Goal: Information Seeking & Learning: Learn about a topic

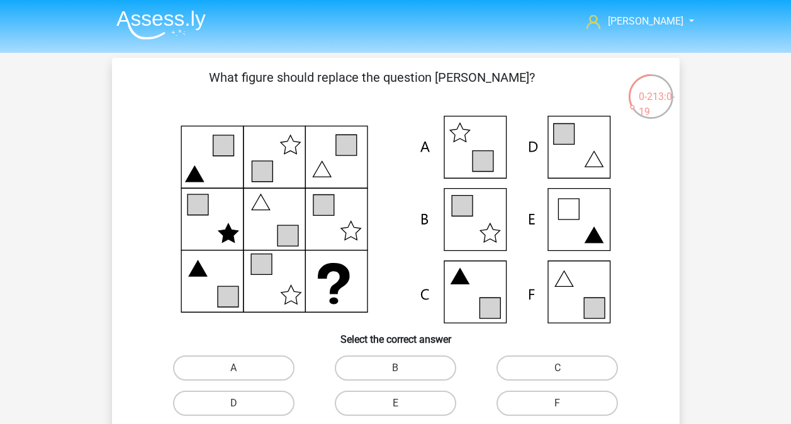
scroll to position [10, 0]
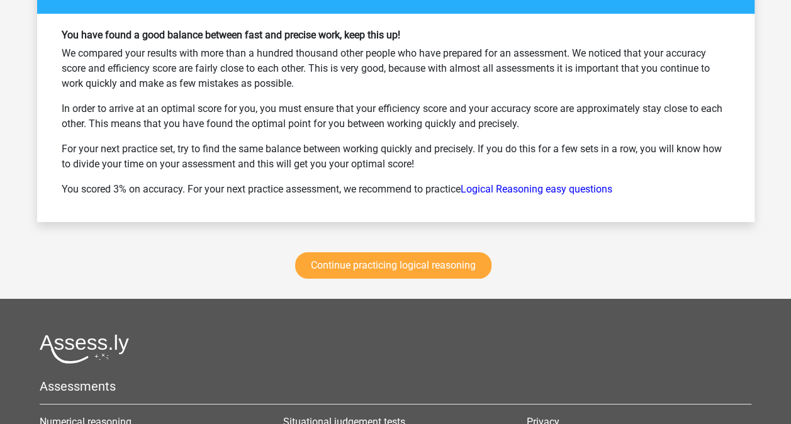
scroll to position [2089, 0]
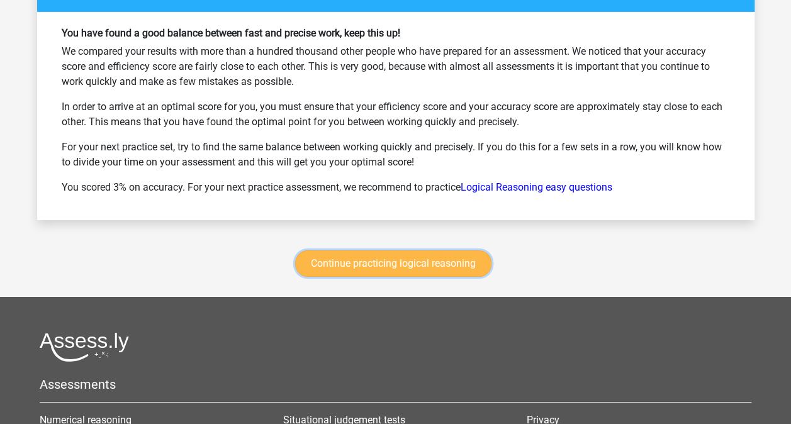
click at [400, 250] on link "Continue practicing logical reasoning" at bounding box center [393, 263] width 196 height 26
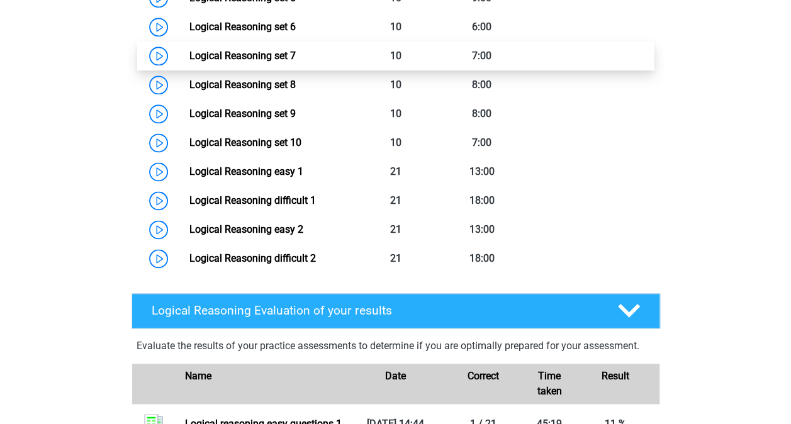
scroll to position [772, 0]
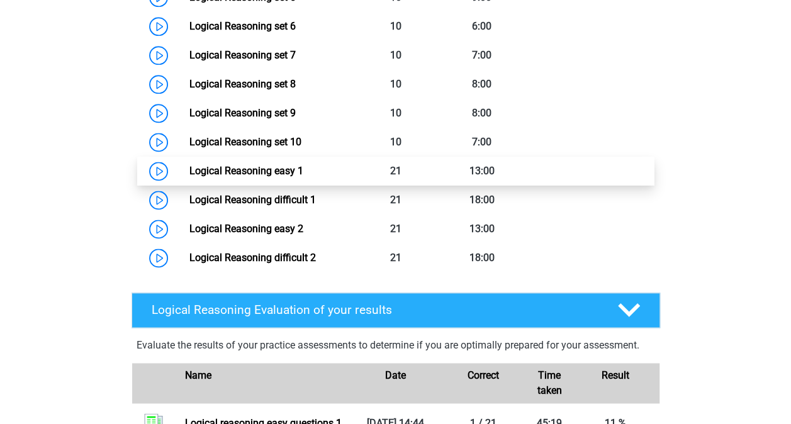
click at [268, 177] on link "Logical Reasoning easy 1" at bounding box center [246, 171] width 114 height 12
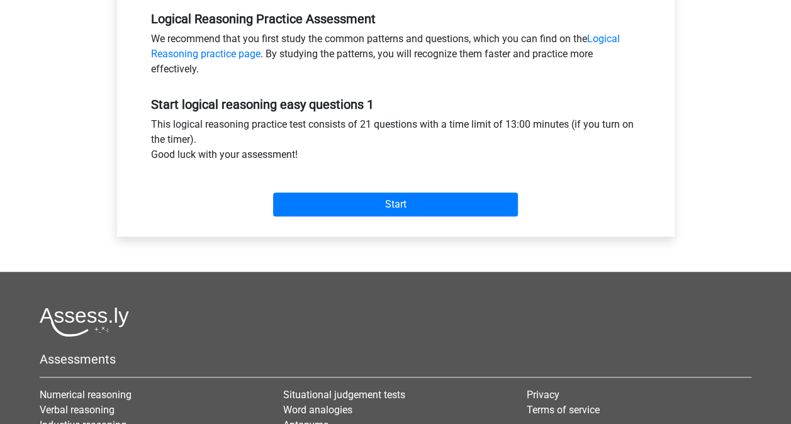
scroll to position [391, 0]
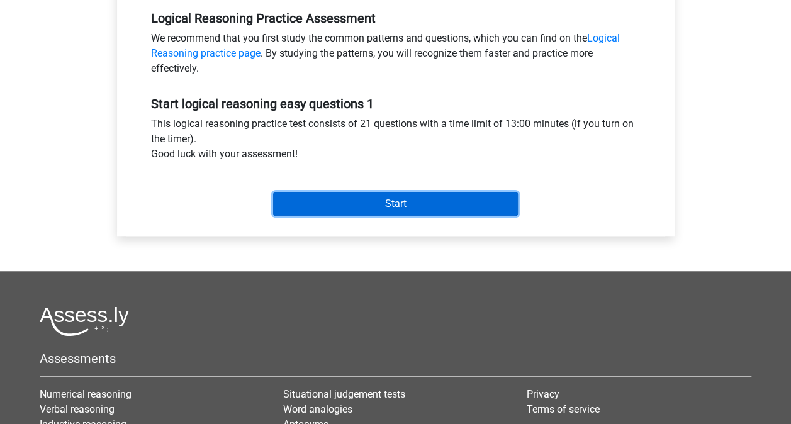
click at [400, 201] on input "Start" at bounding box center [395, 204] width 245 height 24
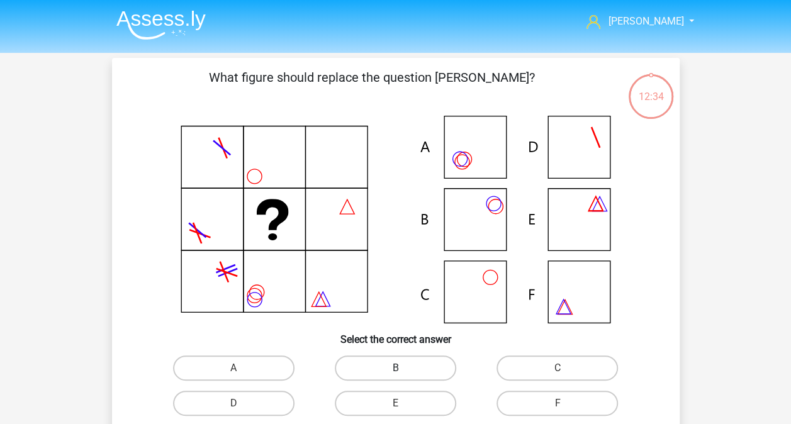
click at [408, 359] on label "B" at bounding box center [395, 368] width 121 height 25
click at [403, 368] on input "B" at bounding box center [399, 372] width 8 height 8
radio input "true"
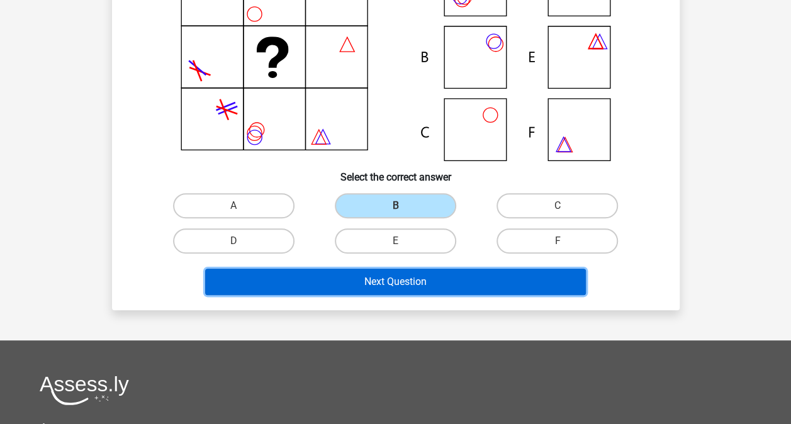
click at [406, 289] on button "Next Question" at bounding box center [395, 282] width 381 height 26
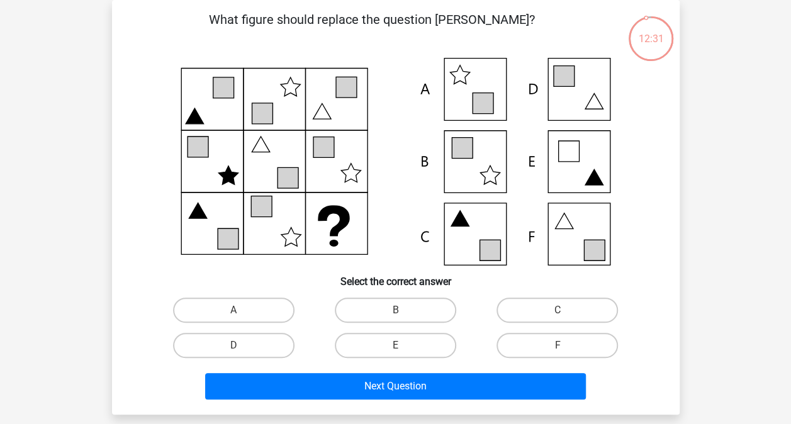
scroll to position [16, 0]
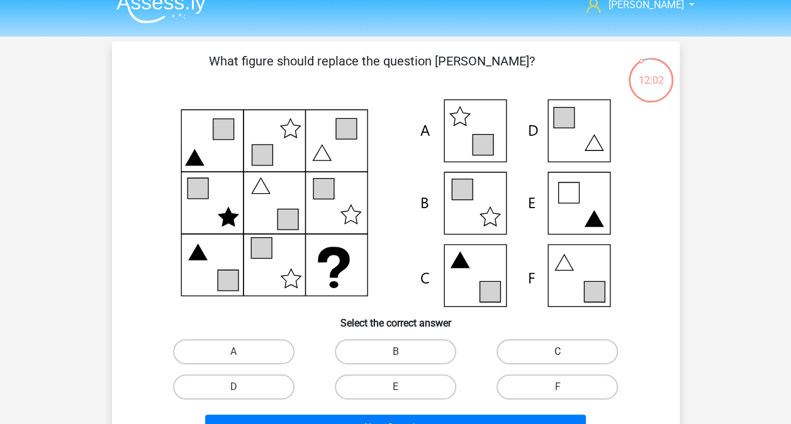
click at [556, 356] on label "C" at bounding box center [557, 351] width 121 height 25
click at [558, 356] on input "C" at bounding box center [562, 356] width 8 height 8
radio input "true"
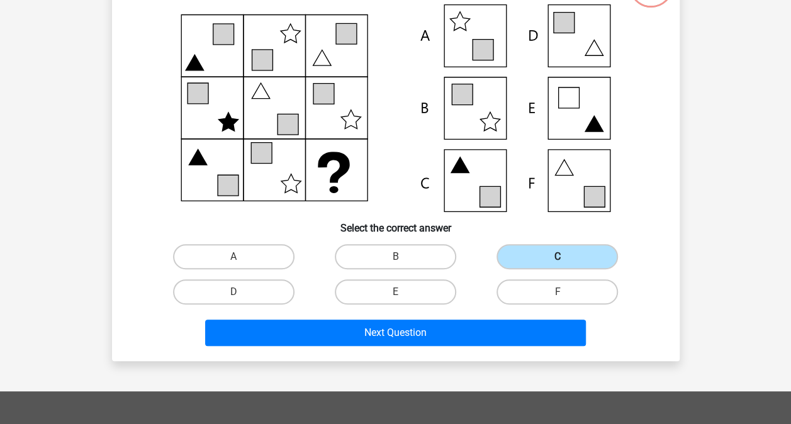
scroll to position [113, 0]
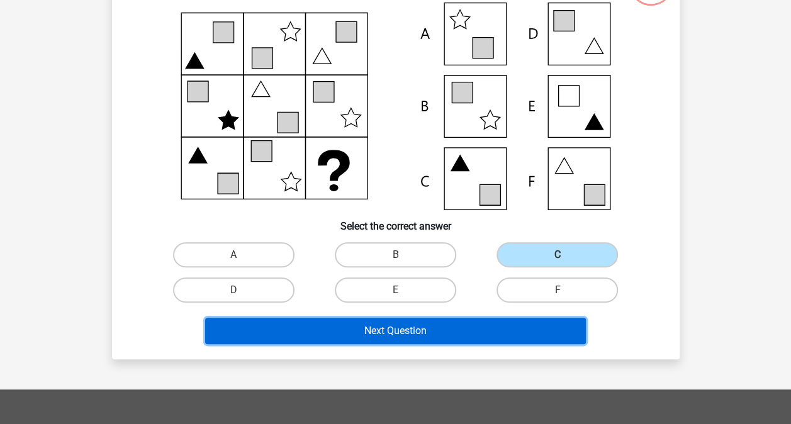
click at [450, 340] on button "Next Question" at bounding box center [395, 331] width 381 height 26
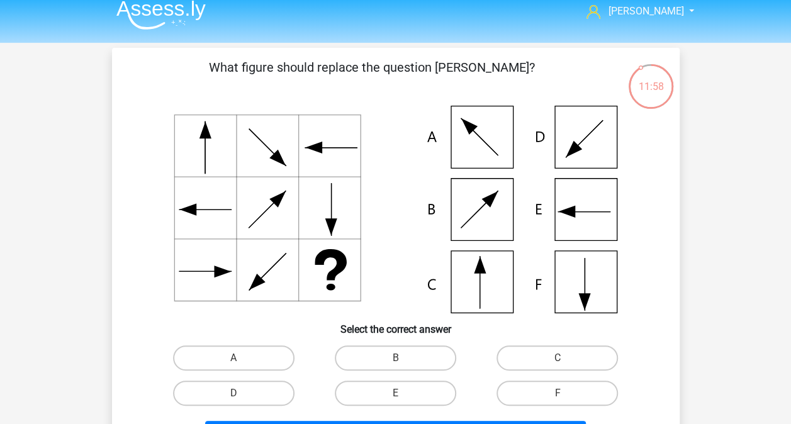
scroll to position [6, 0]
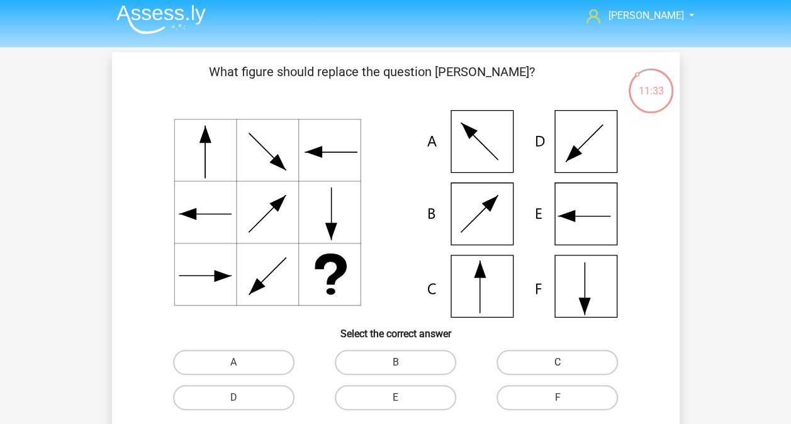
click at [548, 354] on label "C" at bounding box center [557, 362] width 121 height 25
click at [558, 362] on input "C" at bounding box center [562, 366] width 8 height 8
radio input "true"
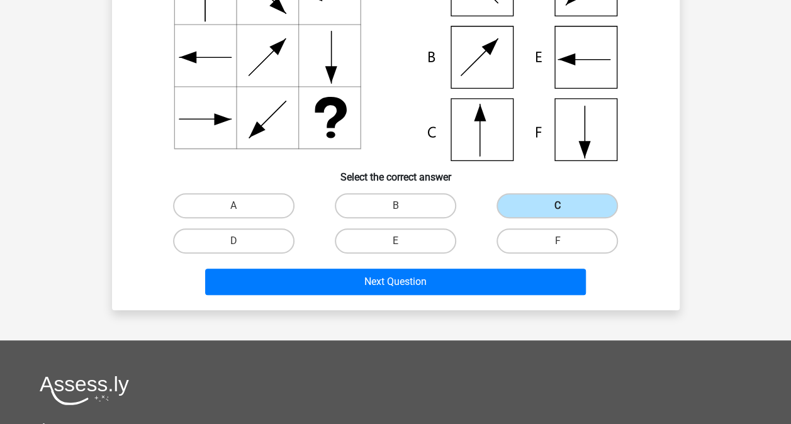
scroll to position [189, 0]
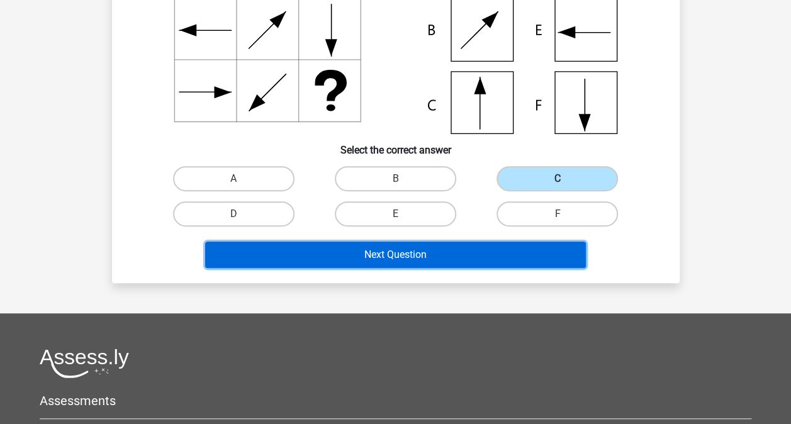
click at [425, 256] on button "Next Question" at bounding box center [395, 255] width 381 height 26
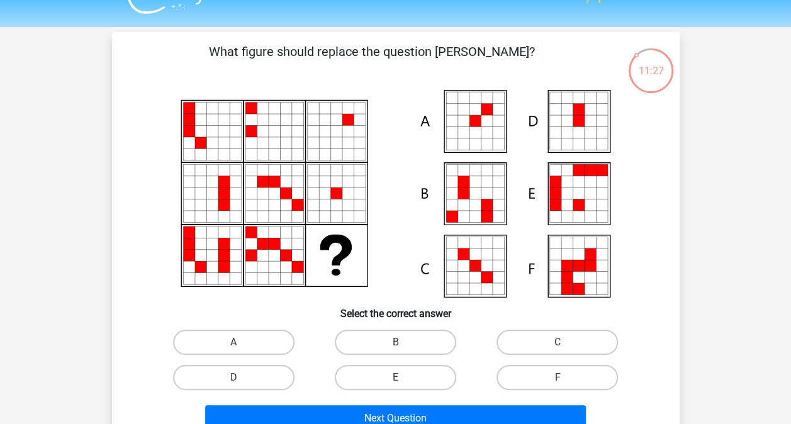
scroll to position [25, 0]
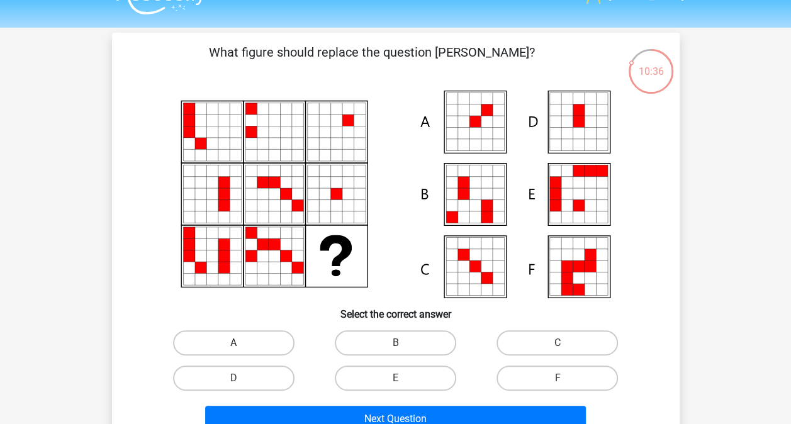
click at [223, 339] on label "A" at bounding box center [233, 342] width 121 height 25
click at [233, 343] on input "A" at bounding box center [237, 347] width 8 height 8
radio input "true"
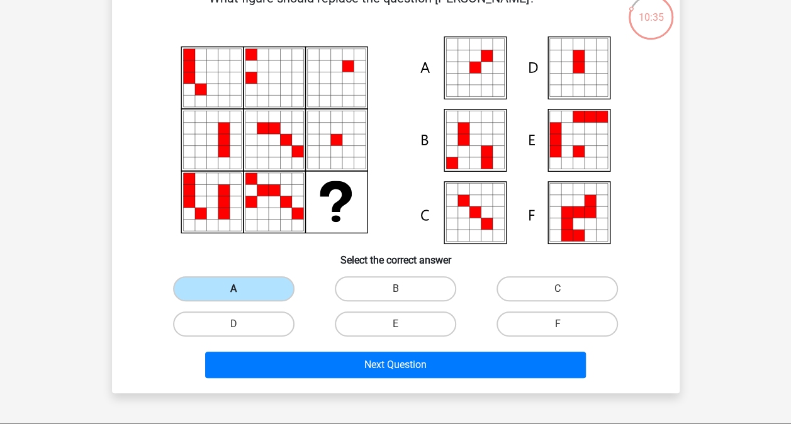
scroll to position [82, 0]
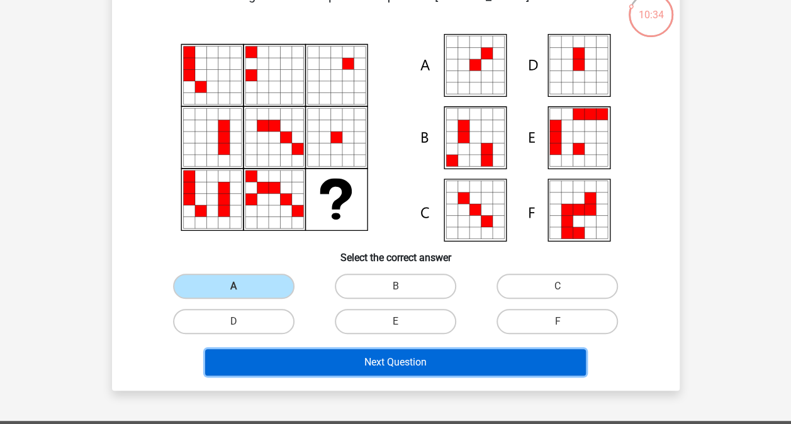
click at [391, 362] on button "Next Question" at bounding box center [395, 362] width 381 height 26
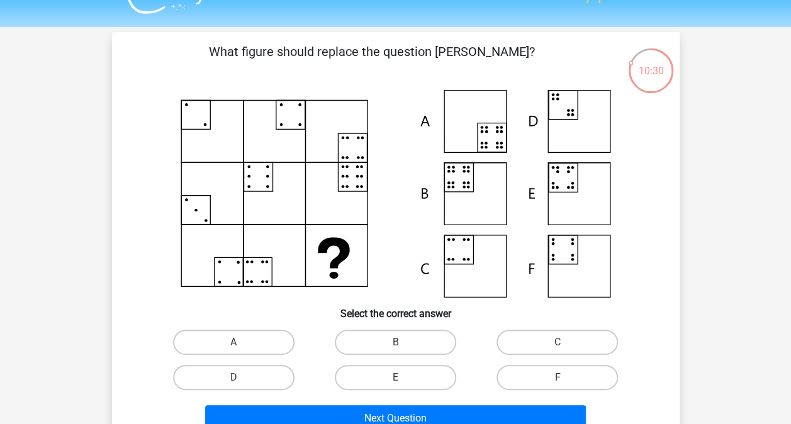
scroll to position [28, 0]
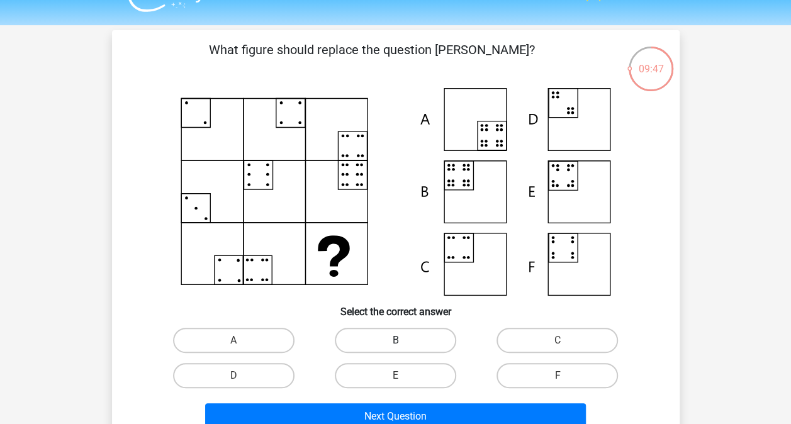
click at [388, 342] on label "B" at bounding box center [395, 340] width 121 height 25
click at [395, 342] on input "B" at bounding box center [399, 344] width 8 height 8
radio input "true"
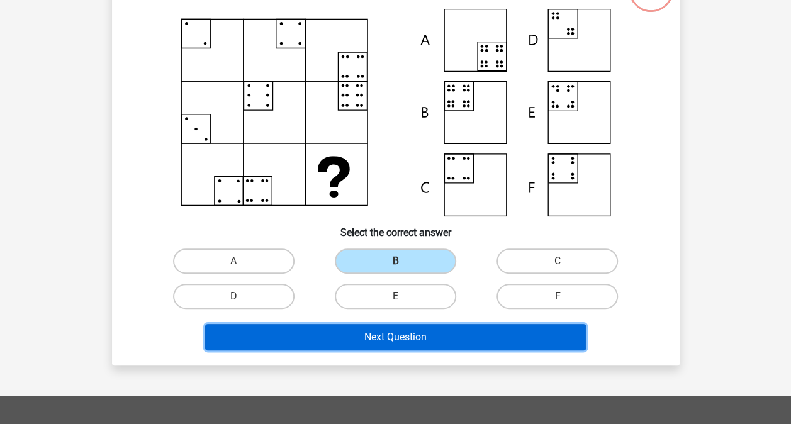
click at [405, 335] on button "Next Question" at bounding box center [395, 337] width 381 height 26
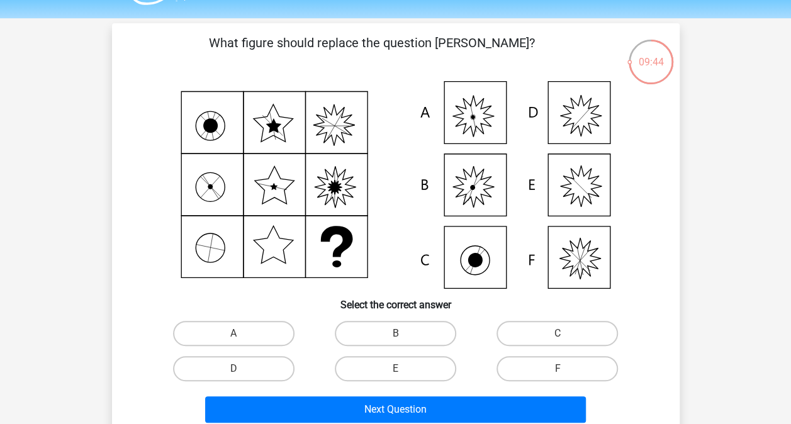
scroll to position [34, 0]
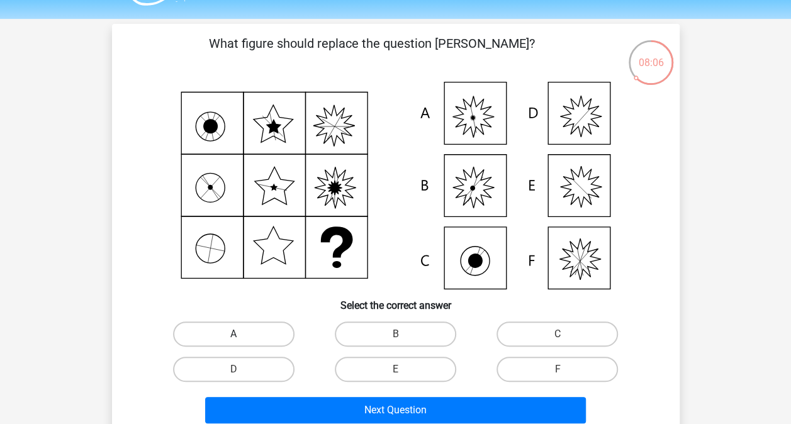
click at [269, 335] on label "A" at bounding box center [233, 334] width 121 height 25
click at [242, 335] on input "A" at bounding box center [237, 338] width 8 height 8
radio input "true"
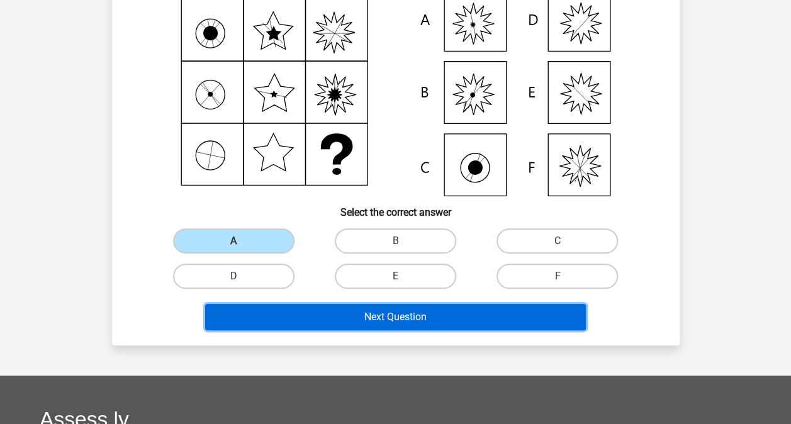
click at [376, 321] on button "Next Question" at bounding box center [395, 317] width 381 height 26
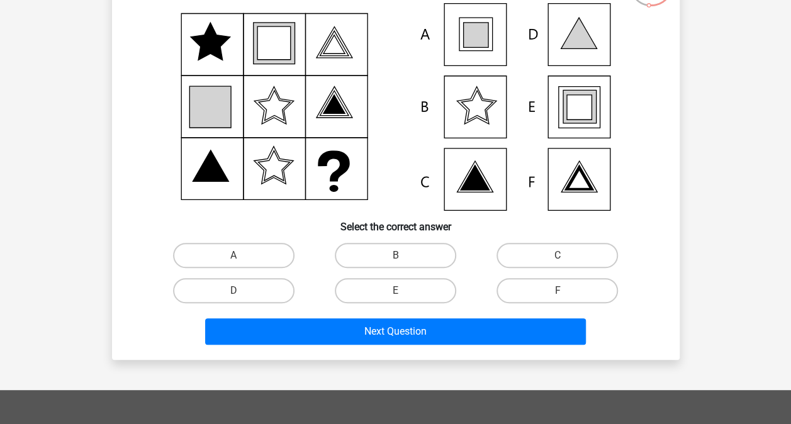
scroll to position [113, 0]
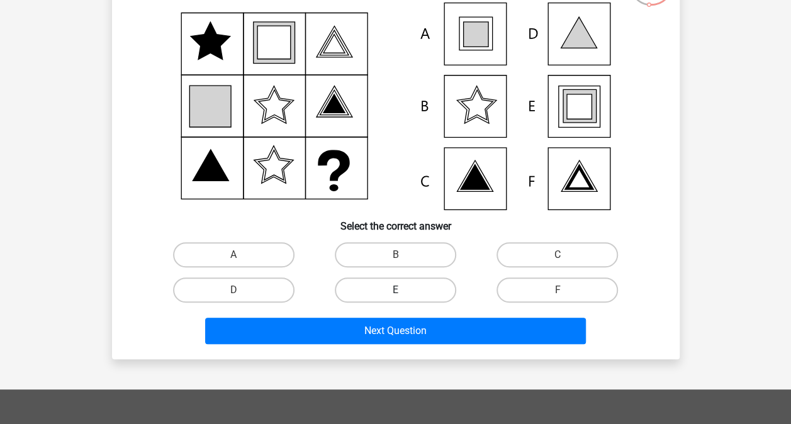
click at [391, 293] on label "E" at bounding box center [395, 290] width 121 height 25
click at [395, 293] on input "E" at bounding box center [399, 294] width 8 height 8
radio input "true"
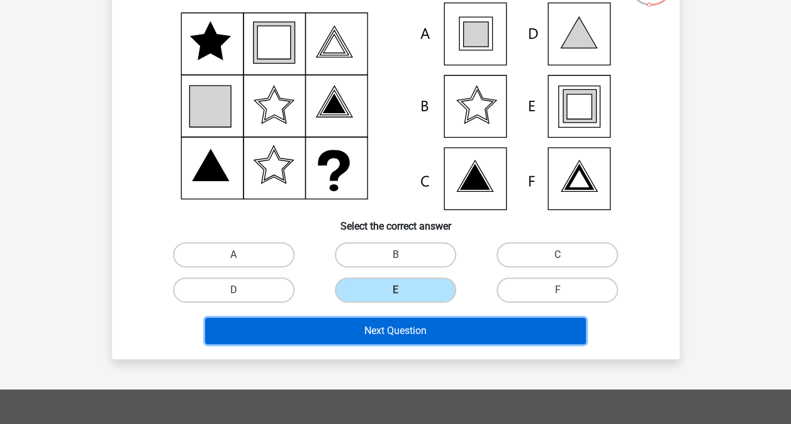
click at [402, 335] on button "Next Question" at bounding box center [395, 331] width 381 height 26
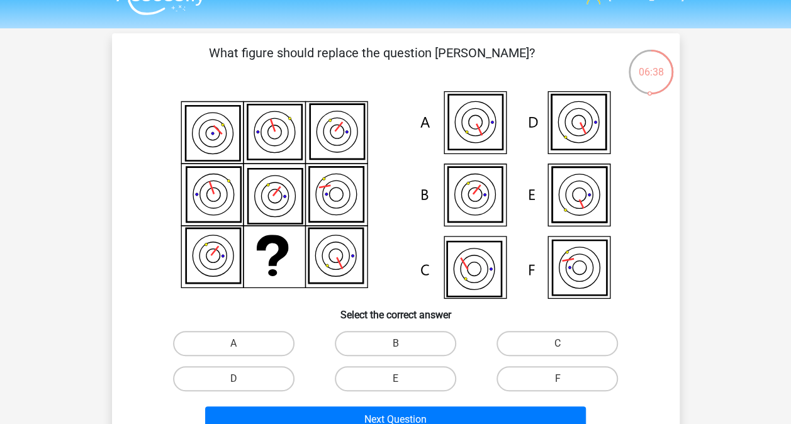
scroll to position [25, 0]
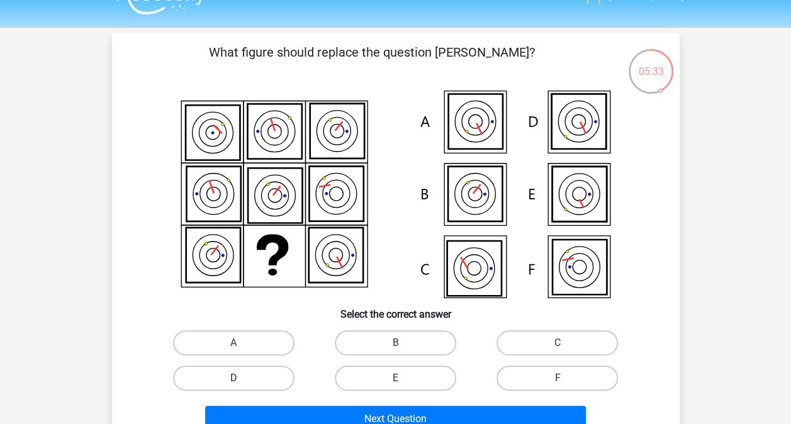
click at [232, 356] on div "D" at bounding box center [234, 342] width 152 height 25
click at [232, 381] on label "D" at bounding box center [233, 378] width 121 height 25
click at [233, 381] on input "D" at bounding box center [237, 382] width 8 height 8
radio input "true"
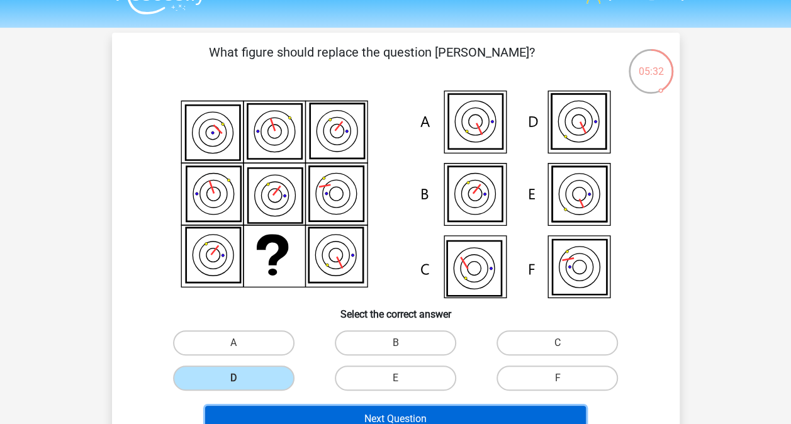
click at [398, 410] on button "Next Question" at bounding box center [395, 419] width 381 height 26
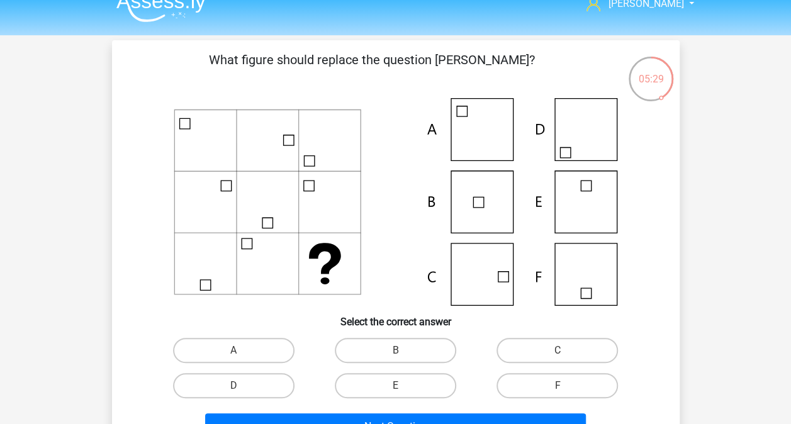
scroll to position [0, 0]
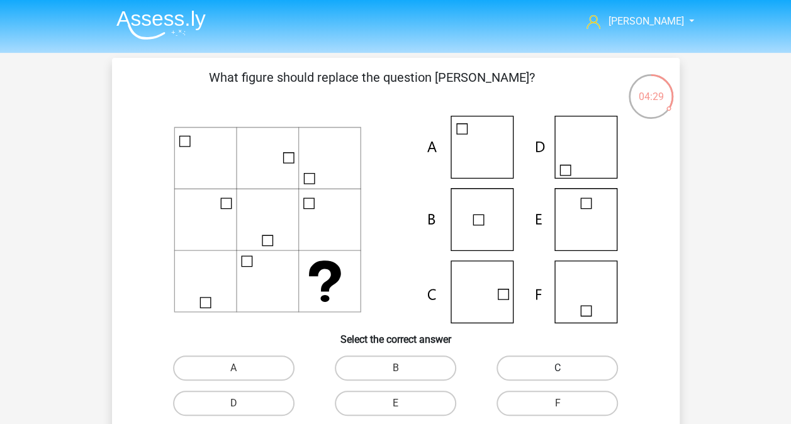
click at [553, 366] on label "C" at bounding box center [557, 368] width 121 height 25
click at [558, 368] on input "C" at bounding box center [562, 372] width 8 height 8
radio input "true"
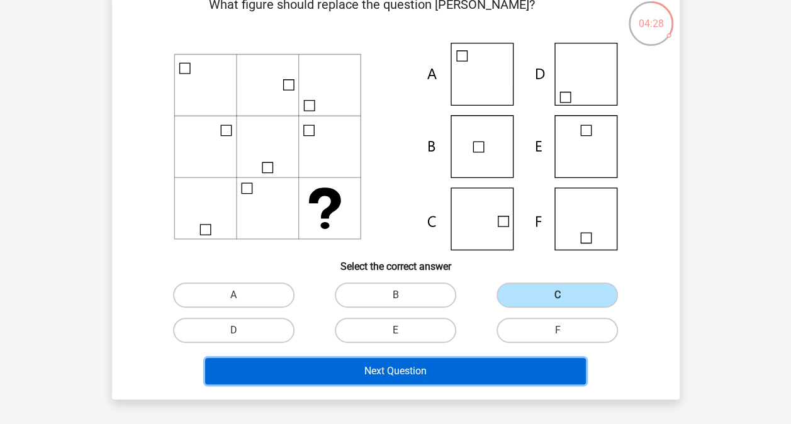
click at [417, 365] on button "Next Question" at bounding box center [395, 371] width 381 height 26
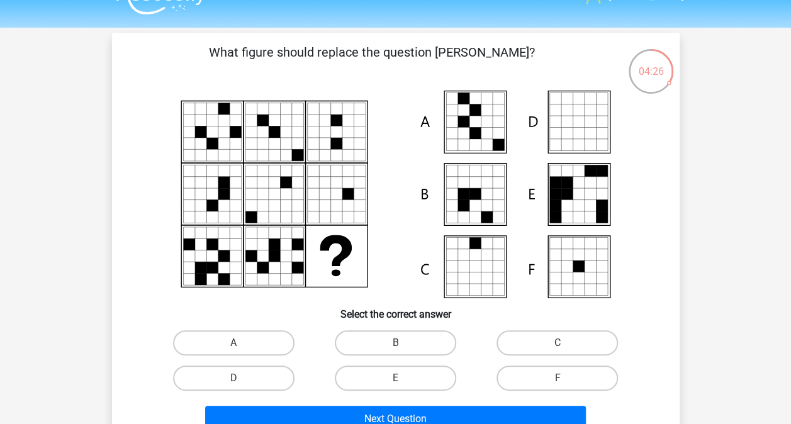
scroll to position [23, 0]
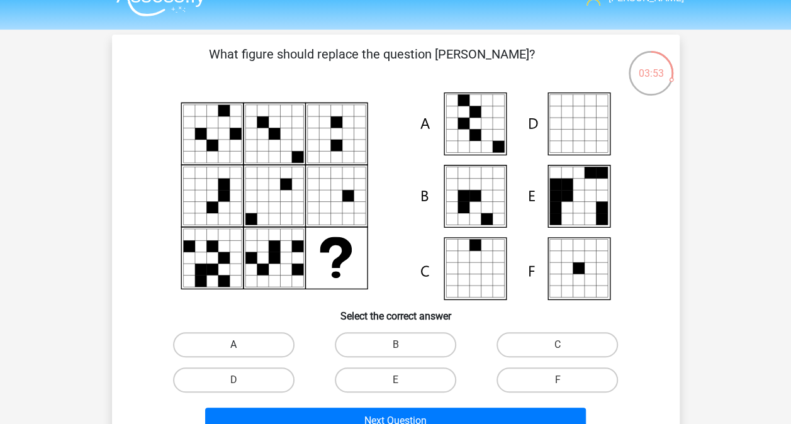
click at [247, 342] on label "A" at bounding box center [233, 344] width 121 height 25
click at [242, 345] on input "A" at bounding box center [237, 349] width 8 height 8
radio input "true"
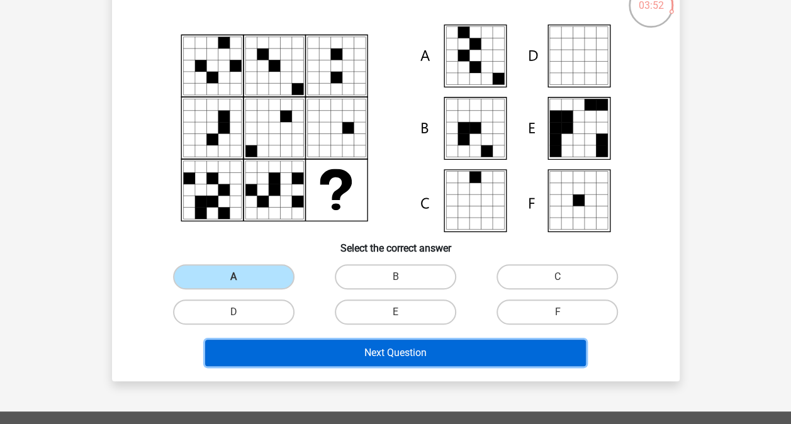
click at [356, 347] on button "Next Question" at bounding box center [395, 353] width 381 height 26
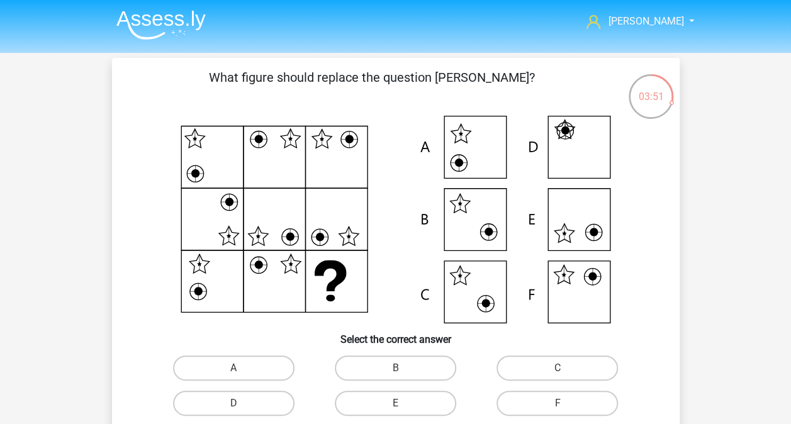
scroll to position [28, 0]
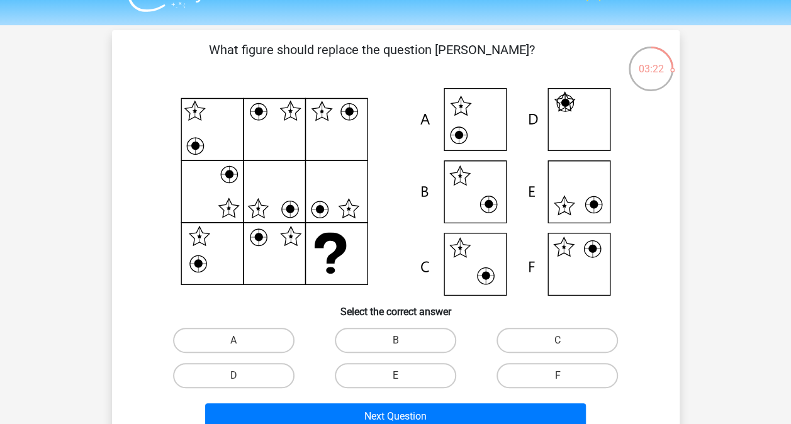
click at [575, 167] on icon at bounding box center [395, 192] width 507 height 208
click at [539, 376] on label "F" at bounding box center [557, 375] width 121 height 25
click at [558, 376] on input "F" at bounding box center [562, 380] width 8 height 8
radio input "true"
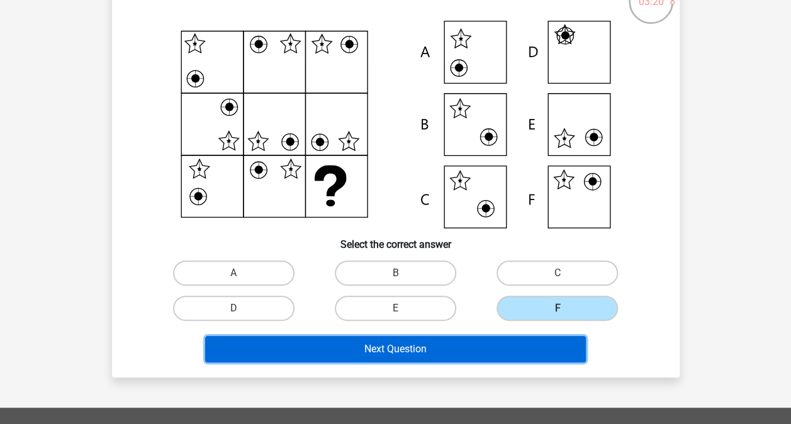
click at [468, 356] on button "Next Question" at bounding box center [395, 349] width 381 height 26
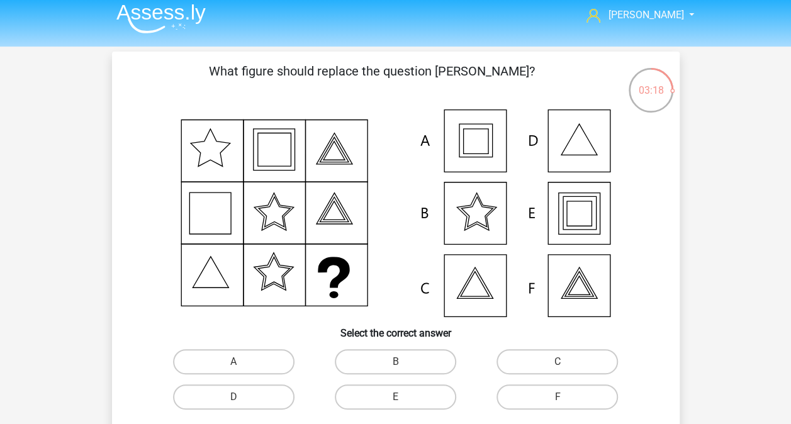
scroll to position [8, 0]
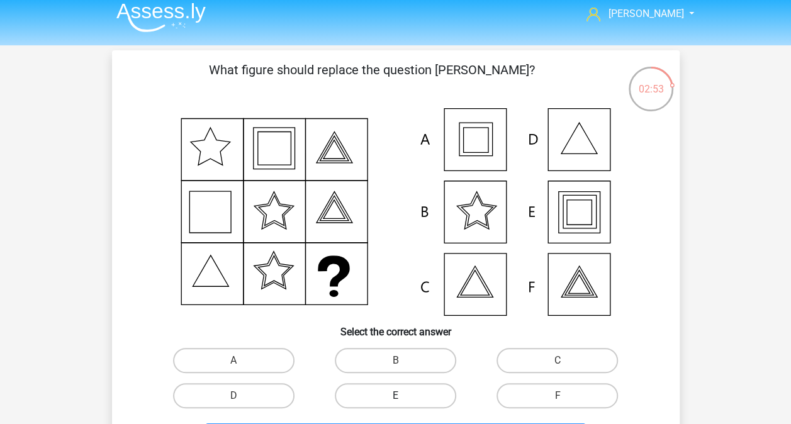
click at [369, 404] on label "E" at bounding box center [395, 395] width 121 height 25
click at [395, 404] on input "E" at bounding box center [399, 400] width 8 height 8
radio input "true"
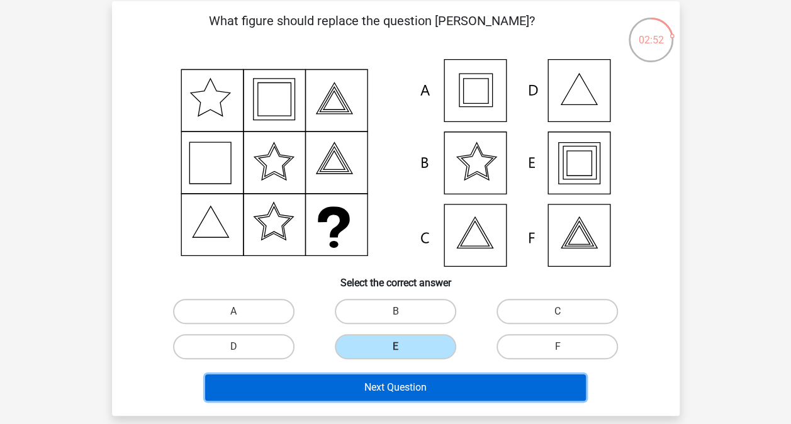
click at [376, 395] on button "Next Question" at bounding box center [395, 387] width 381 height 26
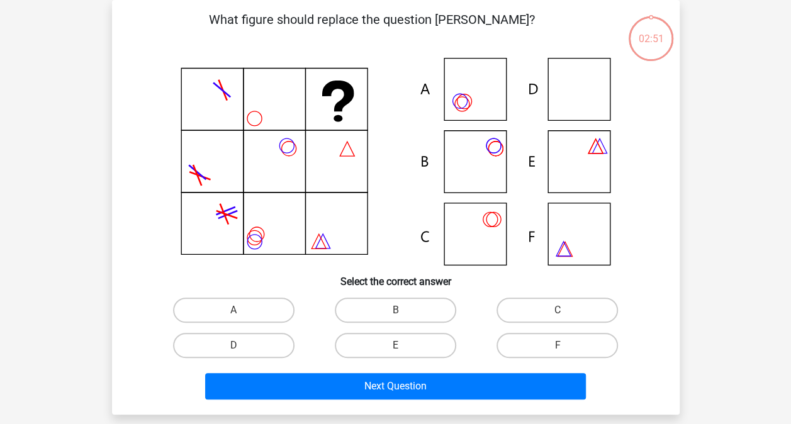
scroll to position [0, 0]
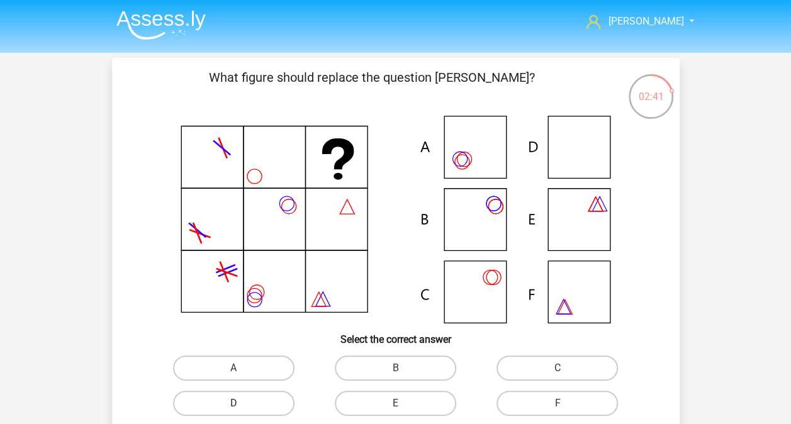
click at [255, 402] on label "D" at bounding box center [233, 403] width 121 height 25
click at [242, 403] on input "D" at bounding box center [237, 407] width 8 height 8
radio input "true"
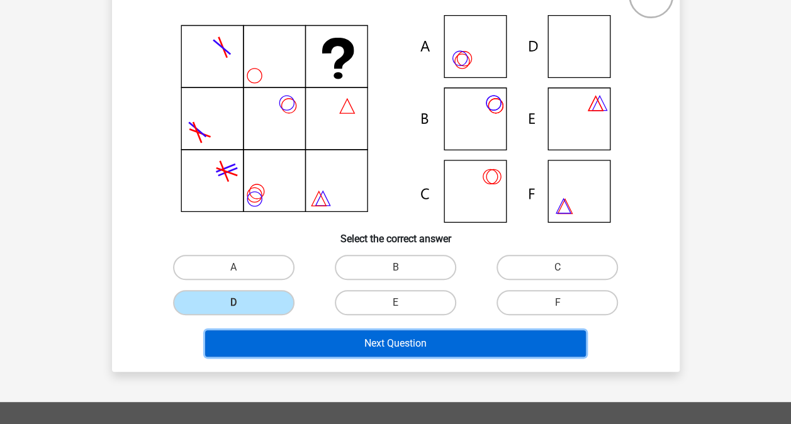
click at [396, 341] on button "Next Question" at bounding box center [395, 343] width 381 height 26
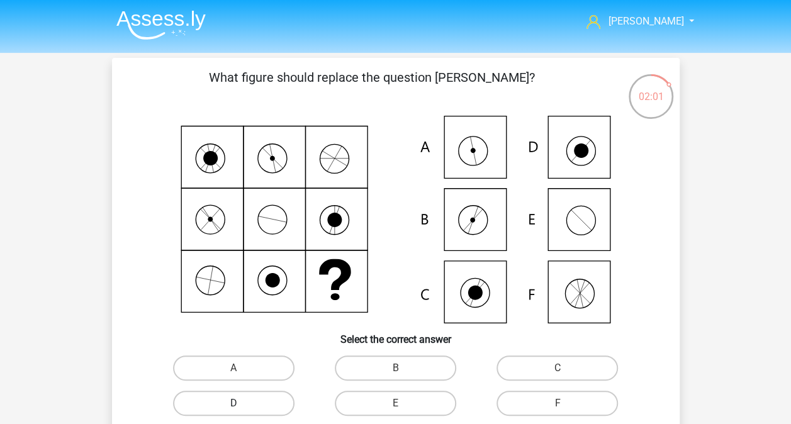
click at [250, 403] on label "D" at bounding box center [233, 403] width 121 height 25
click at [242, 403] on input "D" at bounding box center [237, 407] width 8 height 8
radio input "true"
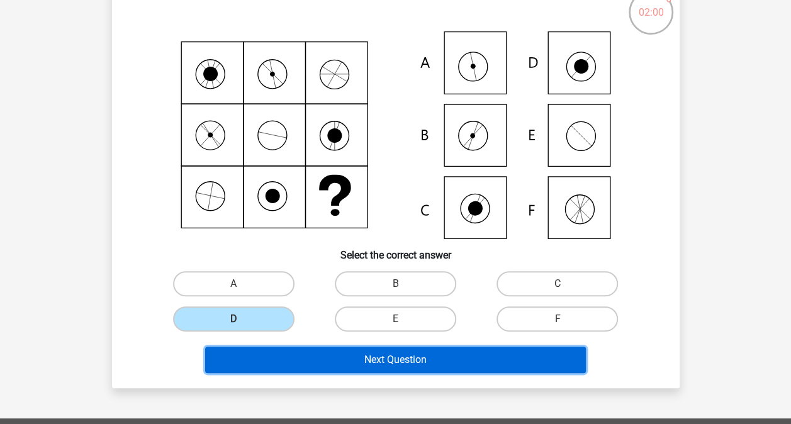
click at [342, 361] on button "Next Question" at bounding box center [395, 360] width 381 height 26
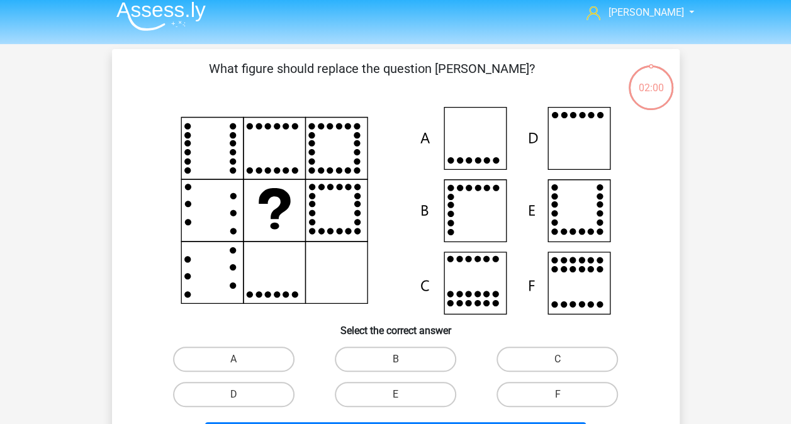
scroll to position [3, 0]
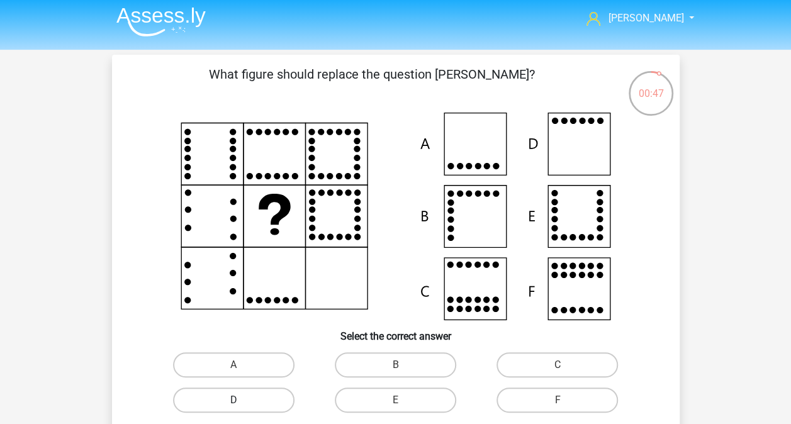
click at [269, 405] on label "D" at bounding box center [233, 400] width 121 height 25
click at [242, 405] on input "D" at bounding box center [237, 404] width 8 height 8
radio input "true"
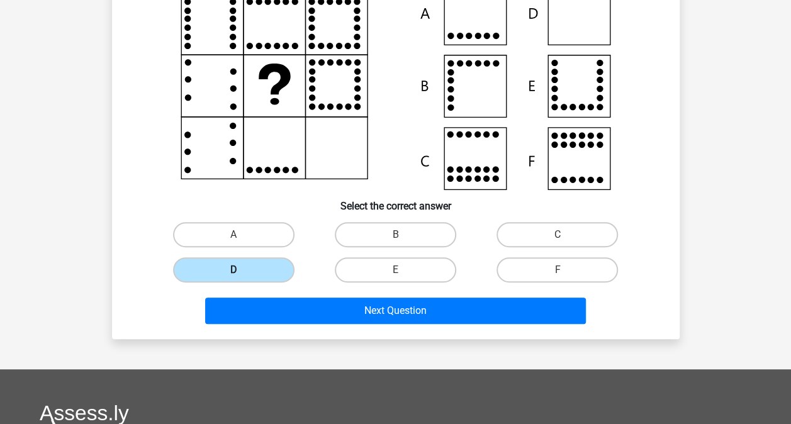
scroll to position [135, 0]
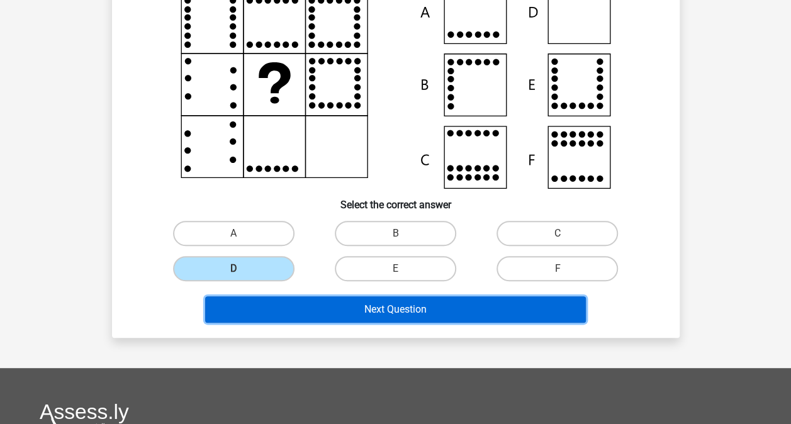
click at [403, 315] on button "Next Question" at bounding box center [395, 309] width 381 height 26
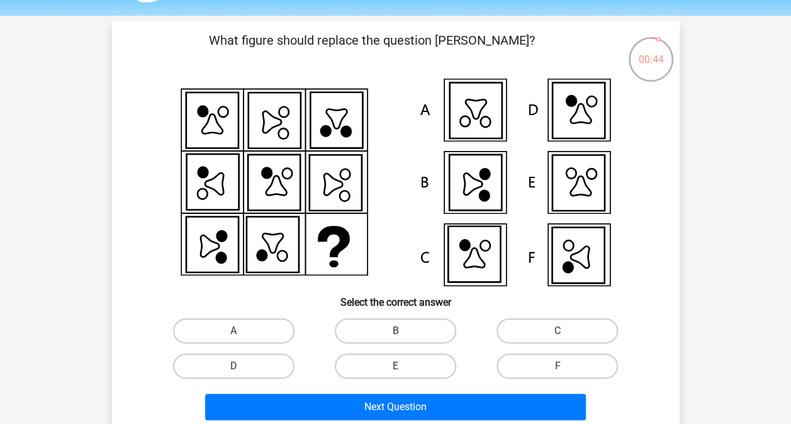
scroll to position [37, 0]
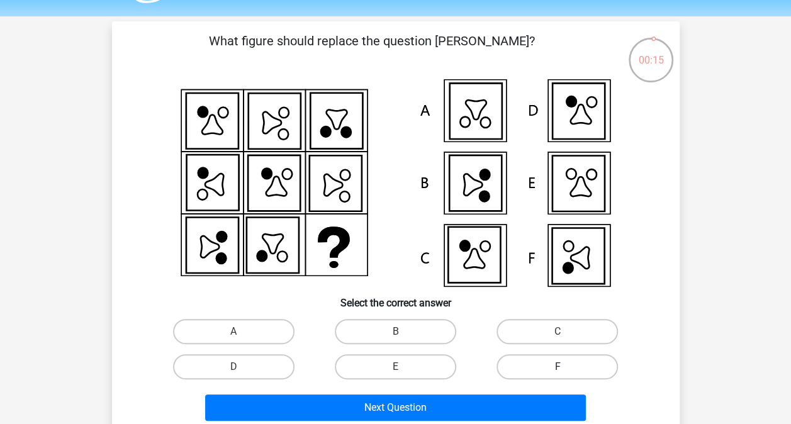
click at [527, 365] on label "F" at bounding box center [557, 366] width 121 height 25
click at [558, 367] on input "F" at bounding box center [562, 371] width 8 height 8
radio input "true"
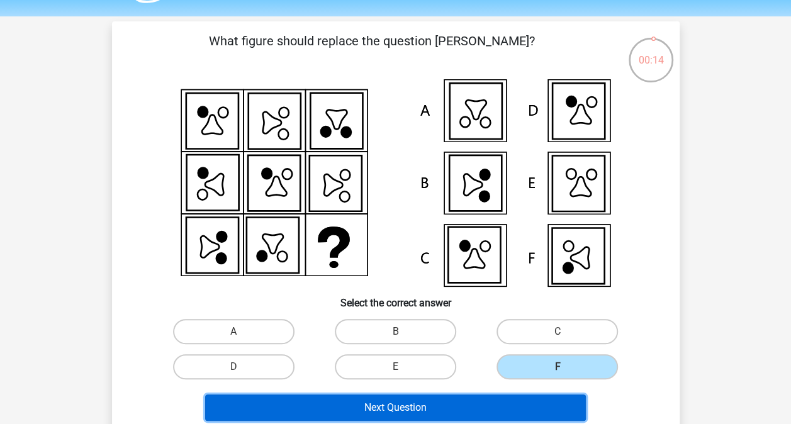
click at [447, 405] on button "Next Question" at bounding box center [395, 408] width 381 height 26
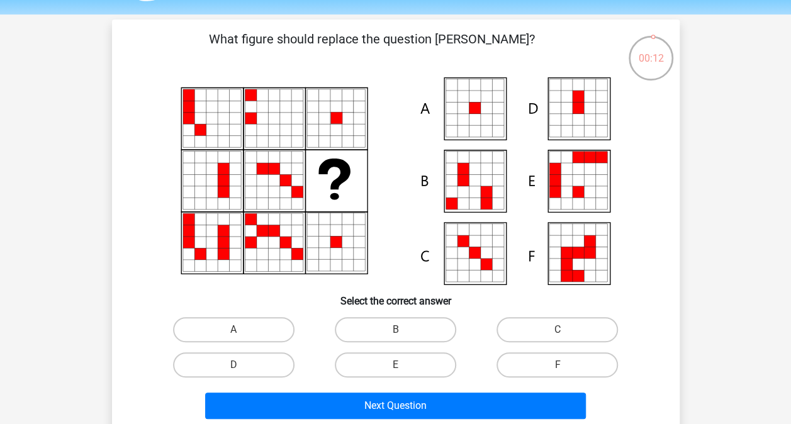
scroll to position [38, 0]
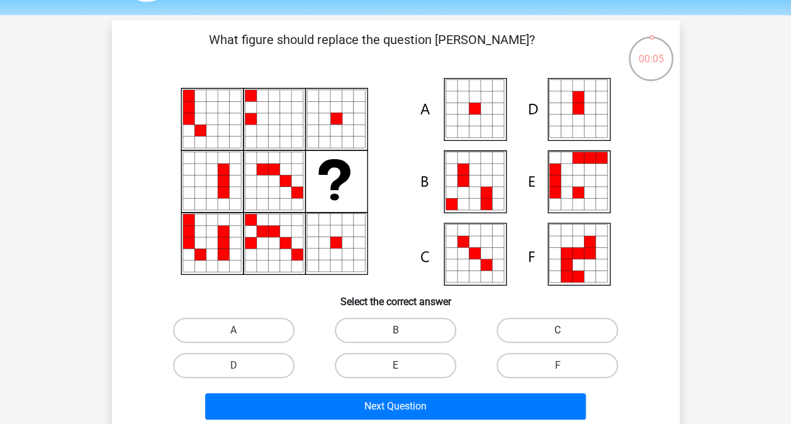
click at [531, 332] on label "C" at bounding box center [557, 330] width 121 height 25
click at [558, 332] on input "C" at bounding box center [562, 334] width 8 height 8
radio input "true"
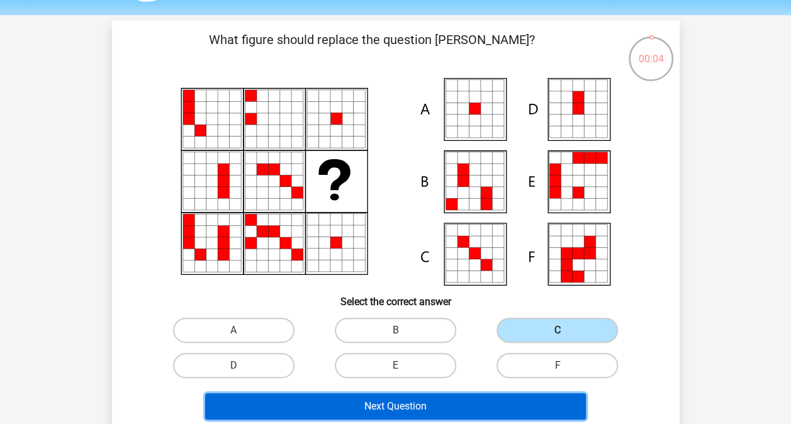
click at [465, 412] on button "Next Question" at bounding box center [395, 406] width 381 height 26
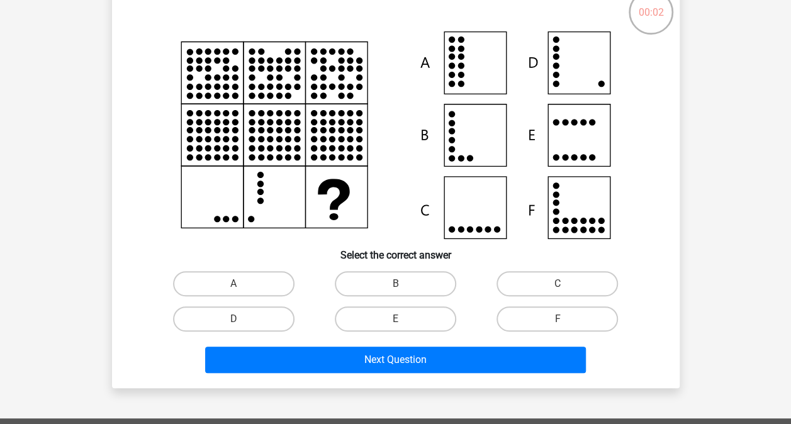
scroll to position [86, 0]
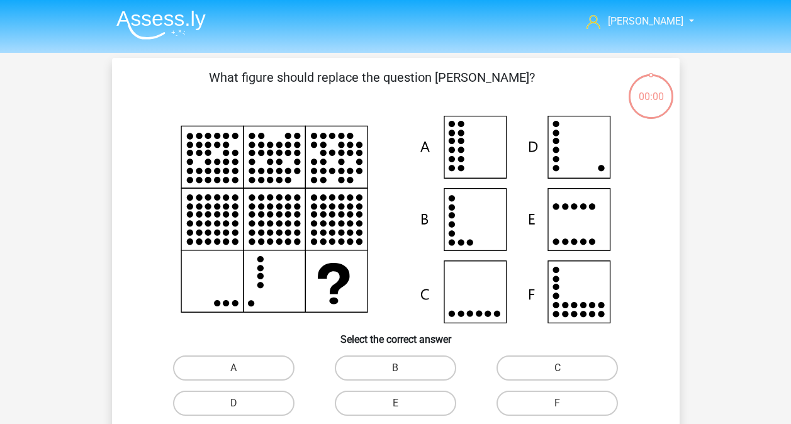
scroll to position [86, 0]
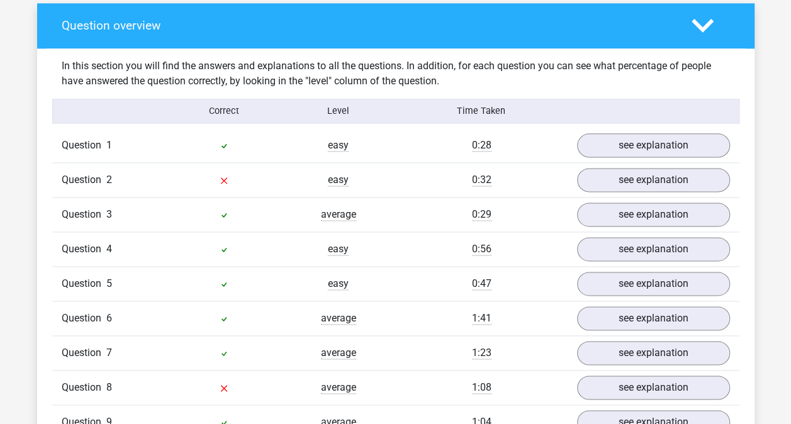
scroll to position [768, 0]
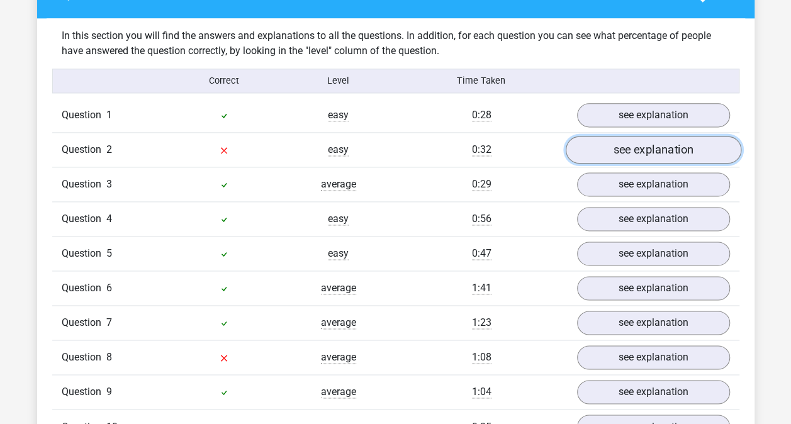
click at [616, 149] on link "see explanation" at bounding box center [653, 151] width 176 height 28
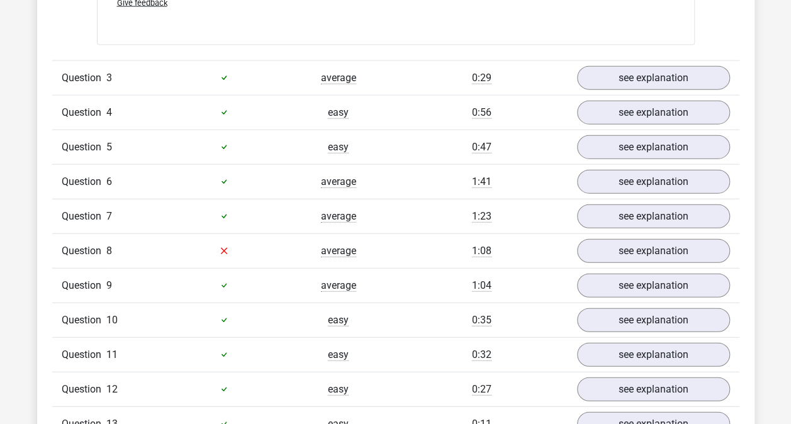
scroll to position [1436, 0]
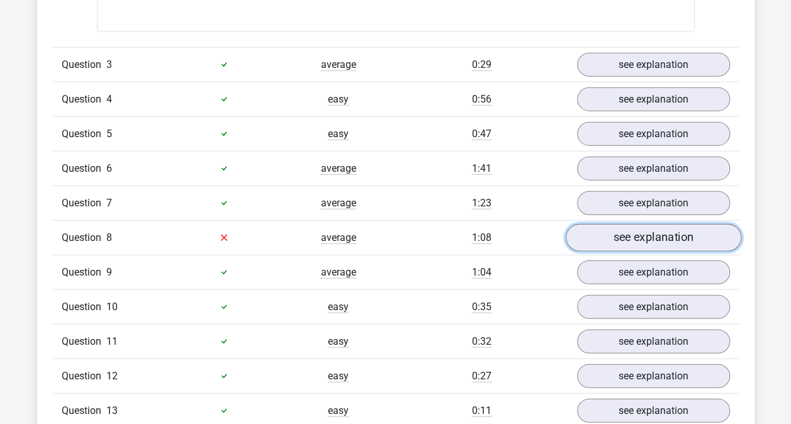
click at [595, 229] on link "see explanation" at bounding box center [653, 238] width 176 height 28
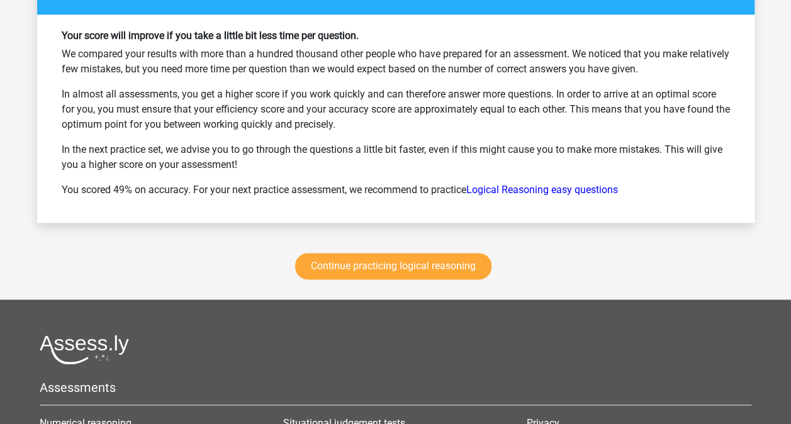
scroll to position [3181, 0]
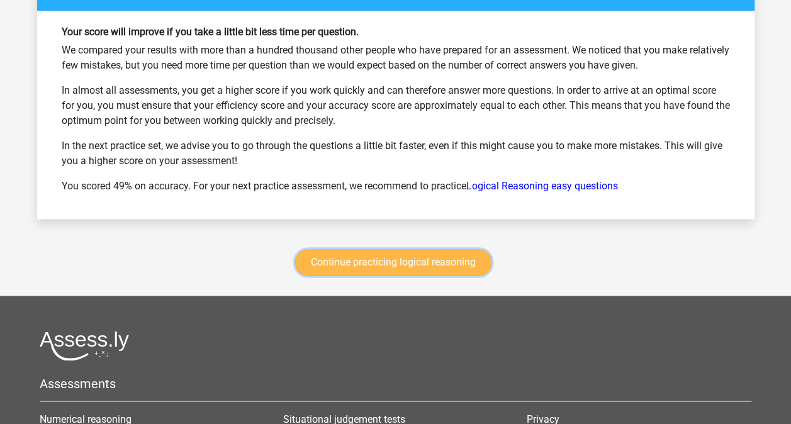
click at [391, 249] on link "Continue practicing logical reasoning" at bounding box center [393, 262] width 196 height 26
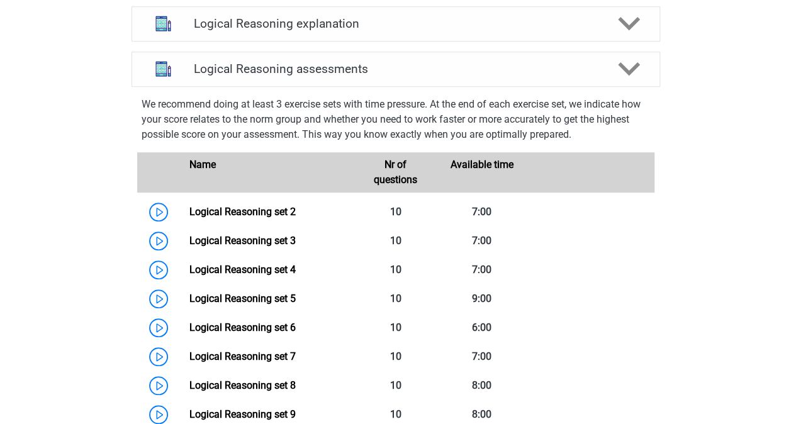
scroll to position [469, 0]
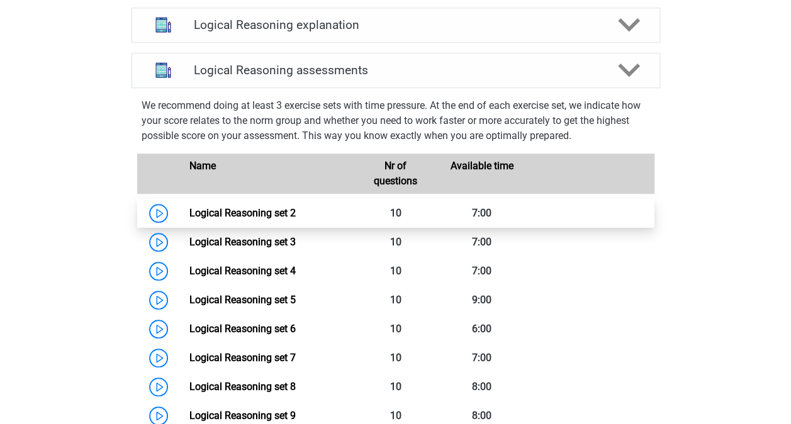
click at [296, 219] on link "Logical Reasoning set 2" at bounding box center [242, 213] width 106 height 12
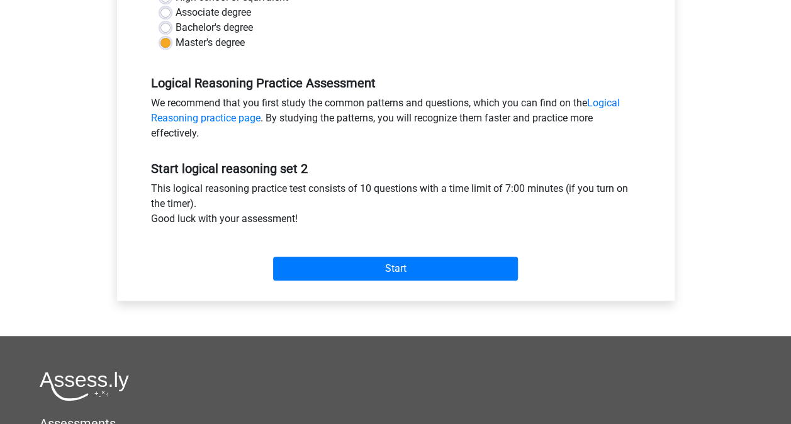
scroll to position [329, 0]
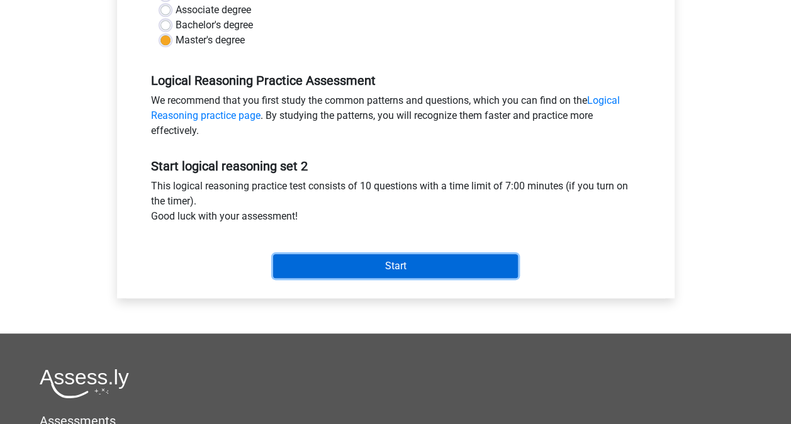
click at [396, 266] on input "Start" at bounding box center [395, 266] width 245 height 24
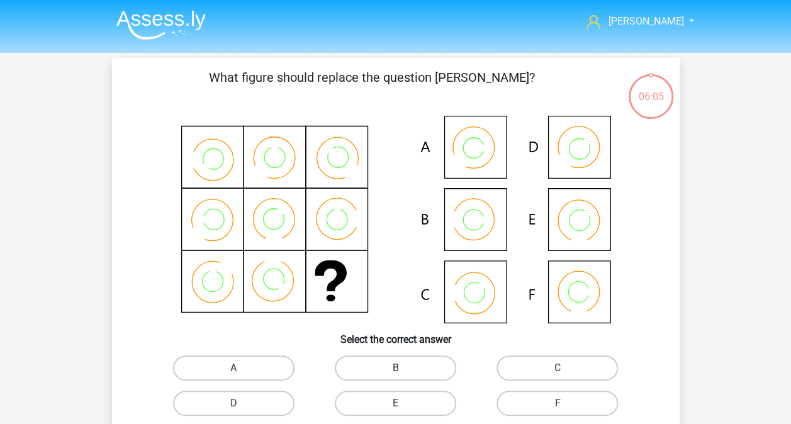
click at [396, 366] on label "B" at bounding box center [395, 368] width 121 height 25
click at [396, 368] on input "B" at bounding box center [399, 372] width 8 height 8
radio input "true"
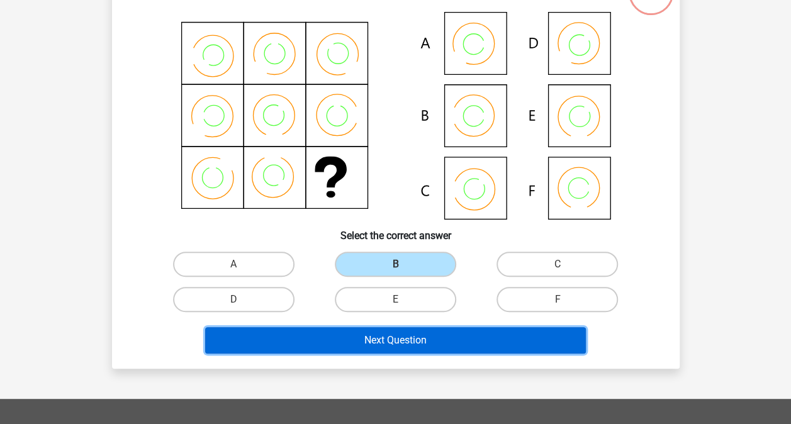
click at [394, 334] on button "Next Question" at bounding box center [395, 340] width 381 height 26
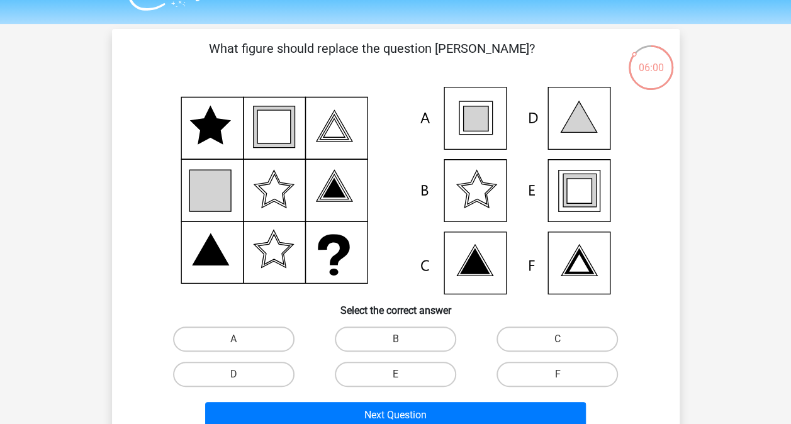
scroll to position [30, 0]
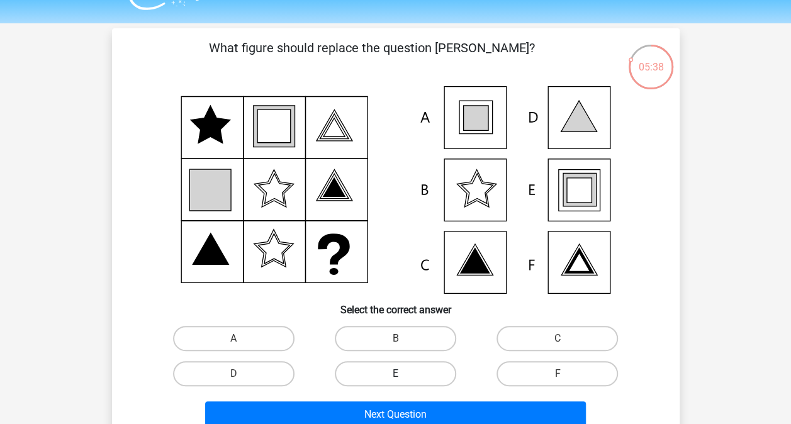
click at [385, 371] on label "E" at bounding box center [395, 373] width 121 height 25
click at [395, 374] on input "E" at bounding box center [399, 378] width 8 height 8
radio input "true"
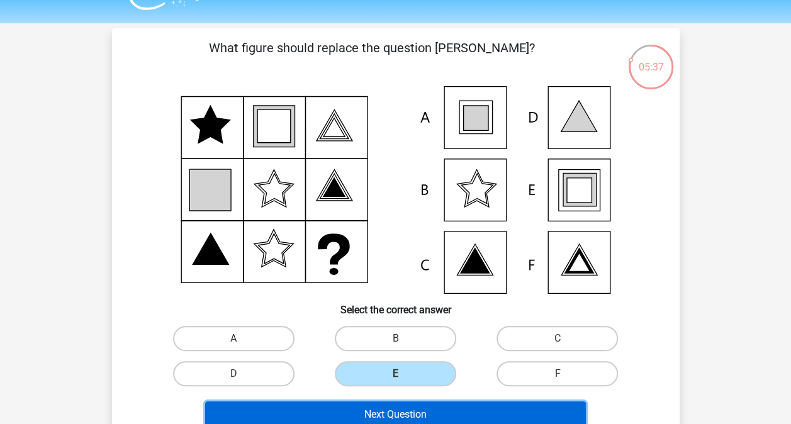
click at [400, 414] on button "Next Question" at bounding box center [395, 415] width 381 height 26
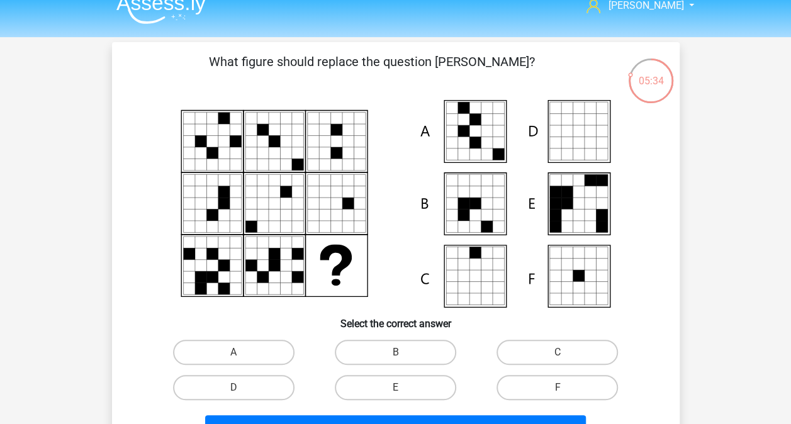
scroll to position [14, 0]
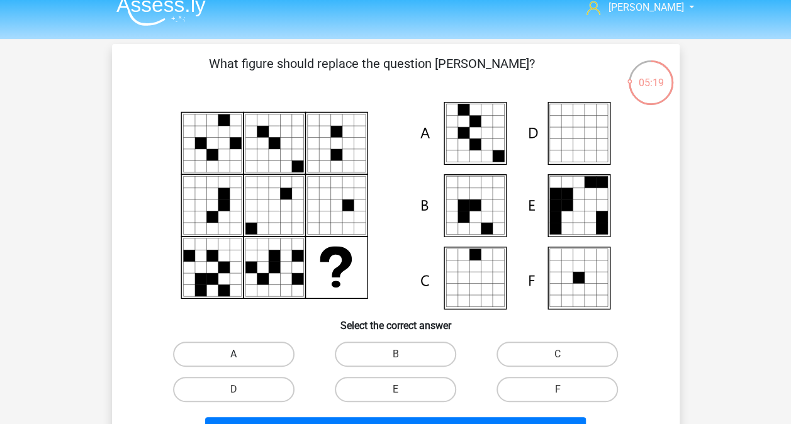
click at [259, 352] on label "A" at bounding box center [233, 354] width 121 height 25
click at [242, 354] on input "A" at bounding box center [237, 358] width 8 height 8
radio input "true"
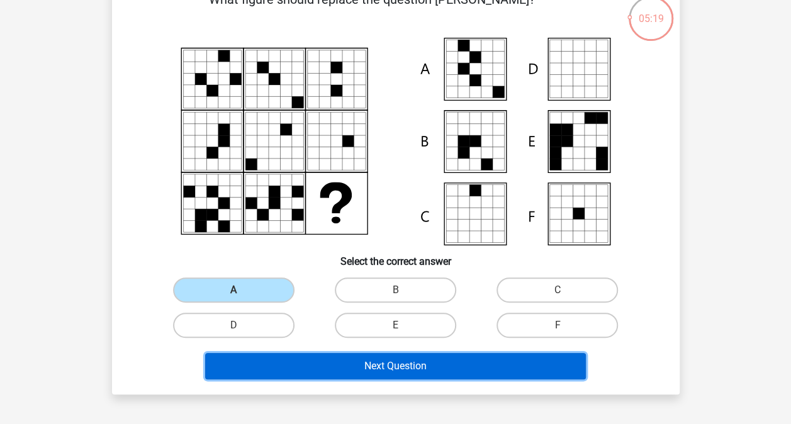
click at [324, 359] on button "Next Question" at bounding box center [395, 366] width 381 height 26
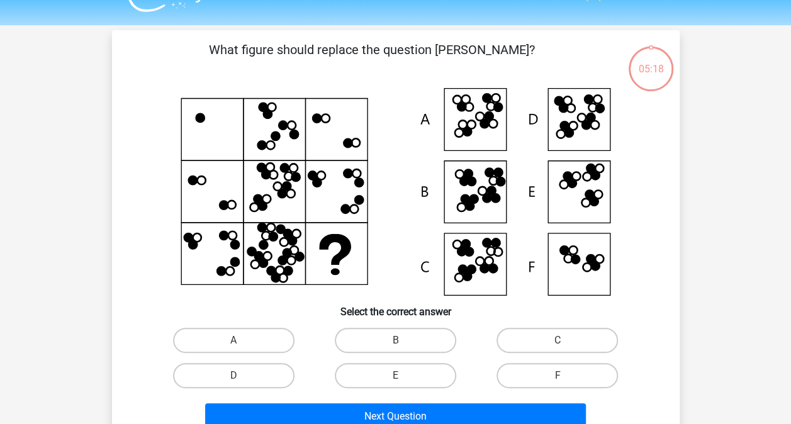
scroll to position [21, 0]
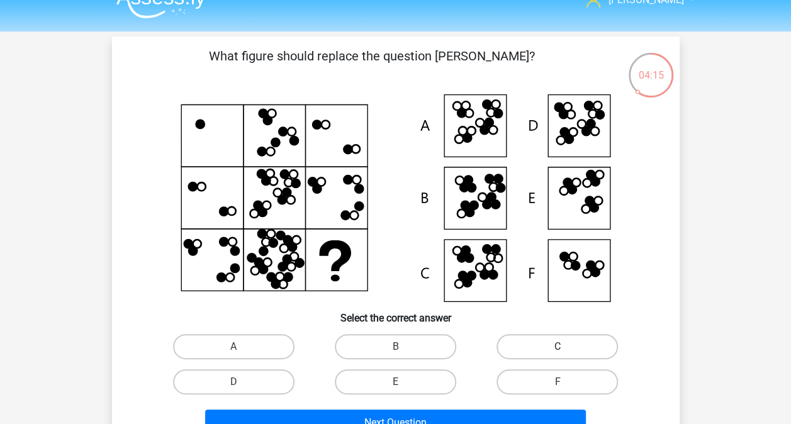
click at [527, 346] on label "C" at bounding box center [557, 346] width 121 height 25
click at [558, 347] on input "C" at bounding box center [562, 351] width 8 height 8
radio input "true"
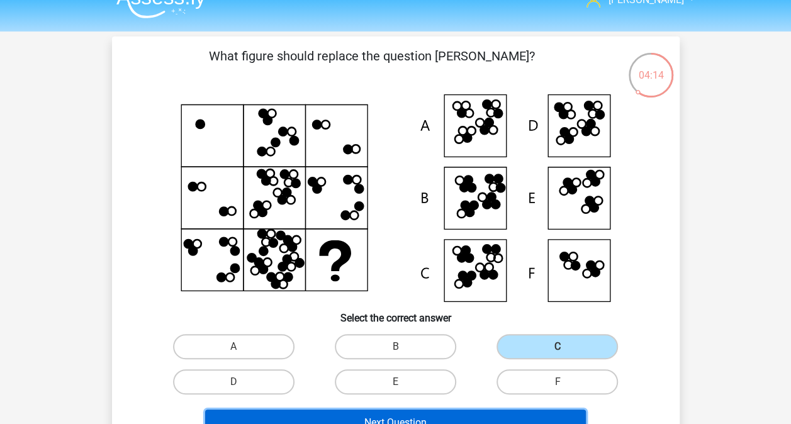
click at [444, 415] on button "Next Question" at bounding box center [395, 423] width 381 height 26
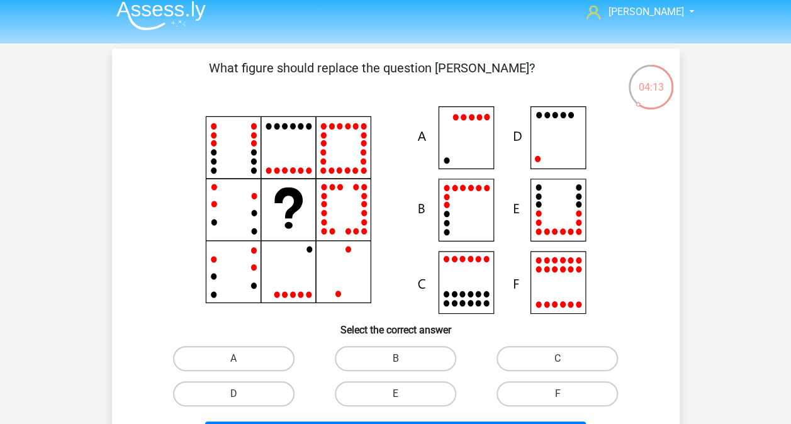
scroll to position [9, 0]
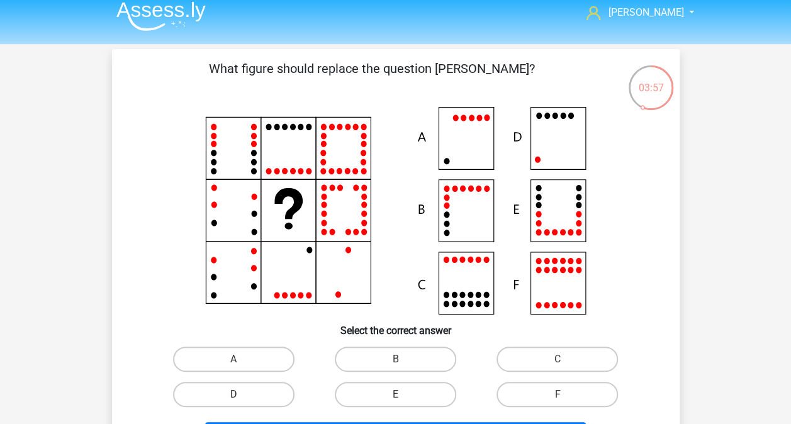
click at [250, 390] on label "D" at bounding box center [233, 394] width 121 height 25
click at [242, 395] on input "D" at bounding box center [237, 399] width 8 height 8
radio input "true"
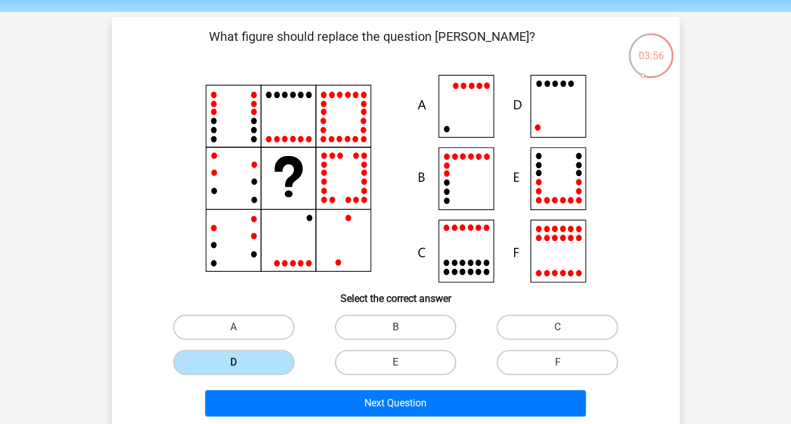
scroll to position [42, 0]
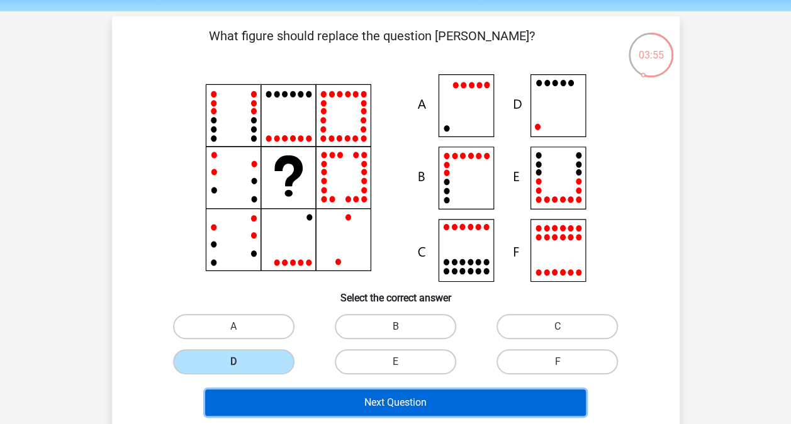
click at [318, 400] on button "Next Question" at bounding box center [395, 403] width 381 height 26
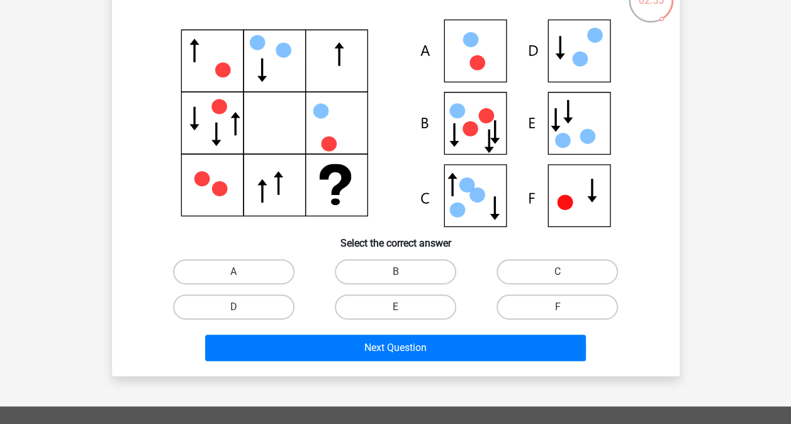
scroll to position [97, 0]
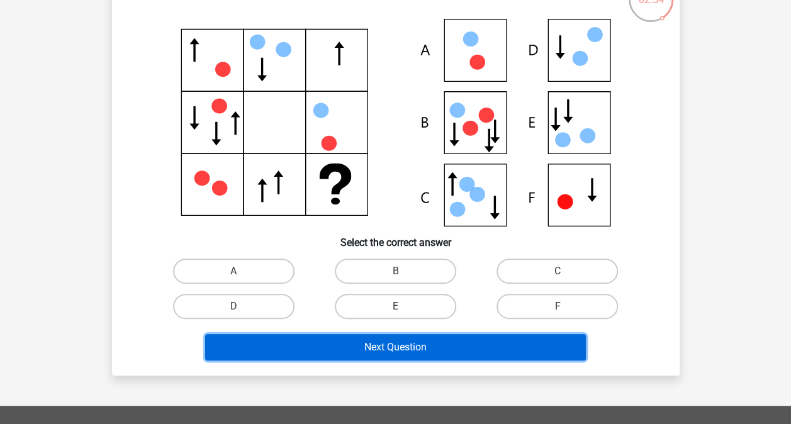
click at [382, 352] on button "Next Question" at bounding box center [395, 347] width 381 height 26
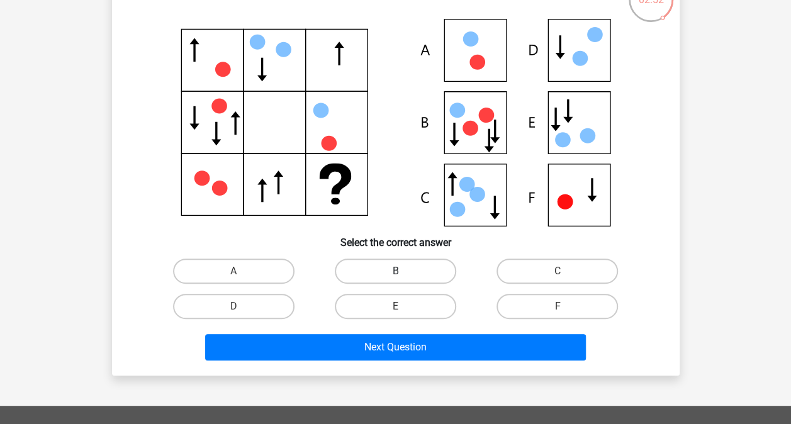
click at [389, 269] on label "B" at bounding box center [395, 271] width 121 height 25
click at [395, 271] on input "B" at bounding box center [399, 275] width 8 height 8
radio input "true"
click at [400, 333] on div "Next Question" at bounding box center [395, 345] width 527 height 42
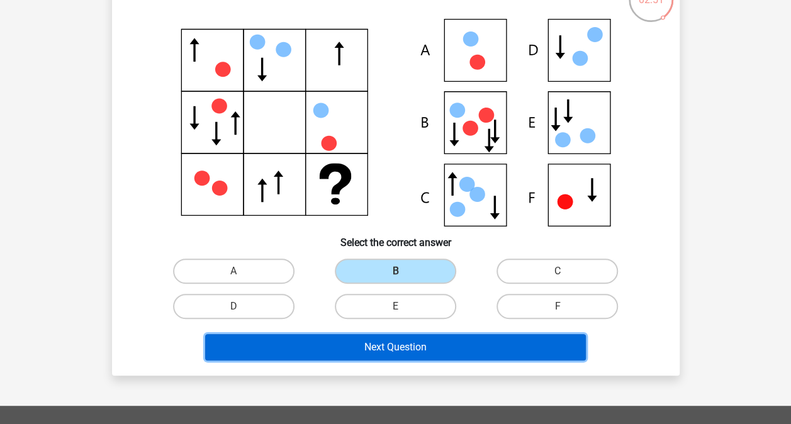
click at [400, 344] on button "Next Question" at bounding box center [395, 347] width 381 height 26
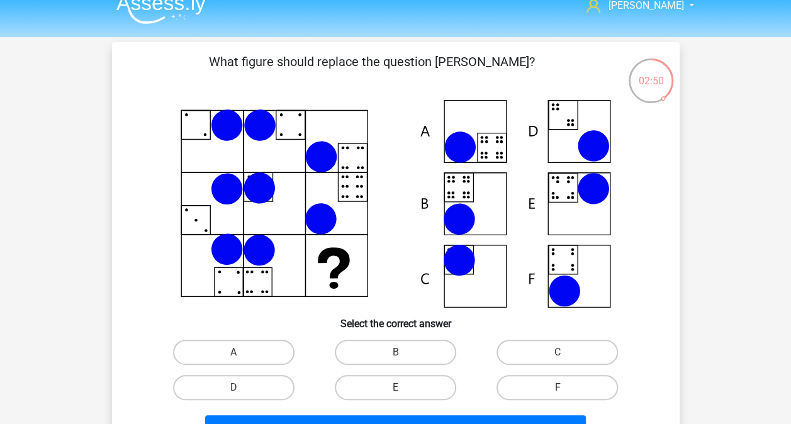
scroll to position [14, 0]
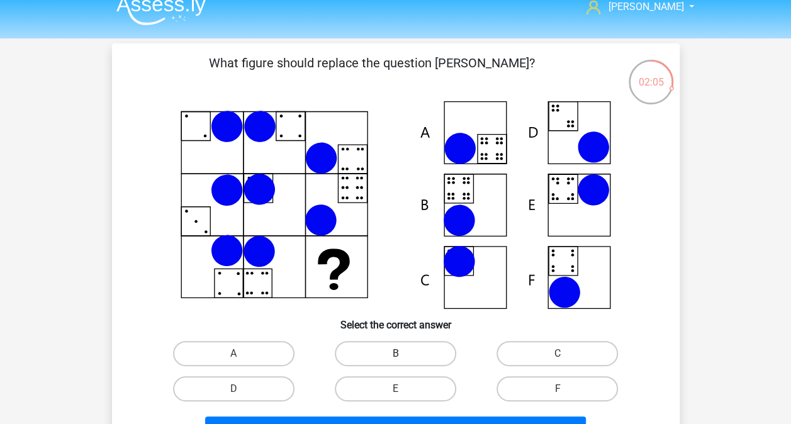
click at [397, 352] on label "B" at bounding box center [395, 353] width 121 height 25
click at [397, 354] on input "B" at bounding box center [399, 358] width 8 height 8
radio input "true"
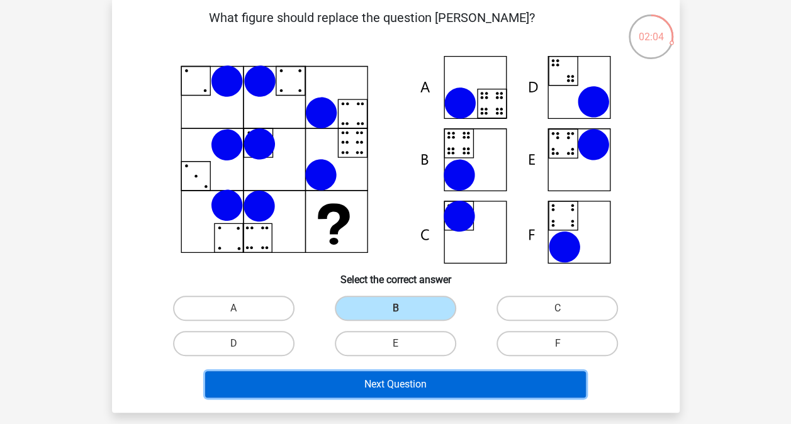
click at [390, 379] on button "Next Question" at bounding box center [395, 384] width 381 height 26
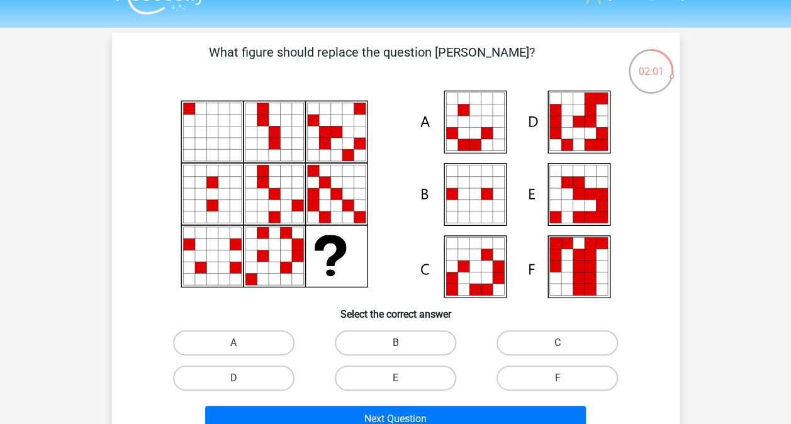
scroll to position [19, 0]
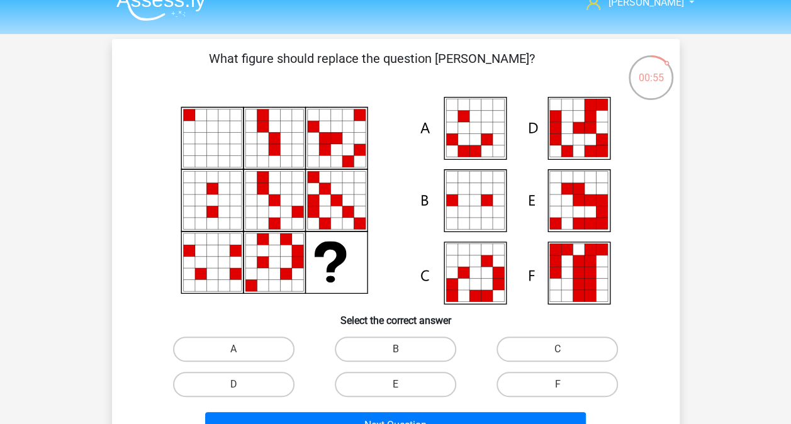
click at [310, 337] on div "C" at bounding box center [234, 349] width 152 height 25
click at [506, 350] on label "C" at bounding box center [557, 349] width 121 height 25
click at [558, 350] on input "C" at bounding box center [562, 353] width 8 height 8
radio input "true"
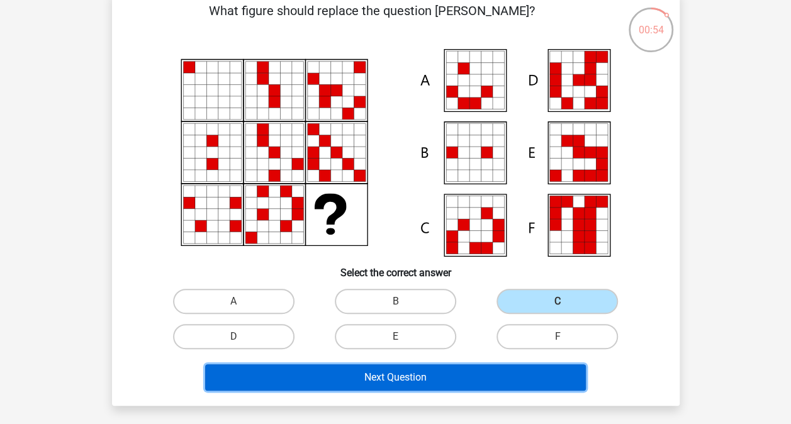
click at [458, 382] on button "Next Question" at bounding box center [395, 377] width 381 height 26
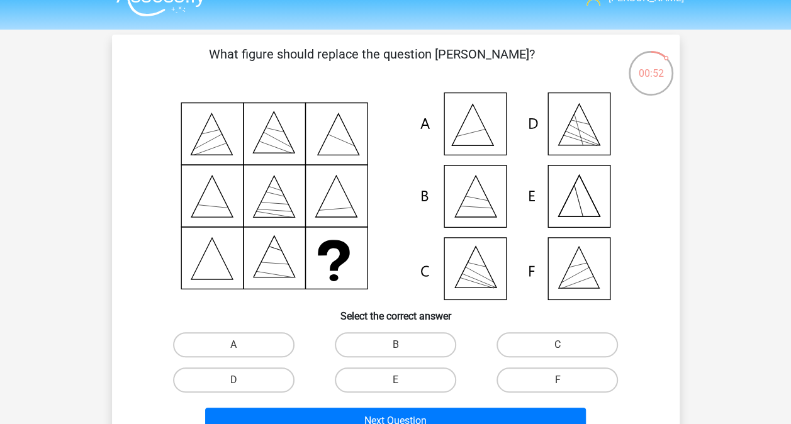
scroll to position [23, 0]
click at [535, 384] on label "F" at bounding box center [557, 380] width 121 height 25
click at [558, 384] on input "F" at bounding box center [562, 385] width 8 height 8
radio input "true"
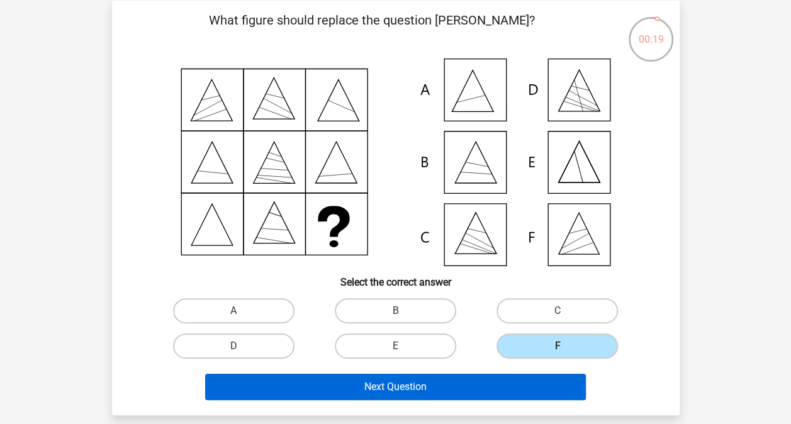
scroll to position [58, 0]
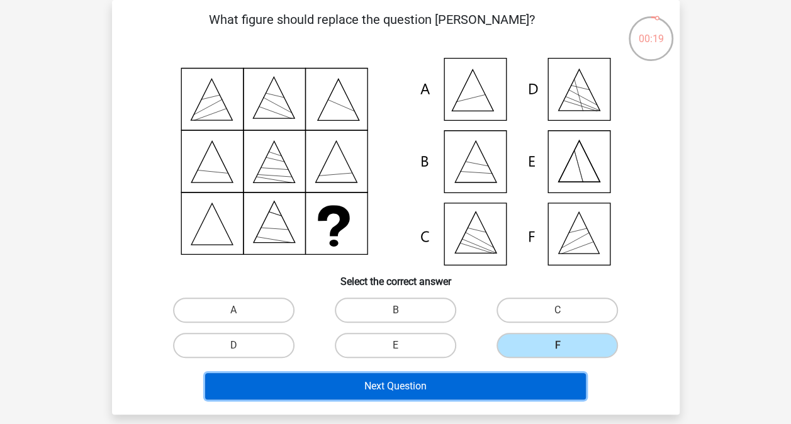
click at [510, 383] on button "Next Question" at bounding box center [395, 386] width 381 height 26
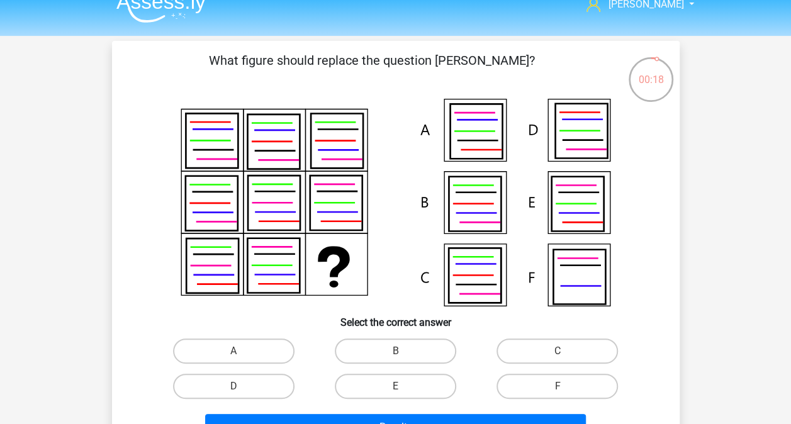
scroll to position [16, 0]
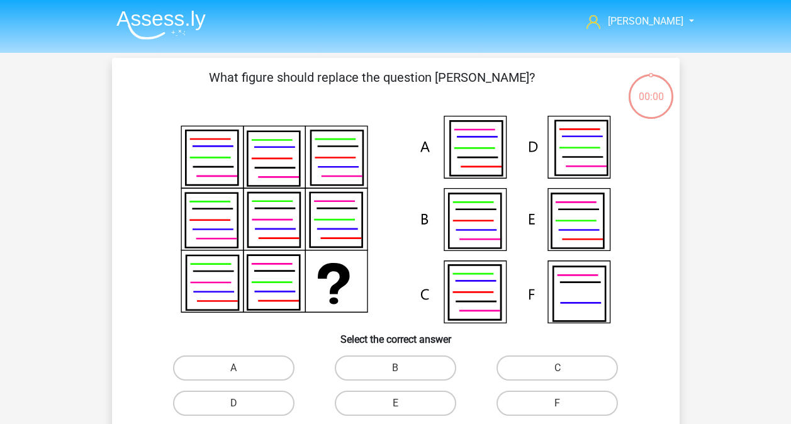
scroll to position [16, 0]
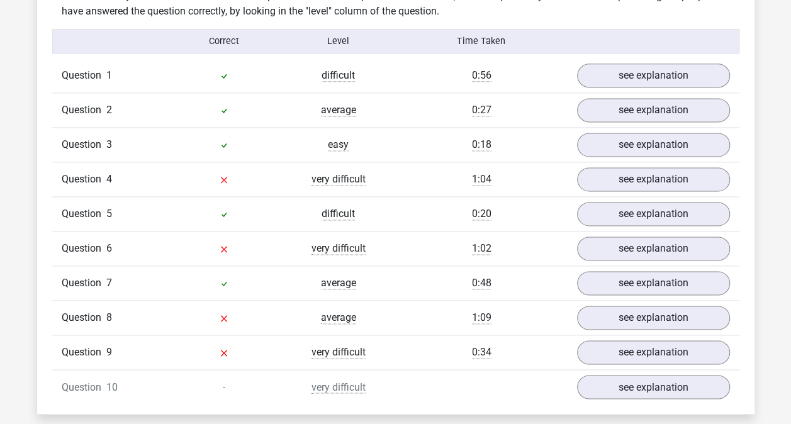
scroll to position [808, 0]
click at [619, 172] on link "see explanation" at bounding box center [653, 180] width 176 height 28
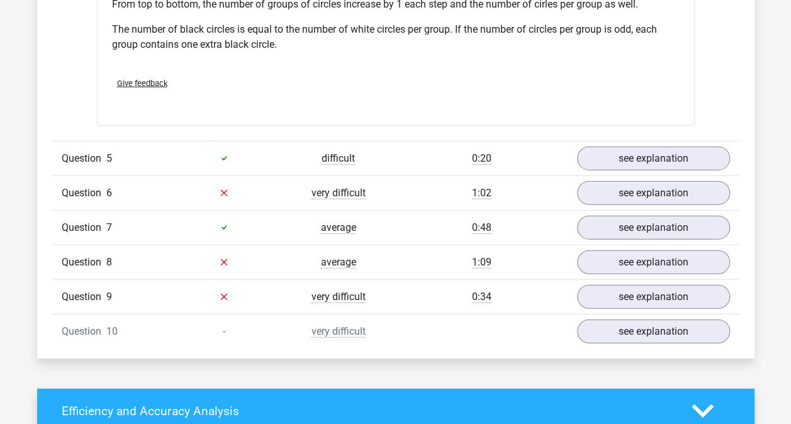
scroll to position [1396, 0]
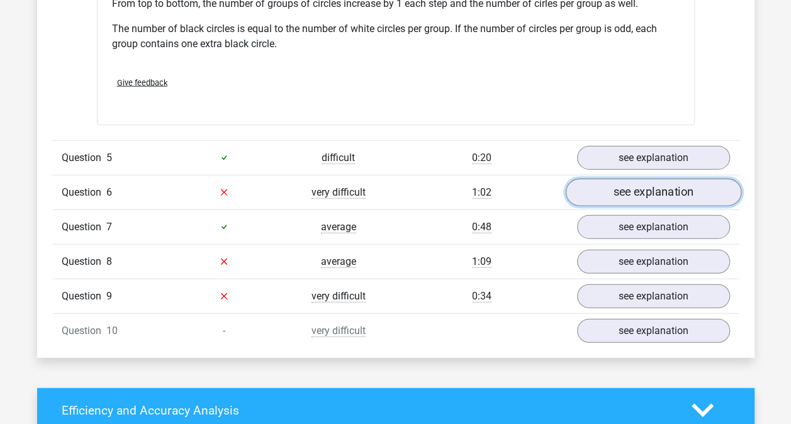
click at [627, 190] on link "see explanation" at bounding box center [653, 193] width 176 height 28
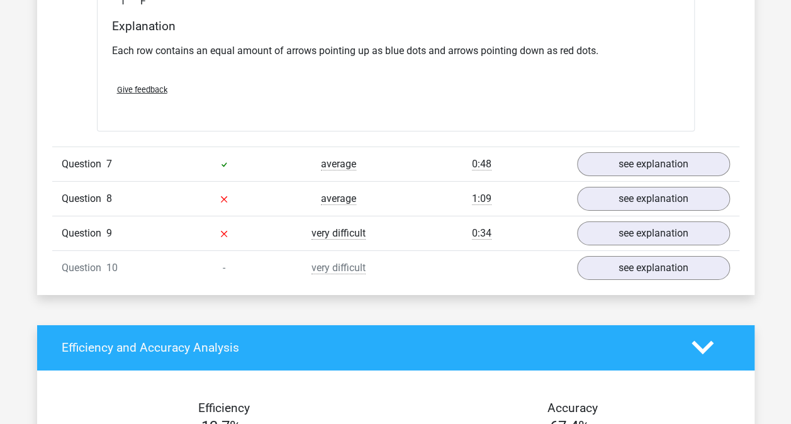
scroll to position [1951, 0]
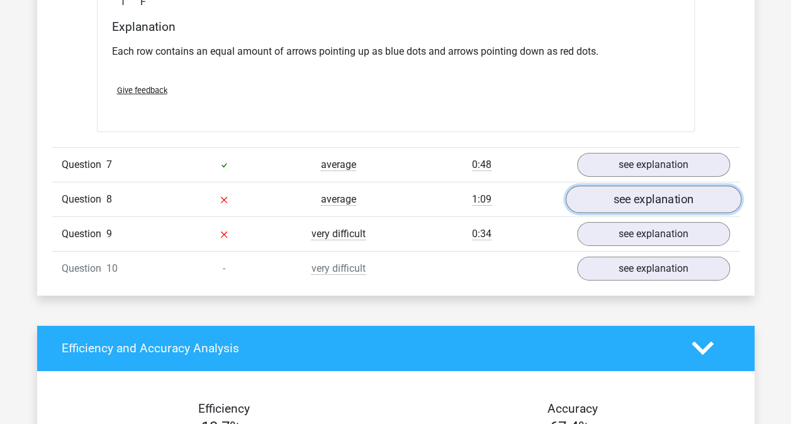
click at [602, 194] on link "see explanation" at bounding box center [653, 200] width 176 height 28
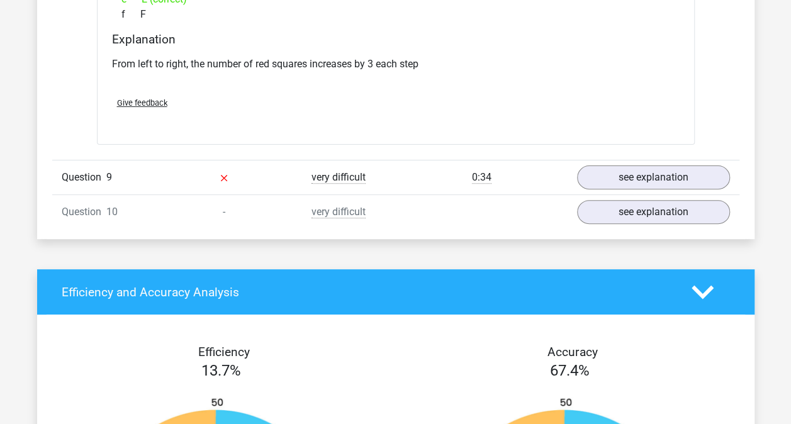
scroll to position [2502, 0]
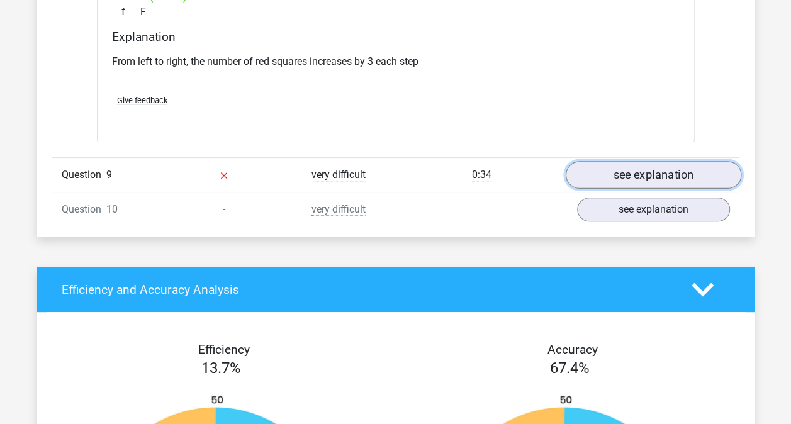
click at [609, 171] on link "see explanation" at bounding box center [653, 175] width 176 height 28
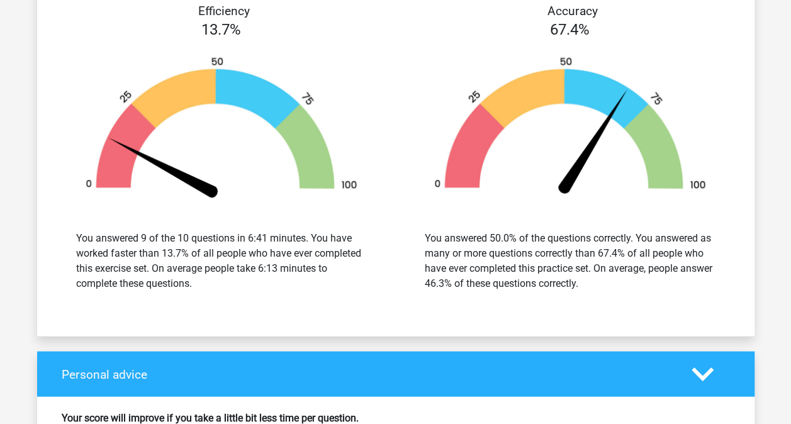
scroll to position [3332, 0]
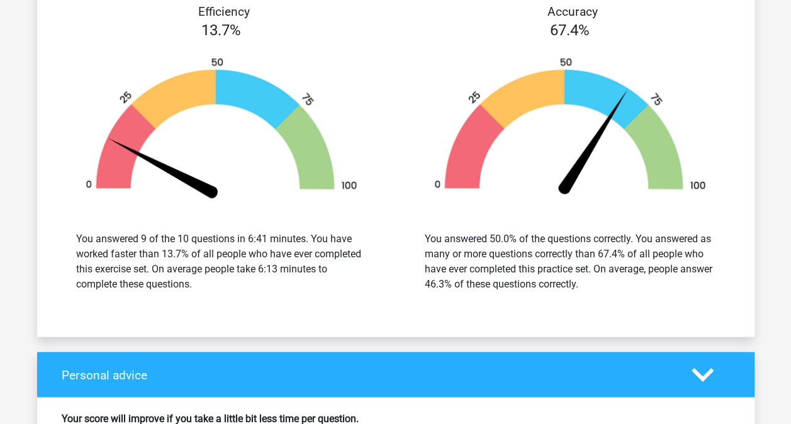
click at [384, 181] on div at bounding box center [222, 129] width 330 height 144
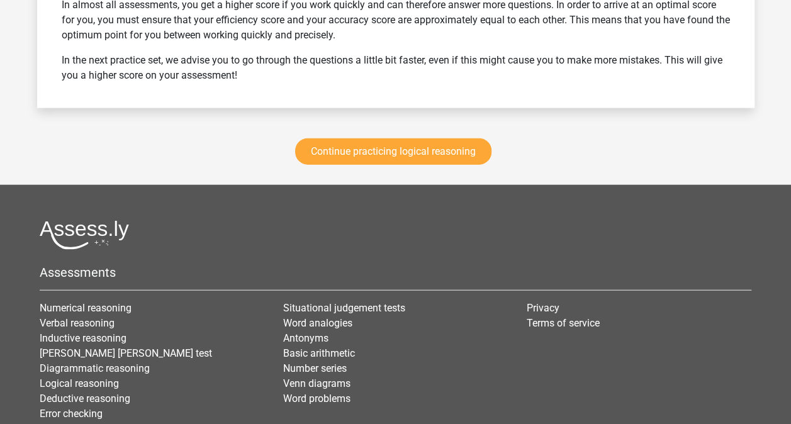
scroll to position [3806, 0]
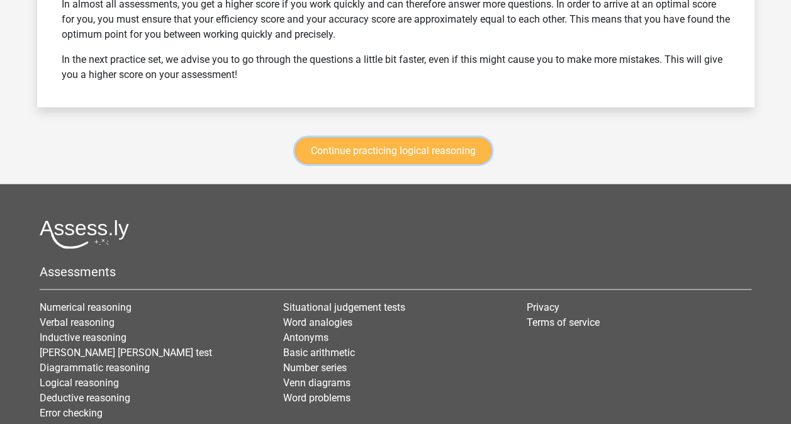
click at [386, 155] on link "Continue practicing logical reasoning" at bounding box center [393, 151] width 196 height 26
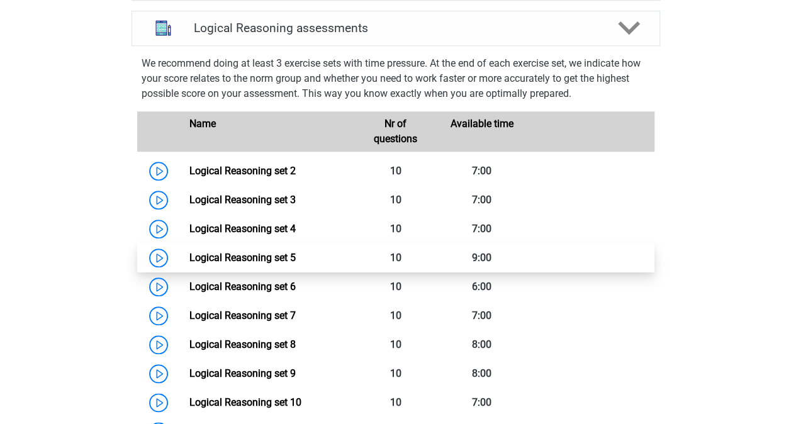
scroll to position [517, 0]
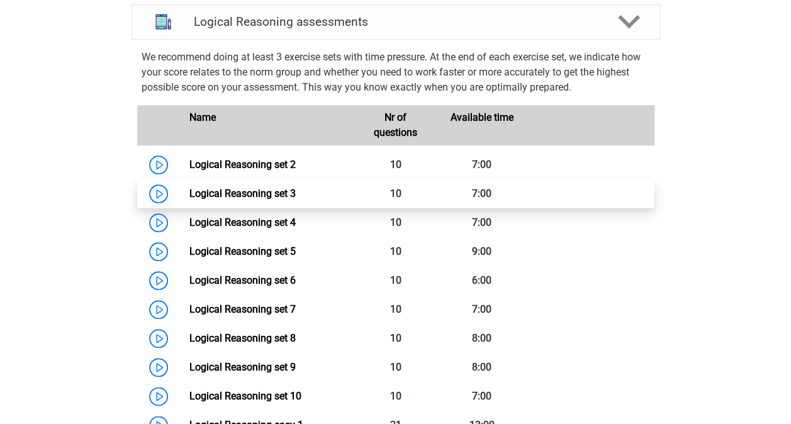
click at [296, 199] on link "Logical Reasoning set 3" at bounding box center [242, 194] width 106 height 12
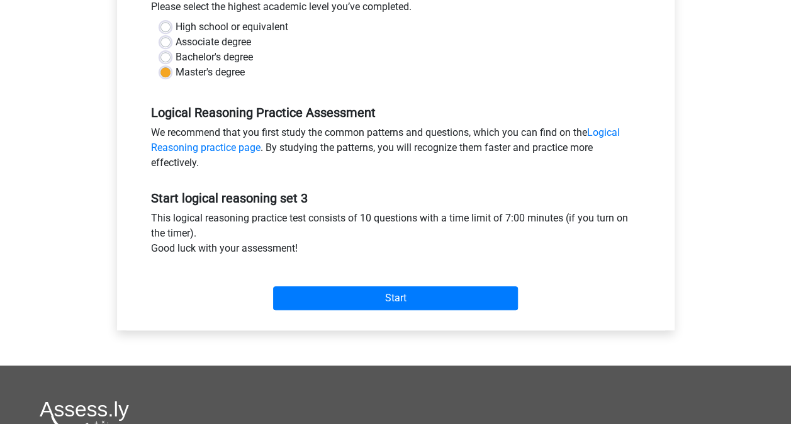
scroll to position [297, 0]
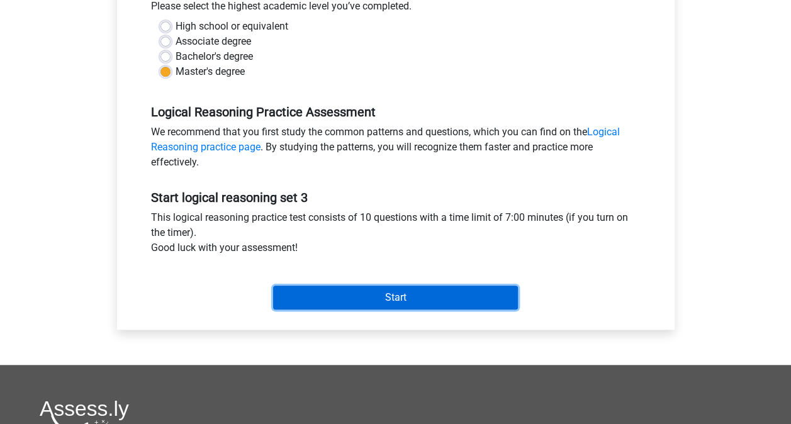
click at [405, 302] on input "Start" at bounding box center [395, 298] width 245 height 24
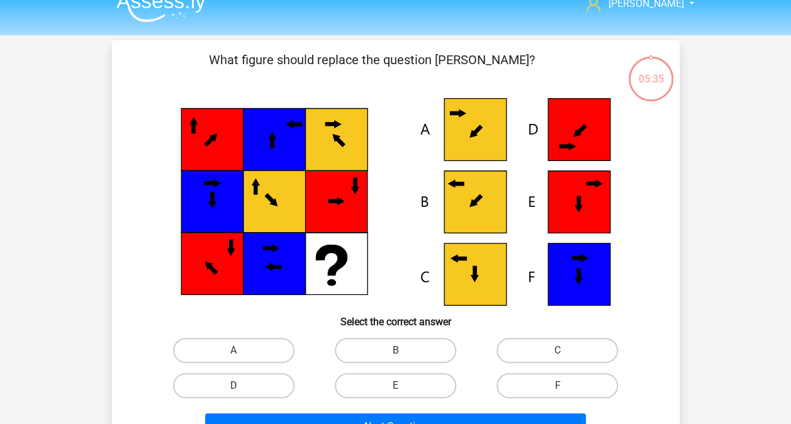
scroll to position [169, 0]
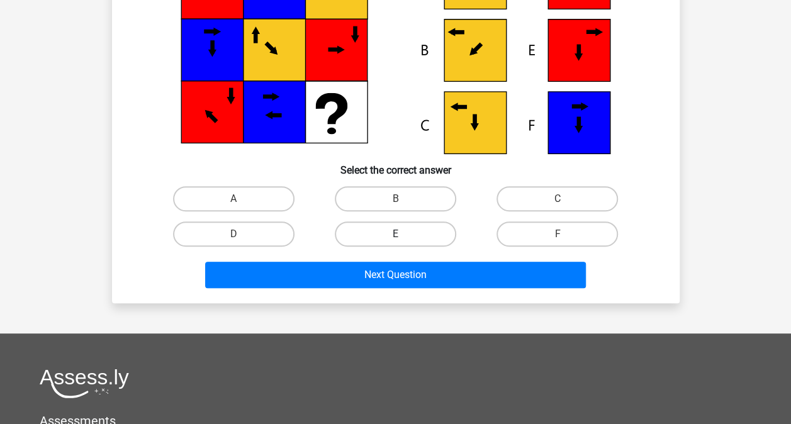
click at [390, 232] on label "E" at bounding box center [395, 234] width 121 height 25
click at [395, 234] on input "E" at bounding box center [399, 238] width 8 height 8
radio input "true"
click at [405, 291] on div "Next Question" at bounding box center [396, 277] width 486 height 31
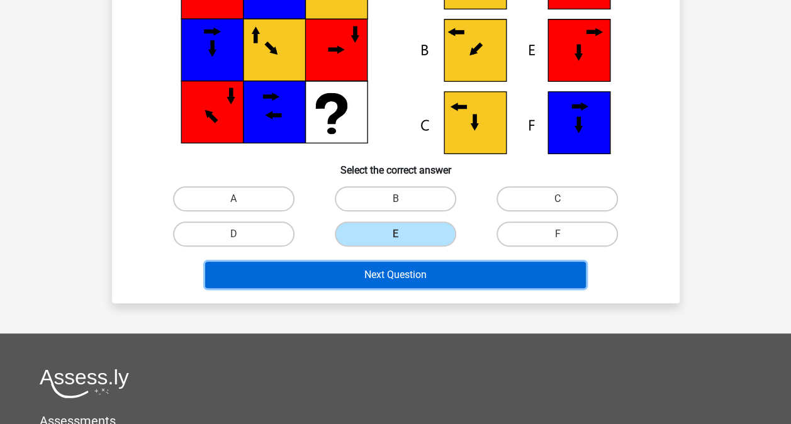
click at [399, 284] on button "Next Question" at bounding box center [395, 275] width 381 height 26
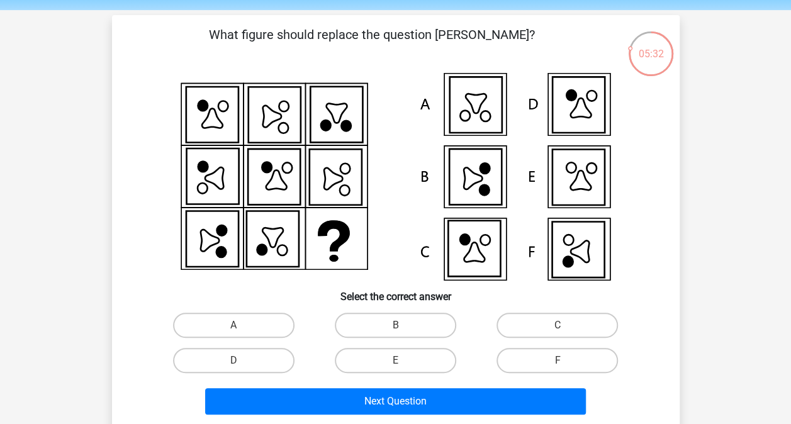
scroll to position [42, 0]
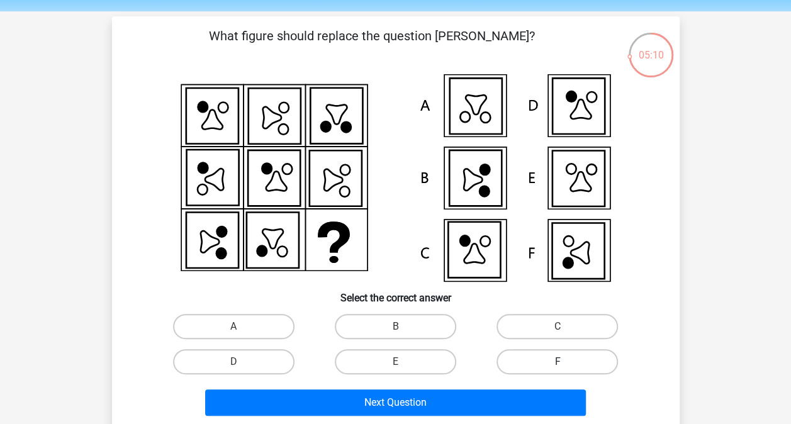
click at [541, 354] on label "F" at bounding box center [557, 361] width 121 height 25
click at [558, 362] on input "F" at bounding box center [562, 366] width 8 height 8
radio input "true"
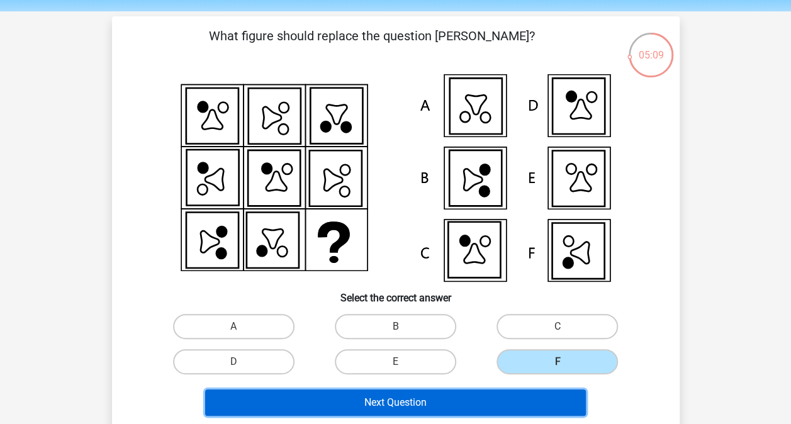
click at [477, 403] on button "Next Question" at bounding box center [395, 403] width 381 height 26
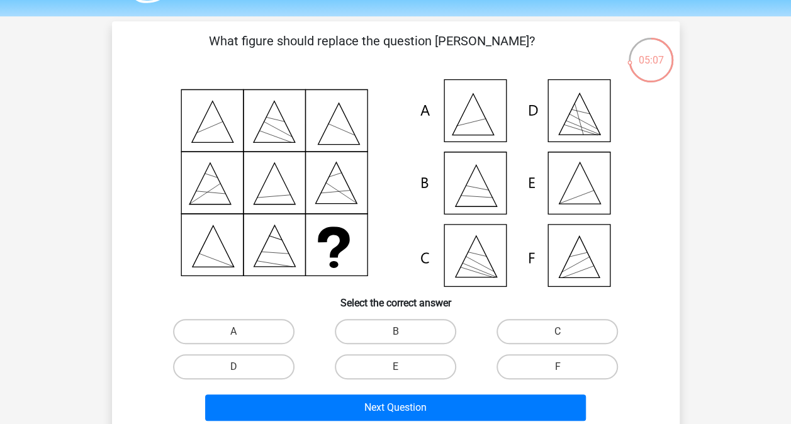
scroll to position [32, 0]
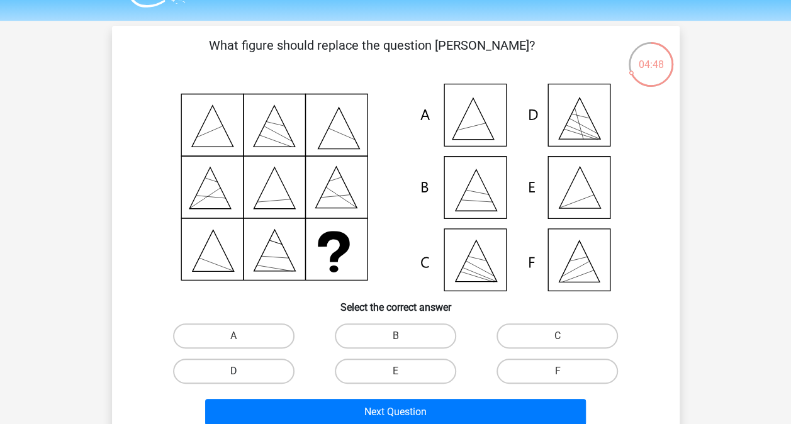
click at [218, 373] on label "D" at bounding box center [233, 371] width 121 height 25
click at [233, 373] on input "D" at bounding box center [237, 375] width 8 height 8
radio input "true"
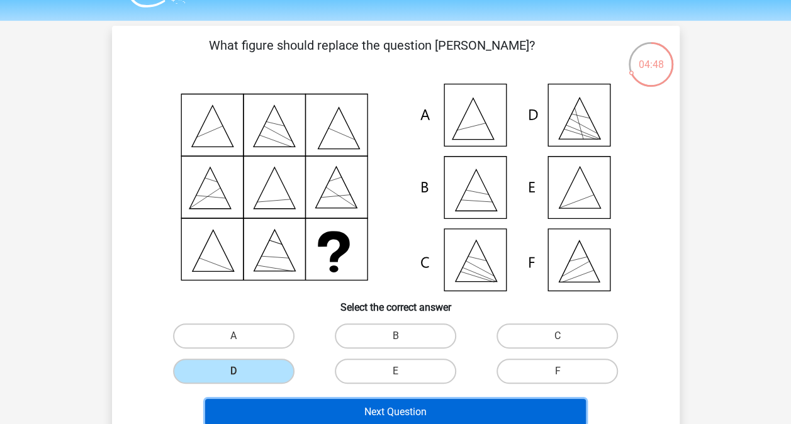
click at [306, 408] on button "Next Question" at bounding box center [395, 412] width 381 height 26
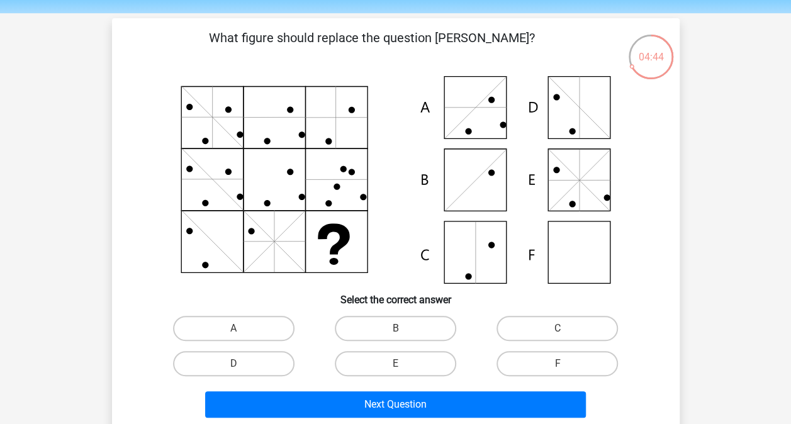
scroll to position [35, 0]
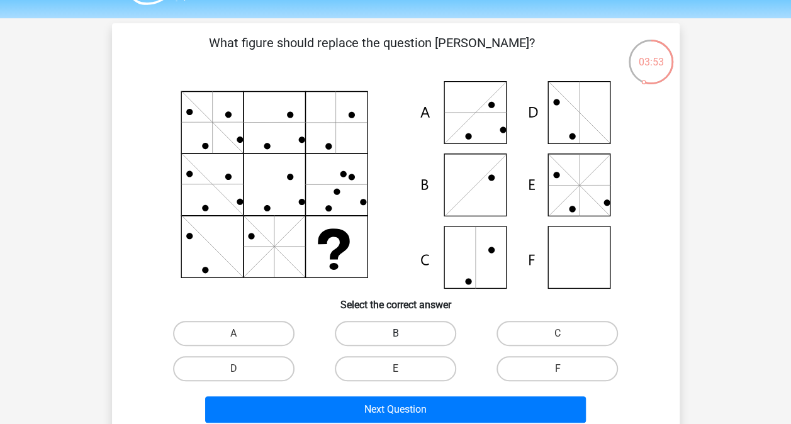
click at [406, 329] on label "B" at bounding box center [395, 333] width 121 height 25
click at [403, 334] on input "B" at bounding box center [399, 338] width 8 height 8
radio input "true"
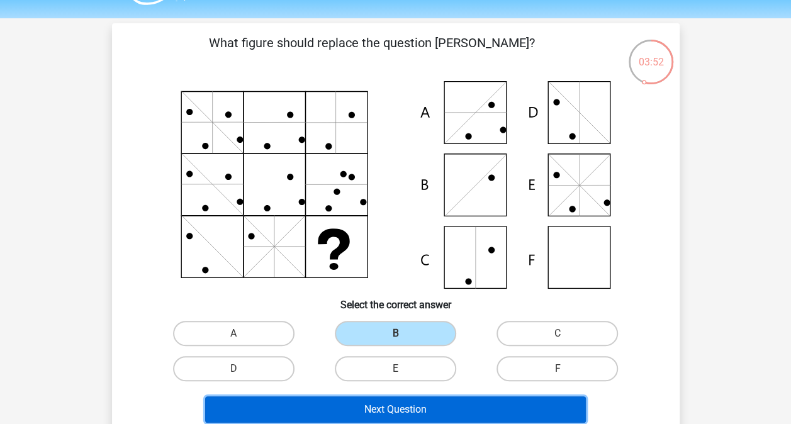
click at [398, 399] on button "Next Question" at bounding box center [395, 409] width 381 height 26
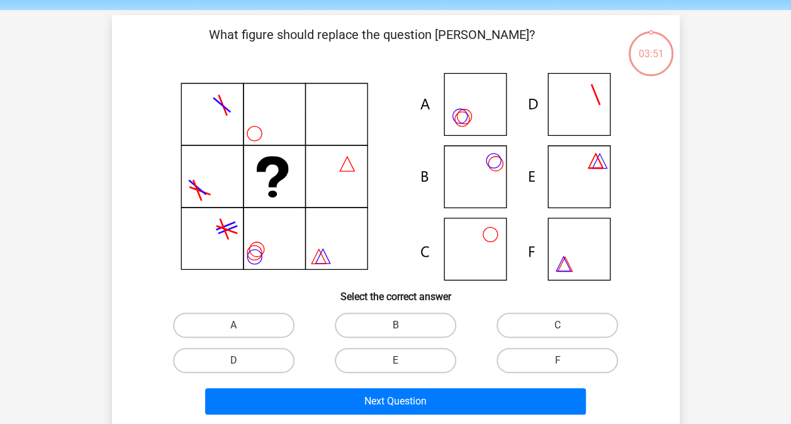
scroll to position [42, 0]
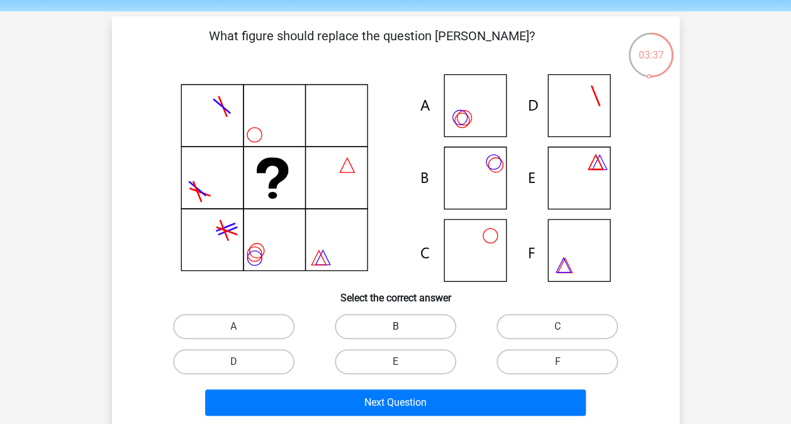
click at [411, 322] on label "B" at bounding box center [395, 326] width 121 height 25
click at [403, 327] on input "B" at bounding box center [399, 331] width 8 height 8
radio input "true"
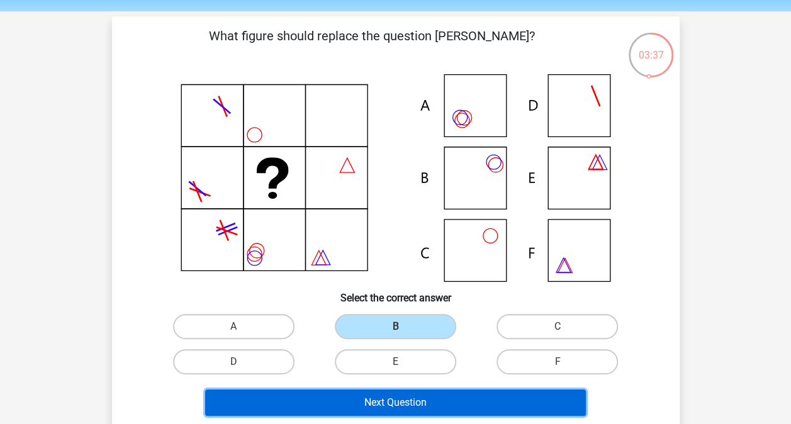
click at [399, 405] on button "Next Question" at bounding box center [395, 403] width 381 height 26
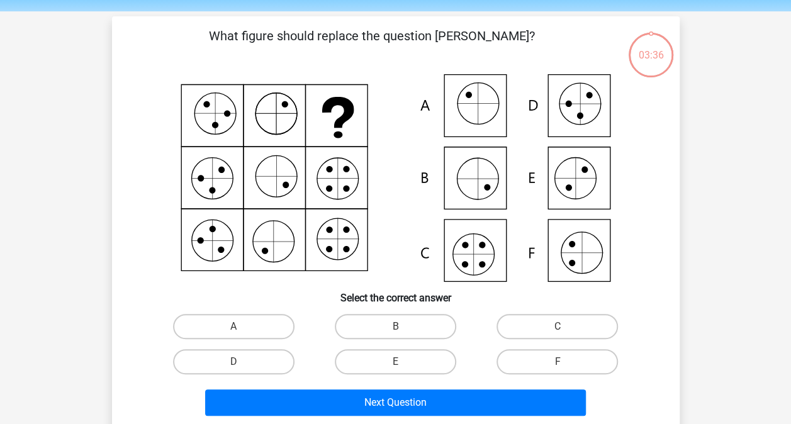
scroll to position [58, 0]
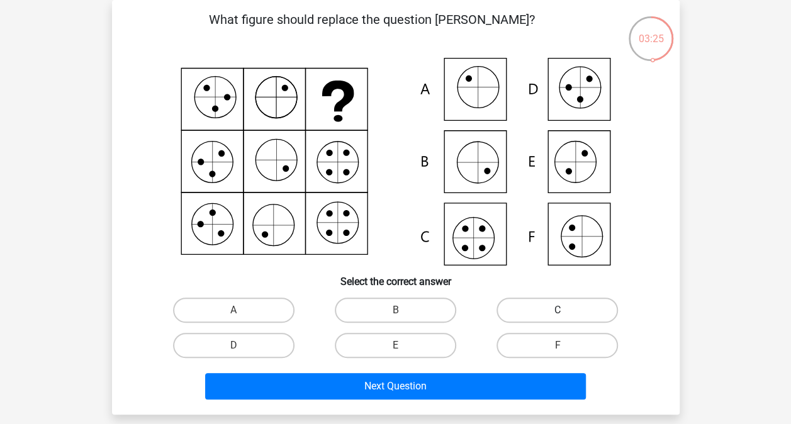
click at [518, 308] on label "C" at bounding box center [557, 310] width 121 height 25
click at [558, 310] on input "C" at bounding box center [562, 314] width 8 height 8
radio input "true"
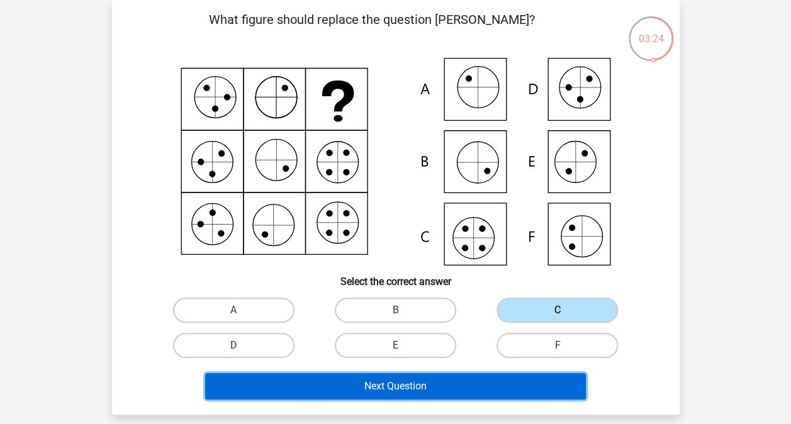
click at [454, 388] on button "Next Question" at bounding box center [395, 386] width 381 height 26
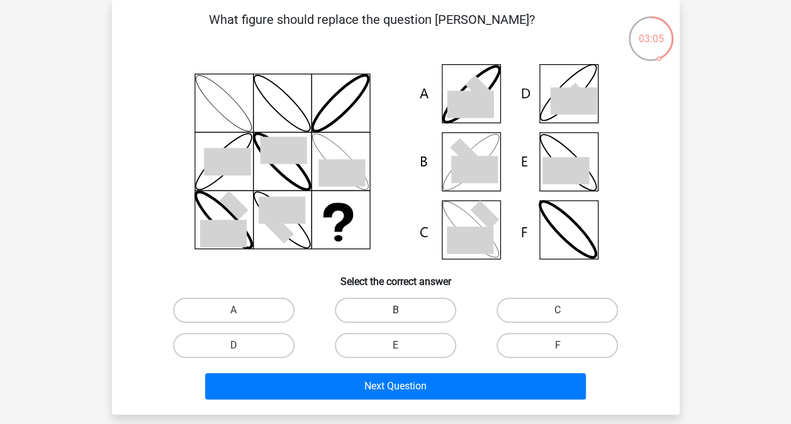
click at [407, 313] on label "B" at bounding box center [395, 310] width 121 height 25
click at [403, 313] on input "B" at bounding box center [399, 314] width 8 height 8
radio input "true"
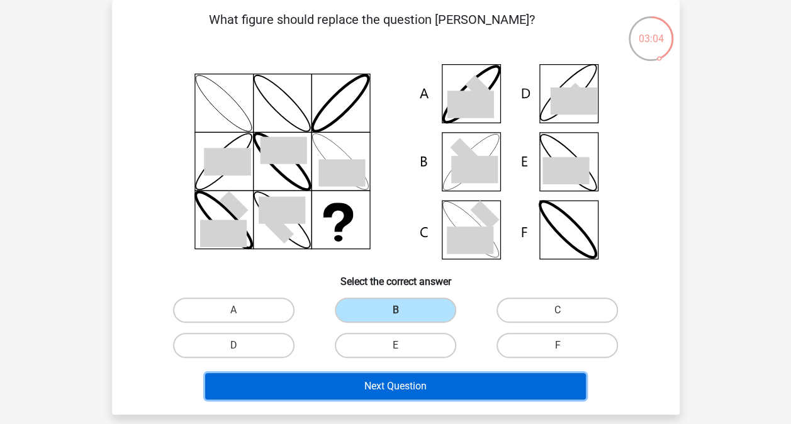
click at [386, 384] on button "Next Question" at bounding box center [395, 386] width 381 height 26
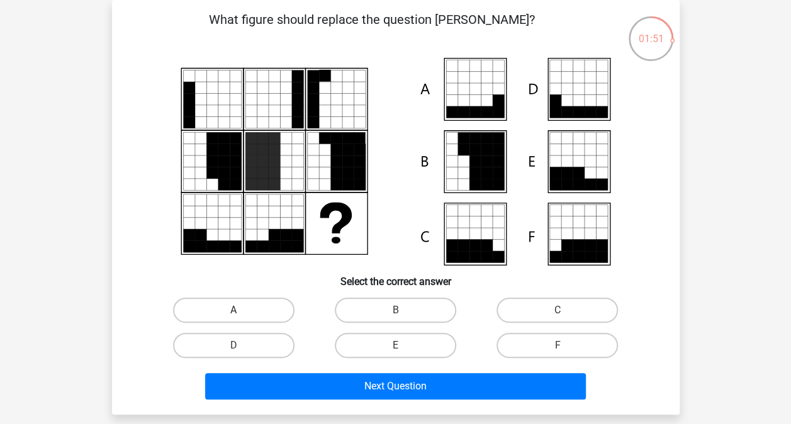
click at [245, 309] on label "A" at bounding box center [233, 310] width 121 height 25
click at [242, 310] on input "A" at bounding box center [237, 314] width 8 height 8
radio input "true"
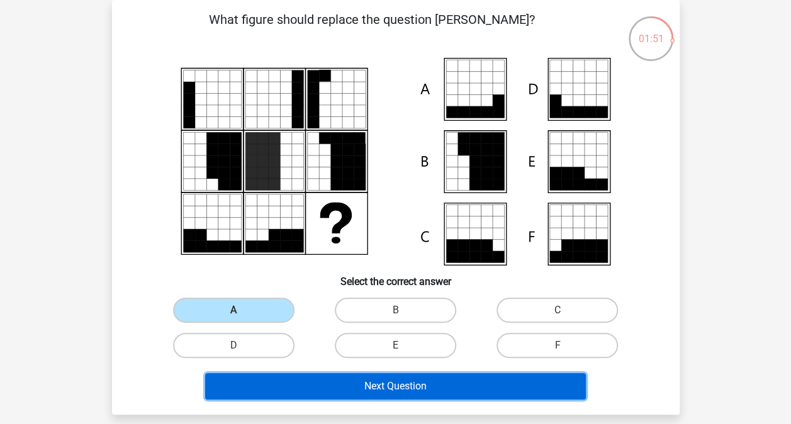
click at [361, 386] on button "Next Question" at bounding box center [395, 386] width 381 height 26
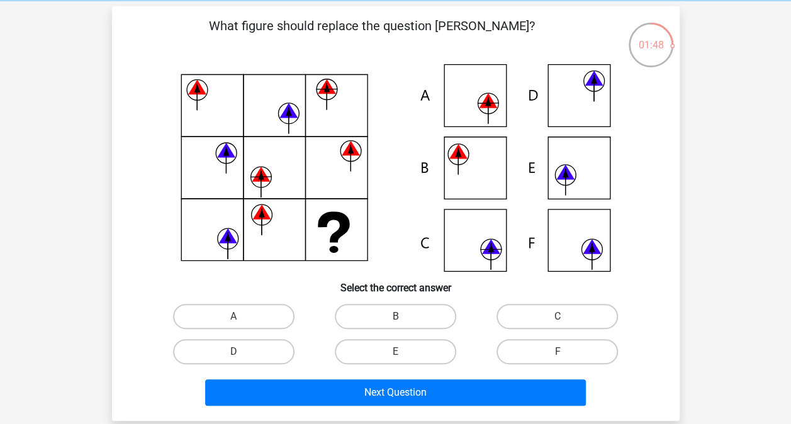
scroll to position [51, 0]
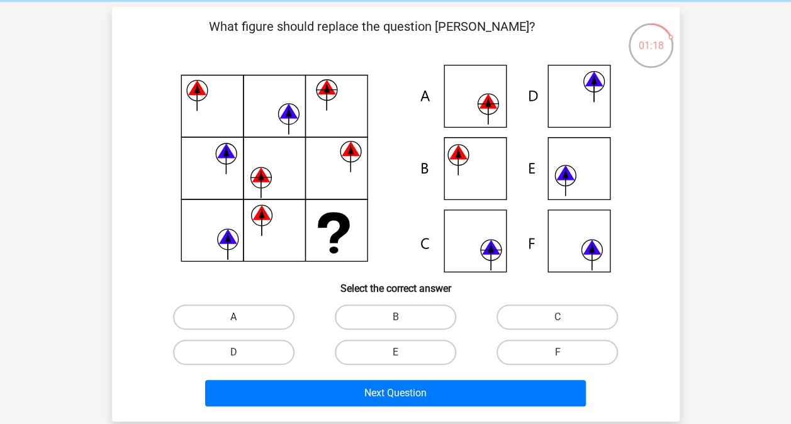
click at [279, 316] on label "A" at bounding box center [233, 317] width 121 height 25
click at [242, 317] on input "A" at bounding box center [237, 321] width 8 height 8
radio input "true"
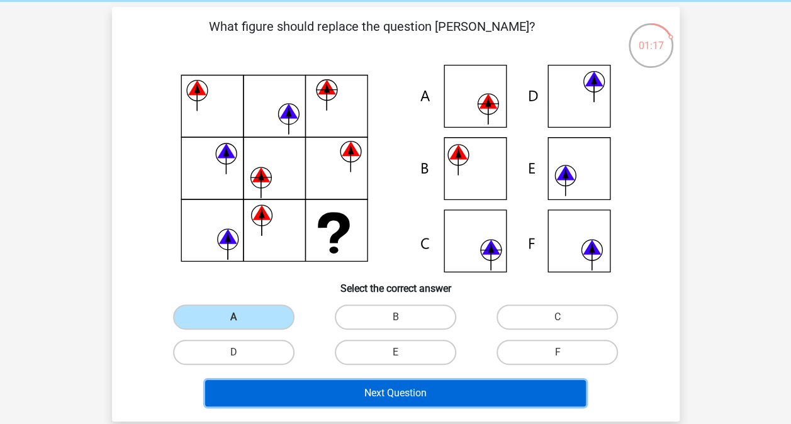
click at [385, 393] on button "Next Question" at bounding box center [395, 393] width 381 height 26
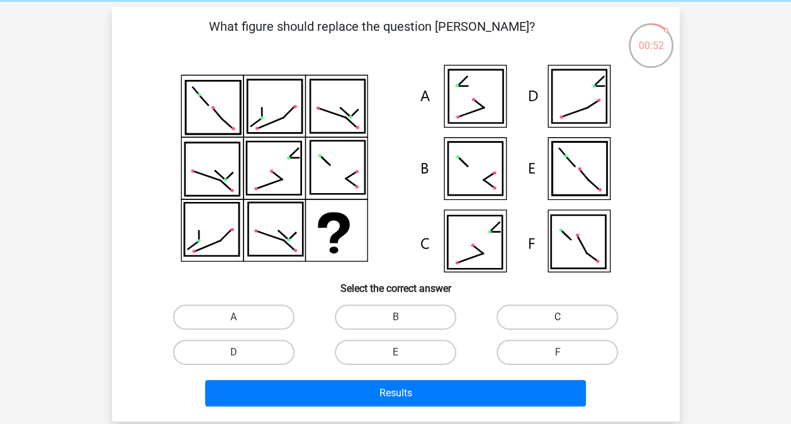
click at [310, 322] on div "C" at bounding box center [234, 317] width 152 height 25
click at [511, 317] on label "C" at bounding box center [557, 317] width 121 height 25
click at [558, 317] on input "C" at bounding box center [562, 321] width 8 height 8
radio input "true"
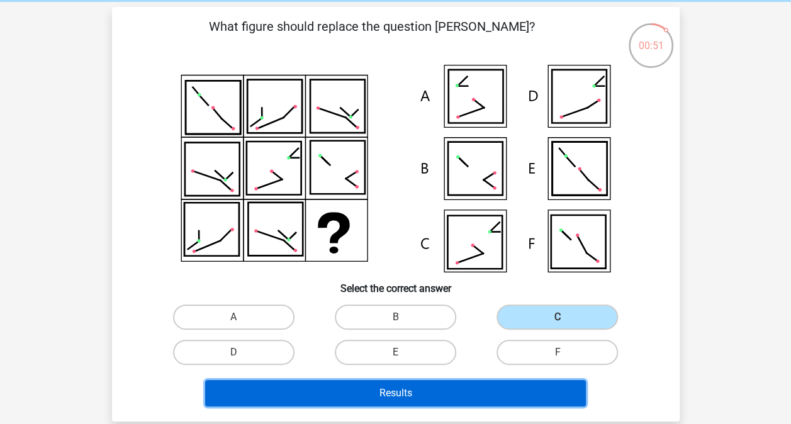
click at [435, 393] on button "Results" at bounding box center [395, 393] width 381 height 26
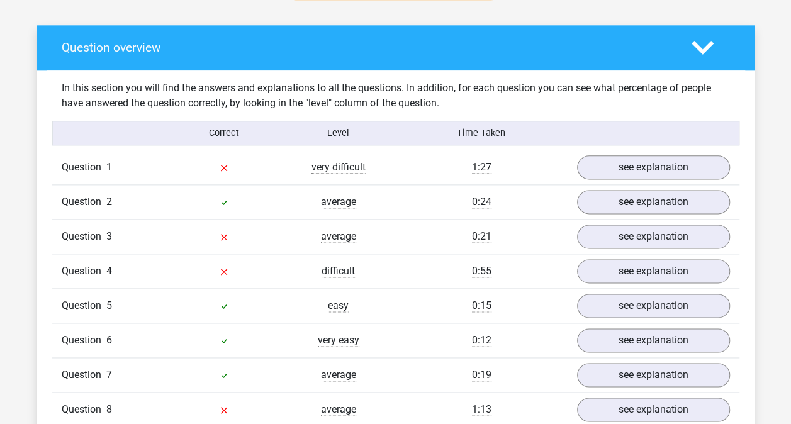
scroll to position [716, 0]
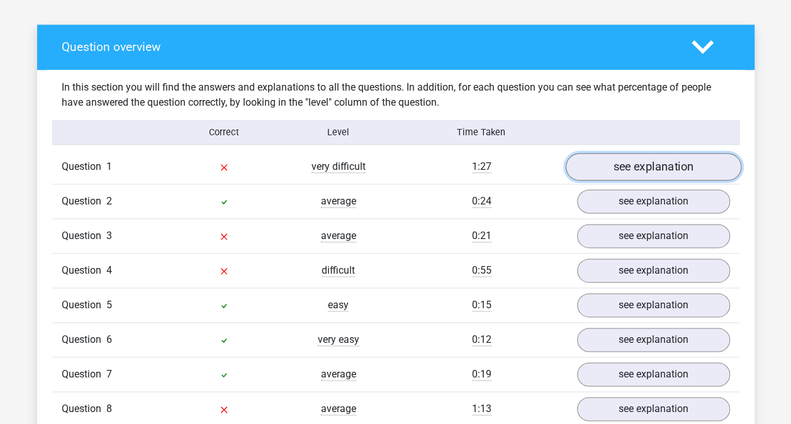
click at [625, 167] on link "see explanation" at bounding box center [653, 168] width 176 height 28
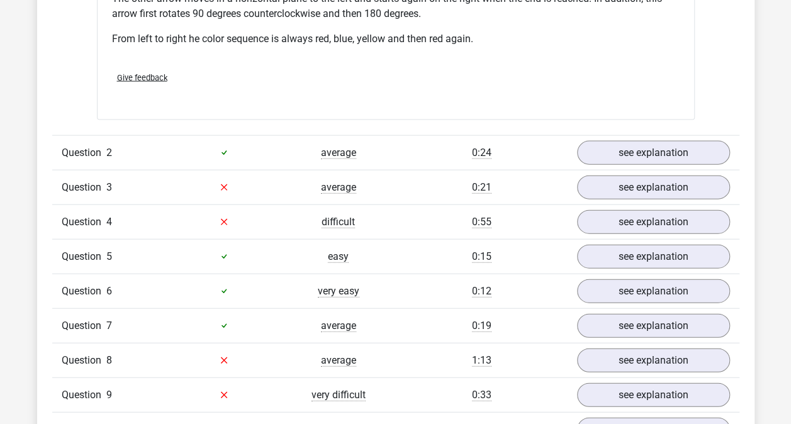
scroll to position [1323, 0]
click at [604, 180] on link "see explanation" at bounding box center [653, 187] width 176 height 28
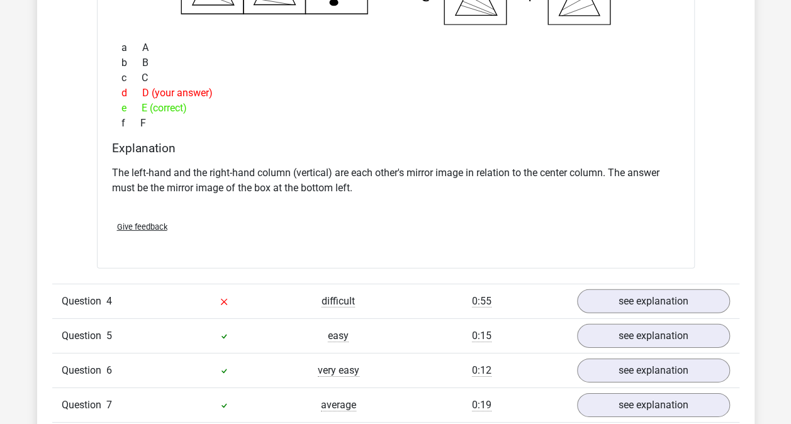
scroll to position [1876, 0]
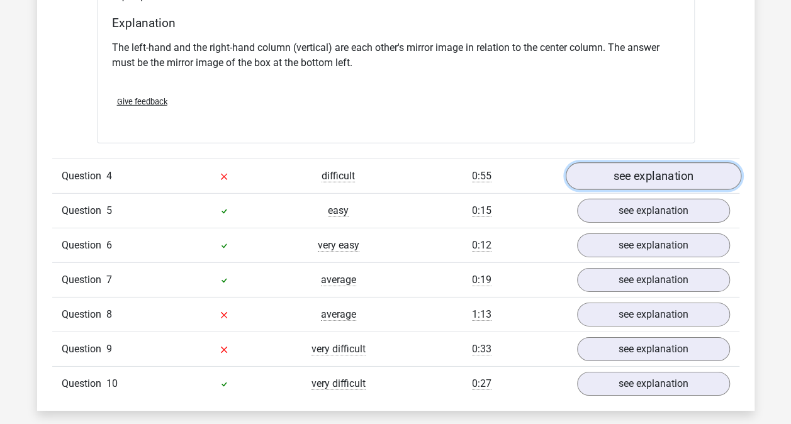
click at [600, 172] on link "see explanation" at bounding box center [653, 176] width 176 height 28
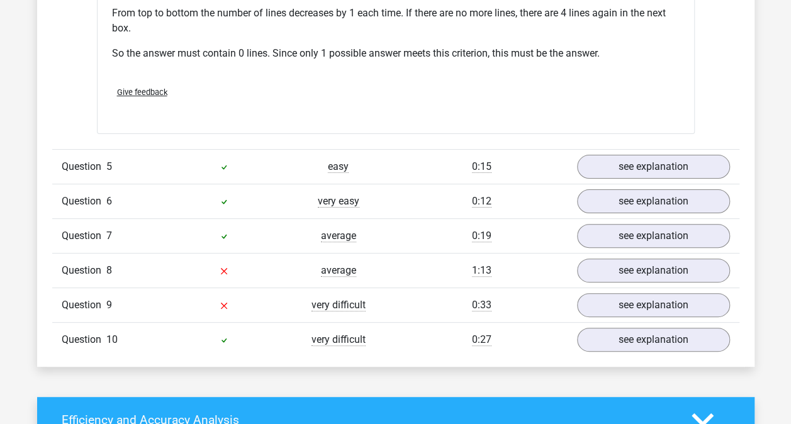
scroll to position [2471, 0]
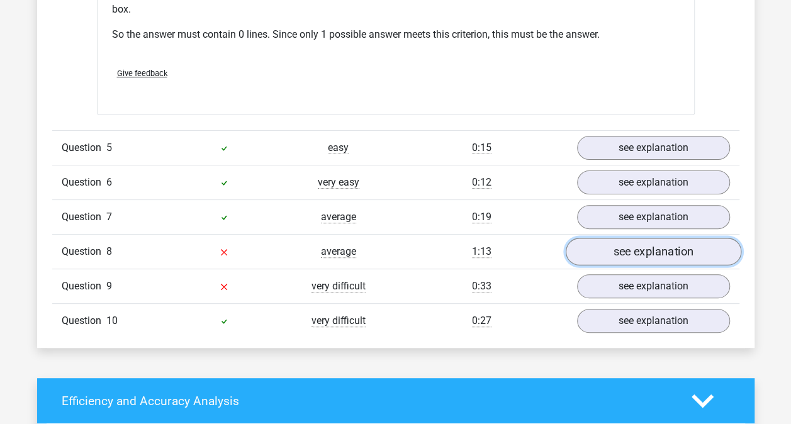
click at [607, 242] on link "see explanation" at bounding box center [653, 252] width 176 height 28
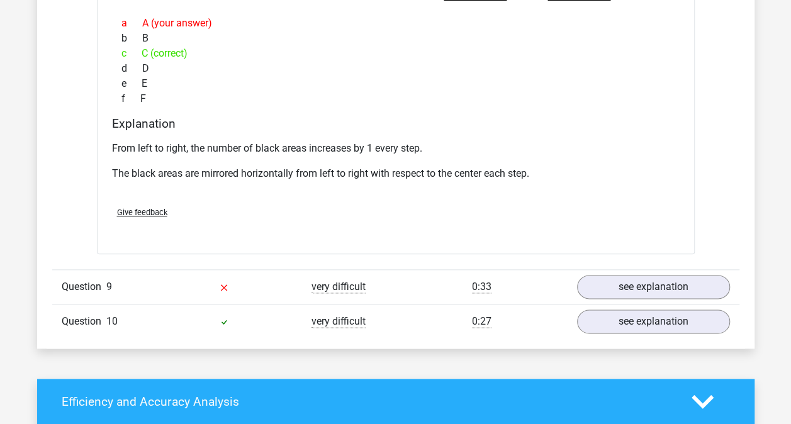
scroll to position [2998, 0]
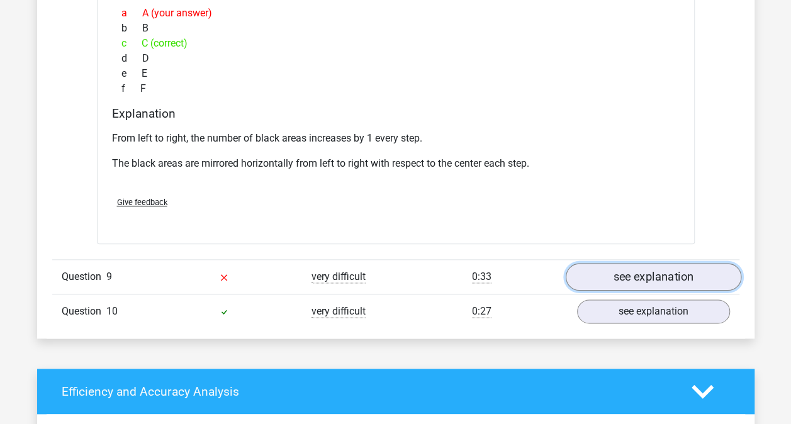
click at [611, 273] on link "see explanation" at bounding box center [653, 277] width 176 height 28
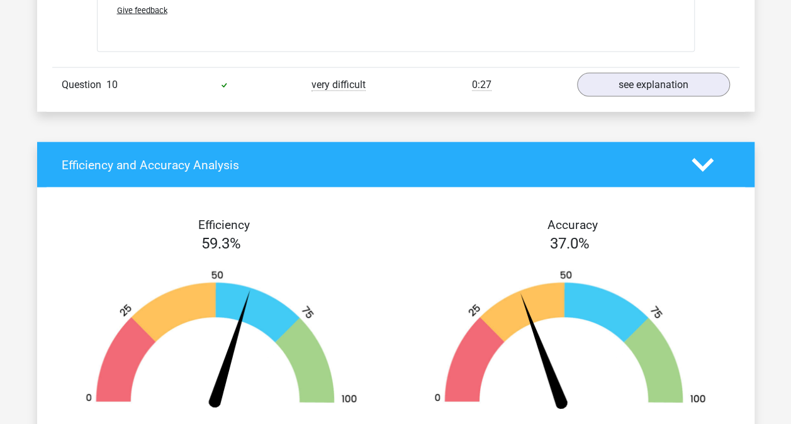
scroll to position [3749, 0]
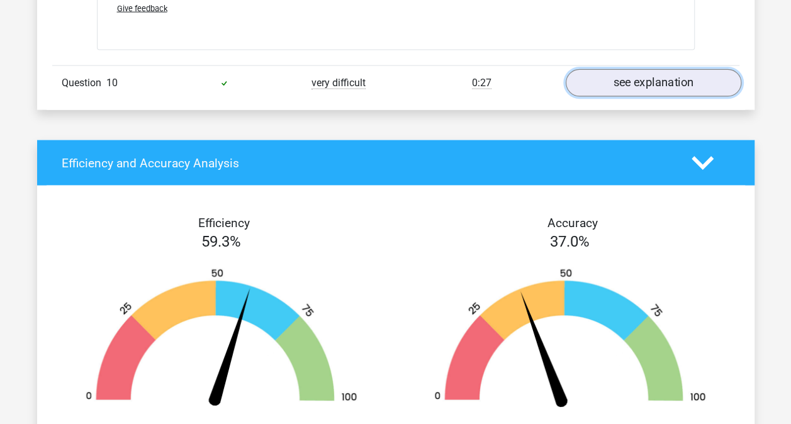
click at [597, 76] on link "see explanation" at bounding box center [653, 84] width 176 height 28
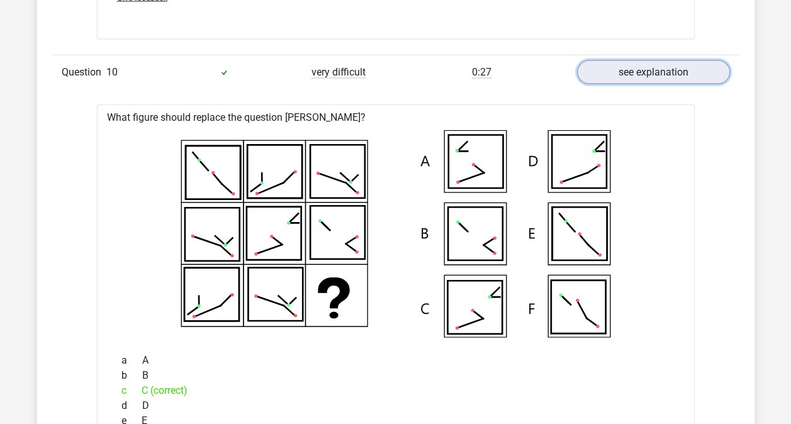
scroll to position [3761, 0]
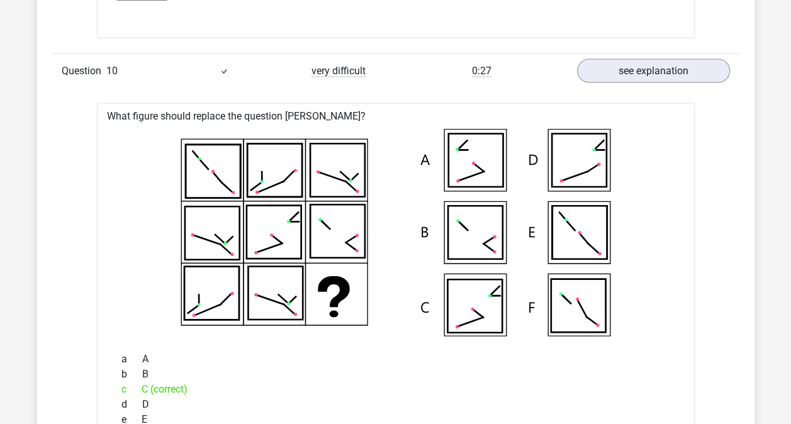
click at [408, 282] on icon at bounding box center [396, 233] width 558 height 208
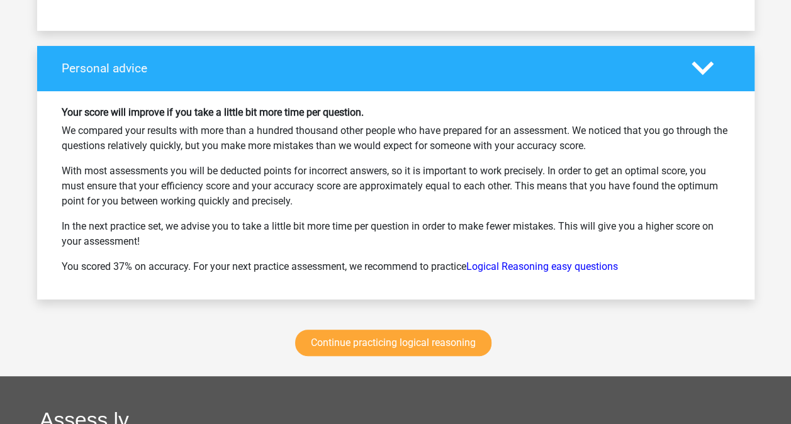
scroll to position [4837, 0]
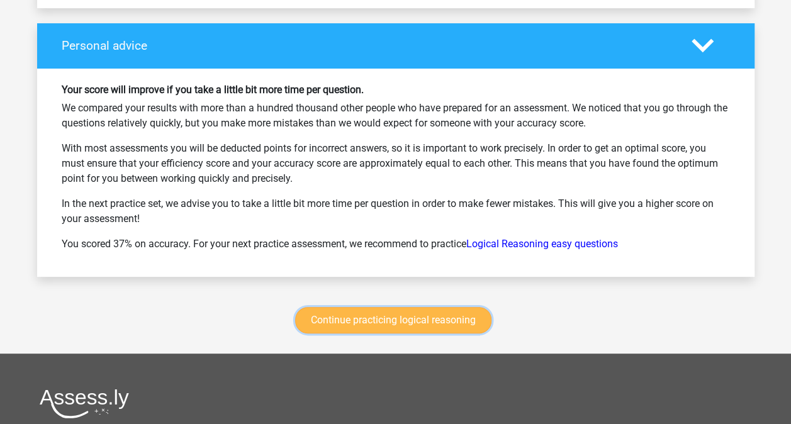
click at [405, 307] on link "Continue practicing logical reasoning" at bounding box center [393, 320] width 196 height 26
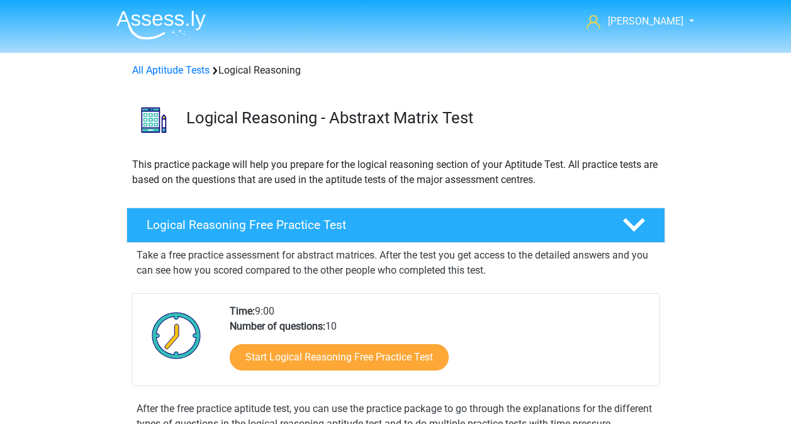
scroll to position [531, 0]
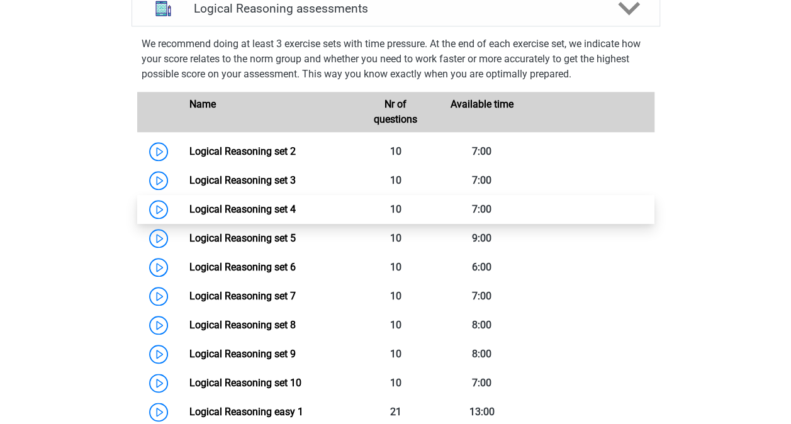
click at [244, 215] on link "Logical Reasoning set 4" at bounding box center [242, 209] width 106 height 12
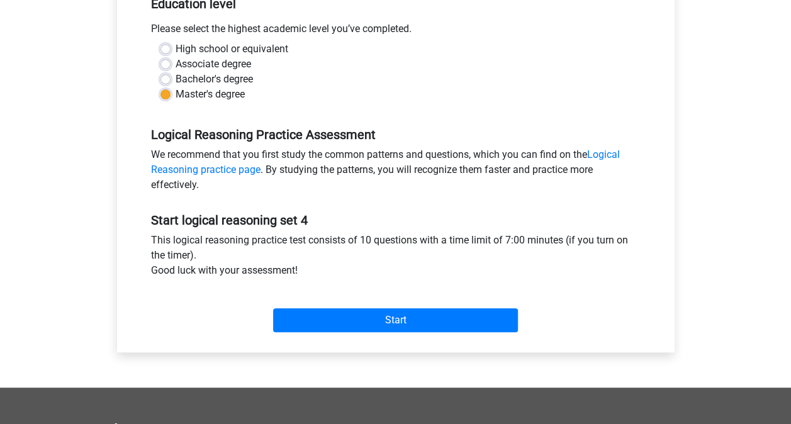
scroll to position [354, 0]
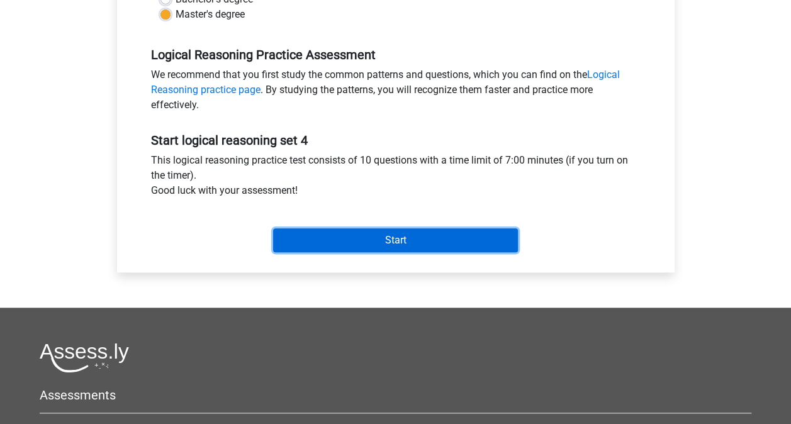
click at [400, 239] on input "Start" at bounding box center [395, 240] width 245 height 24
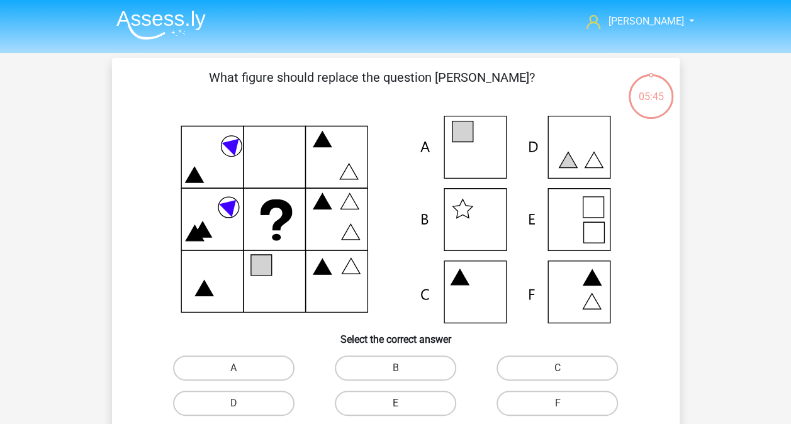
click at [388, 396] on label "E" at bounding box center [395, 403] width 121 height 25
click at [395, 403] on input "E" at bounding box center [399, 407] width 8 height 8
radio input "true"
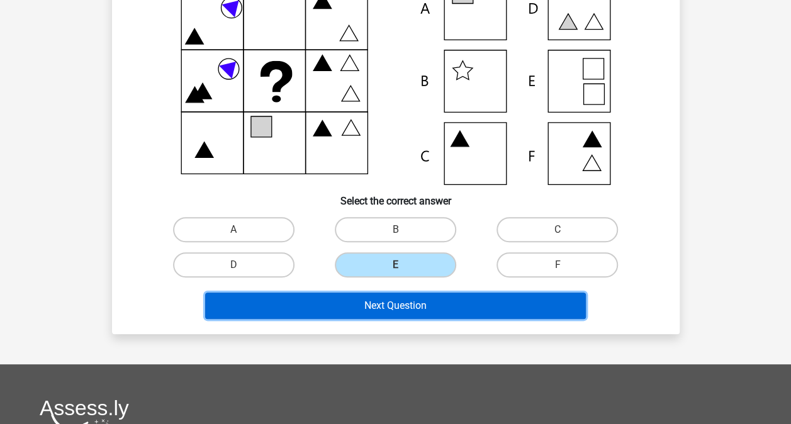
click at [390, 305] on button "Next Question" at bounding box center [395, 306] width 381 height 26
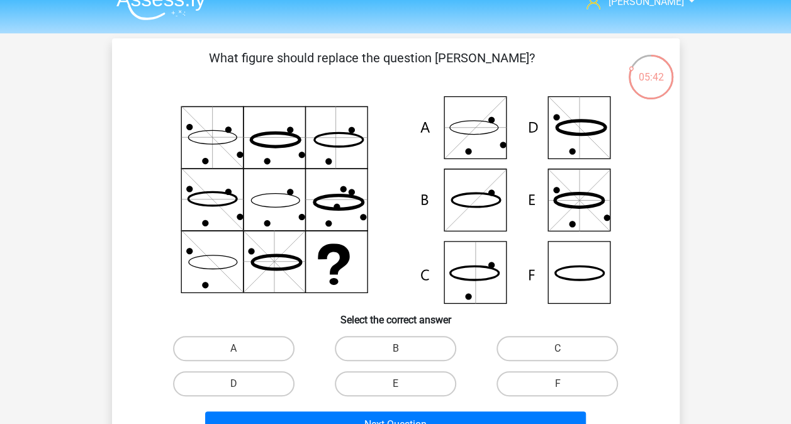
scroll to position [19, 0]
click at [548, 390] on label "F" at bounding box center [557, 384] width 121 height 25
click at [558, 390] on input "F" at bounding box center [562, 389] width 8 height 8
radio input "true"
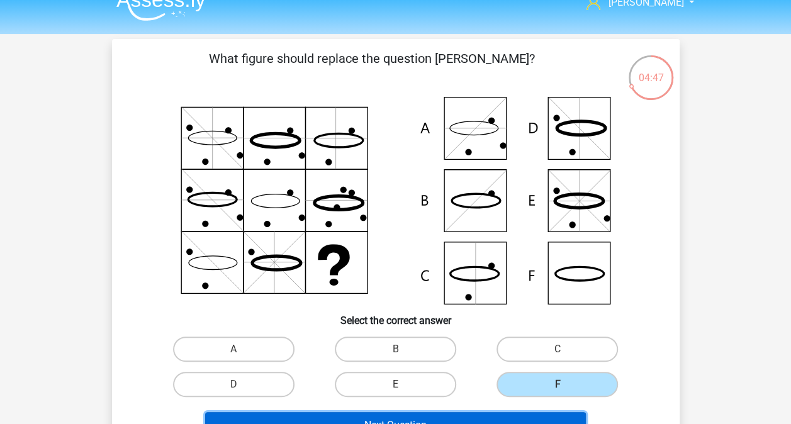
click at [515, 420] on button "Next Question" at bounding box center [395, 425] width 381 height 26
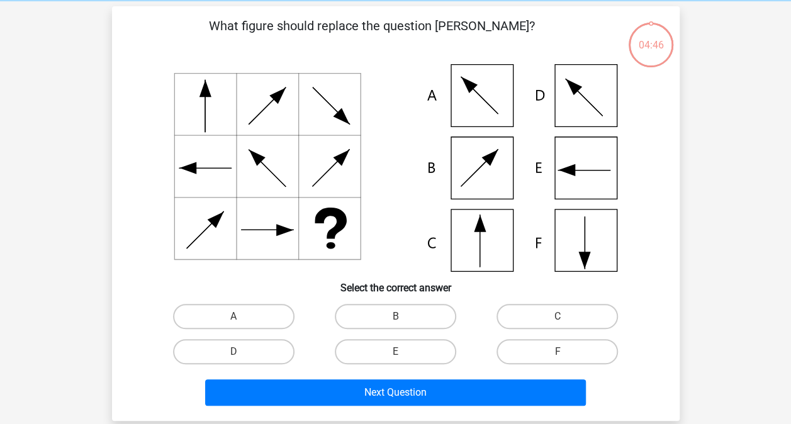
scroll to position [58, 0]
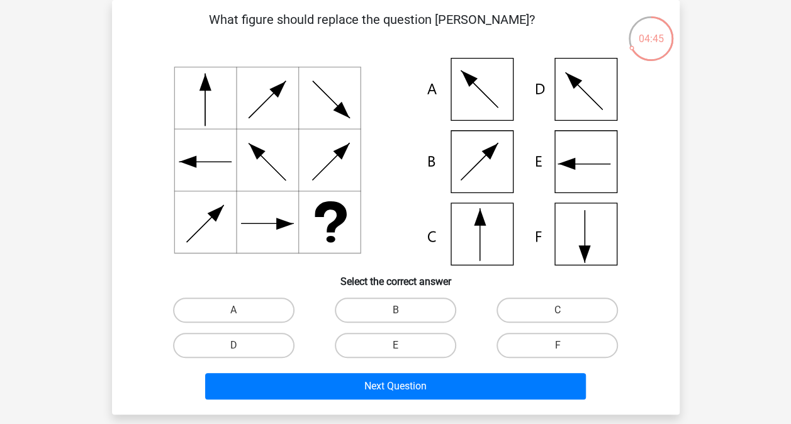
click at [419, 188] on icon at bounding box center [395, 162] width 507 height 208
click at [562, 350] on input "F" at bounding box center [562, 350] width 8 height 8
radio input "true"
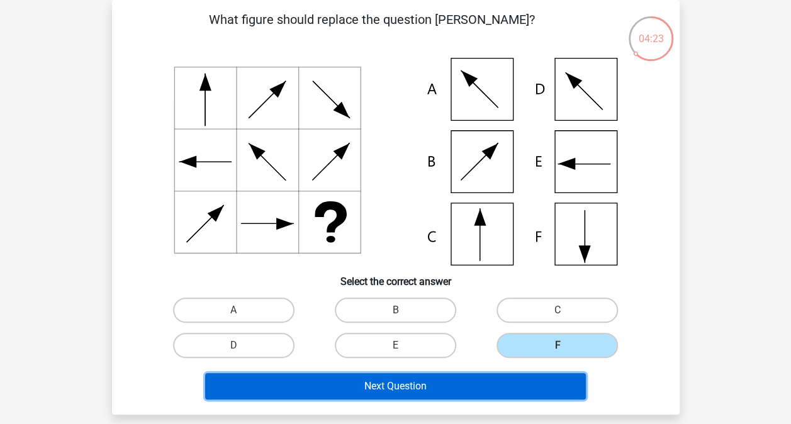
click at [486, 390] on button "Next Question" at bounding box center [395, 386] width 381 height 26
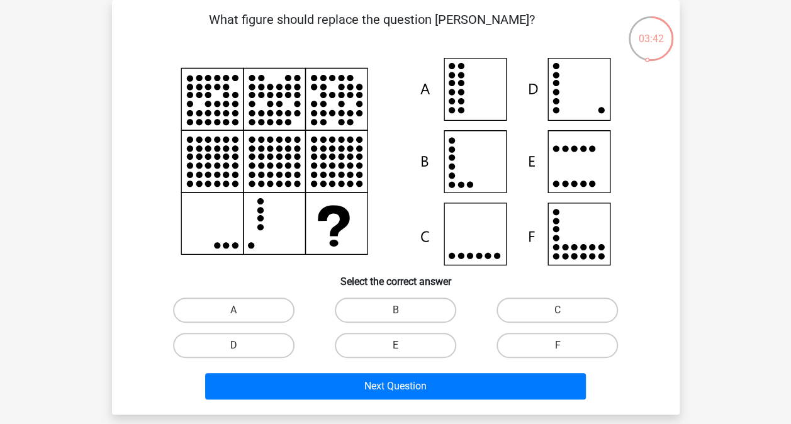
click at [230, 341] on label "D" at bounding box center [233, 345] width 121 height 25
click at [233, 346] on input "D" at bounding box center [237, 350] width 8 height 8
radio input "true"
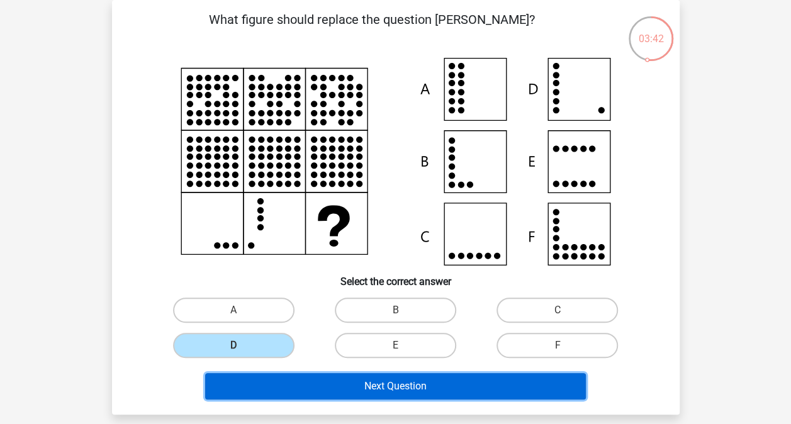
click at [326, 393] on button "Next Question" at bounding box center [395, 386] width 381 height 26
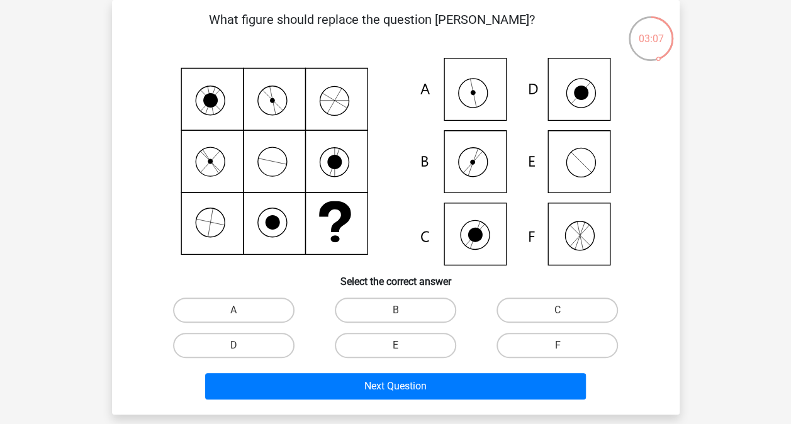
click at [251, 294] on div "A" at bounding box center [234, 310] width 162 height 35
click at [251, 302] on label "A" at bounding box center [233, 310] width 121 height 25
click at [242, 310] on input "A" at bounding box center [237, 314] width 8 height 8
radio input "true"
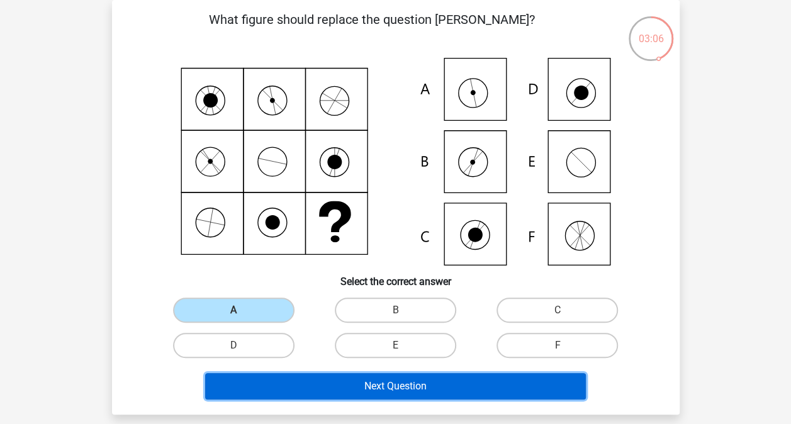
click at [347, 382] on button "Next Question" at bounding box center [395, 386] width 381 height 26
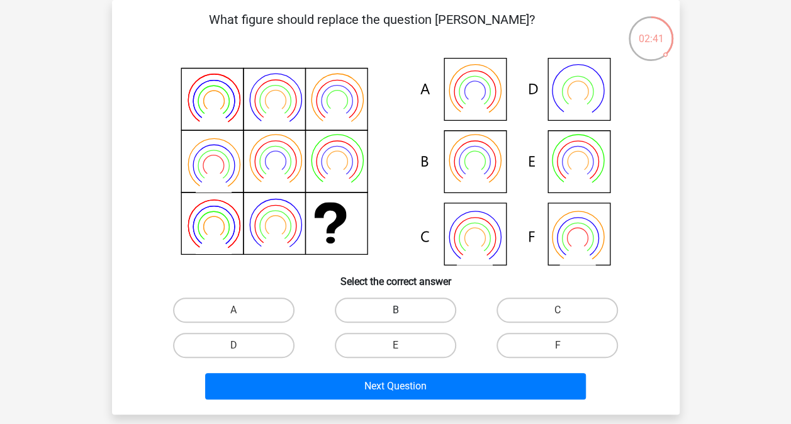
click at [401, 308] on label "B" at bounding box center [395, 310] width 121 height 25
click at [401, 310] on input "B" at bounding box center [399, 314] width 8 height 8
radio input "true"
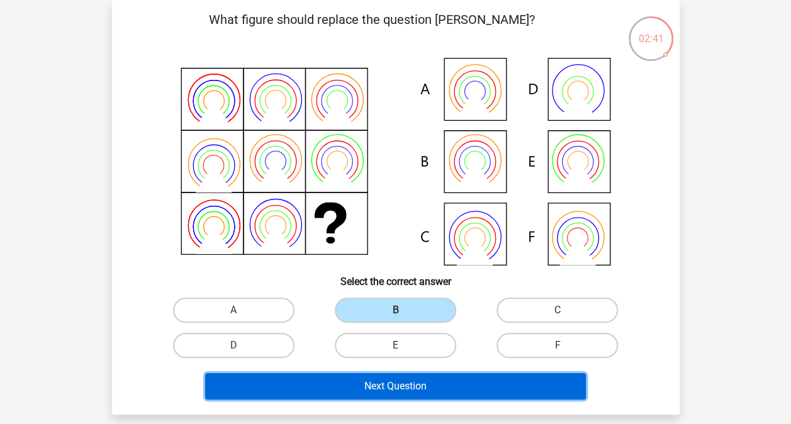
click at [388, 380] on button "Next Question" at bounding box center [395, 386] width 381 height 26
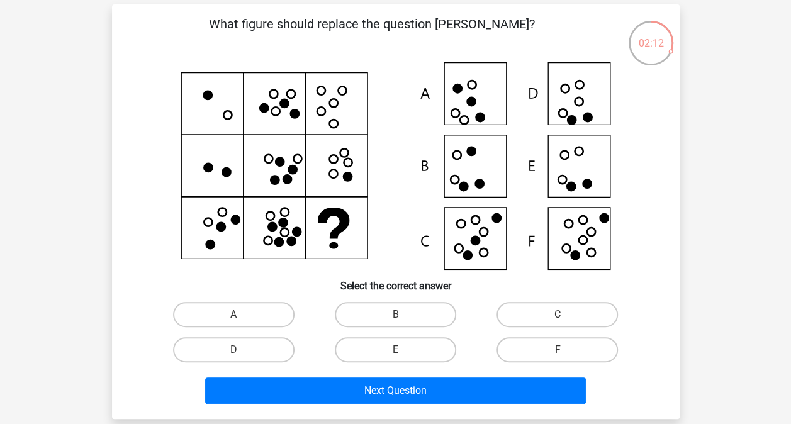
scroll to position [50, 0]
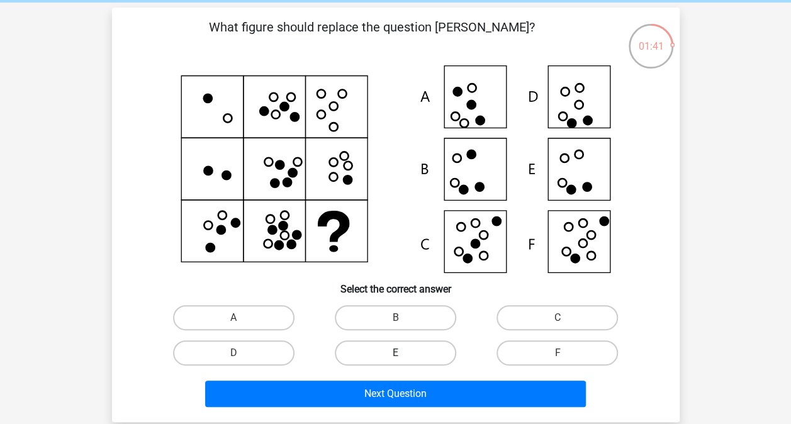
click at [393, 355] on label "E" at bounding box center [395, 352] width 121 height 25
click at [395, 355] on input "E" at bounding box center [399, 357] width 8 height 8
radio input "true"
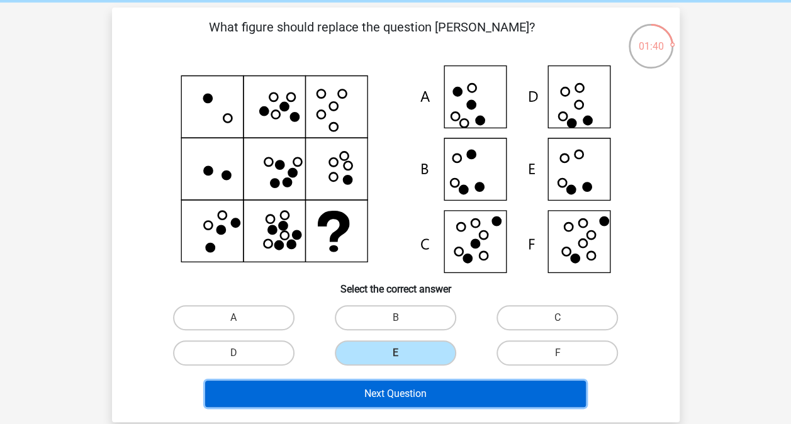
click at [394, 403] on button "Next Question" at bounding box center [395, 394] width 381 height 26
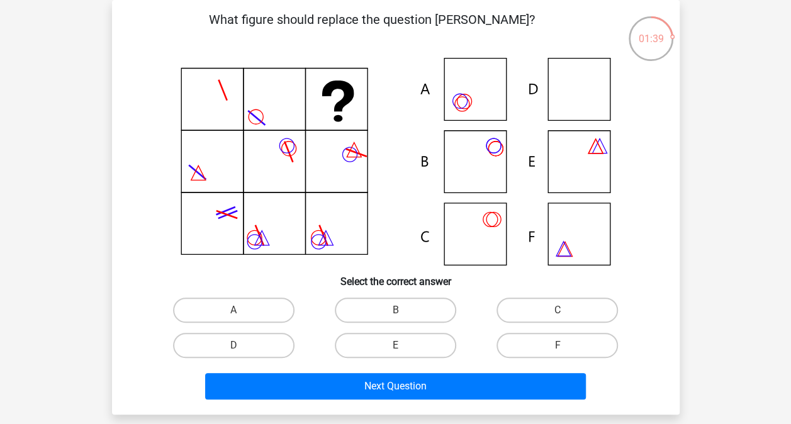
scroll to position [54, 0]
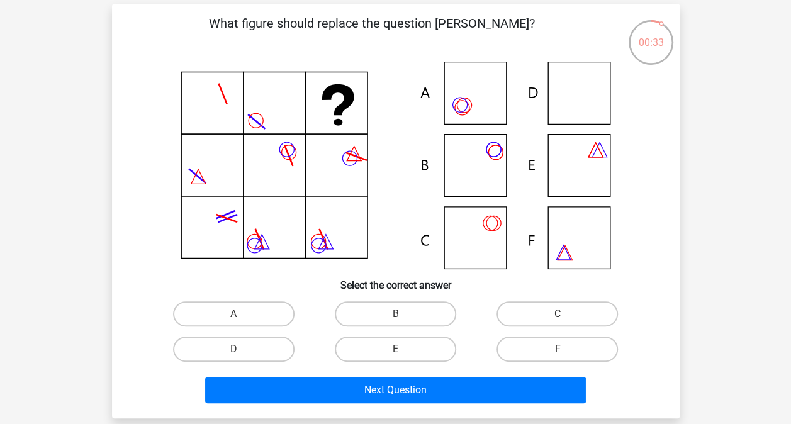
click at [400, 315] on input "B" at bounding box center [399, 318] width 8 height 8
radio input "true"
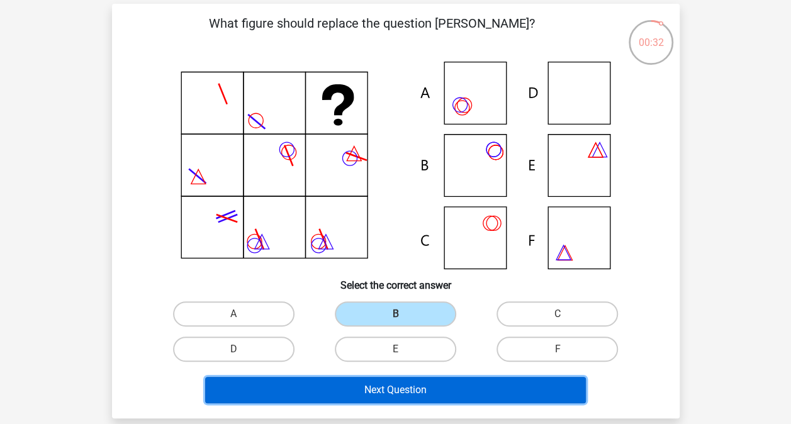
click at [391, 390] on button "Next Question" at bounding box center [395, 390] width 381 height 26
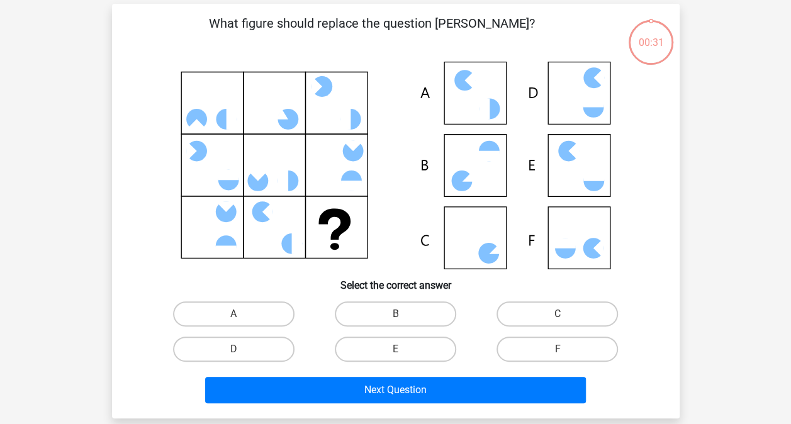
scroll to position [58, 0]
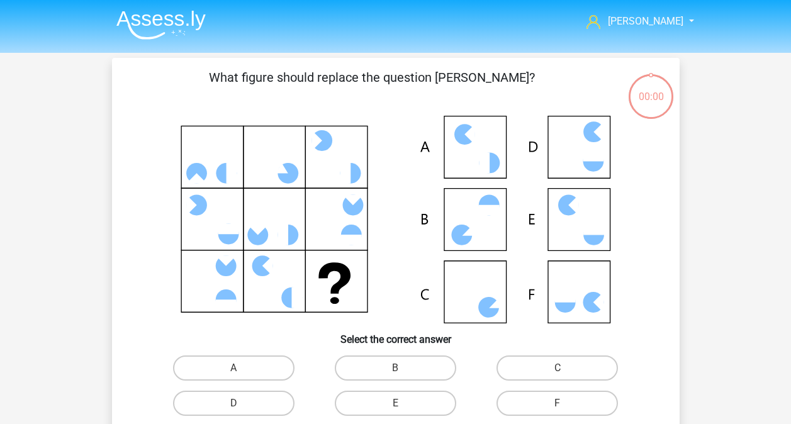
scroll to position [58, 0]
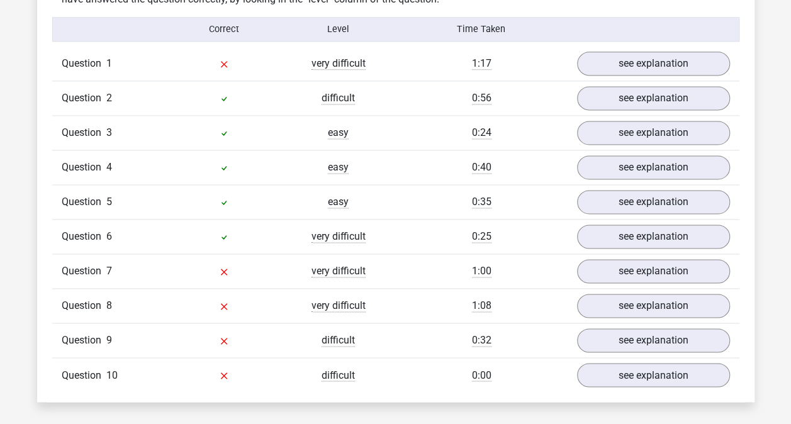
scroll to position [819, 0]
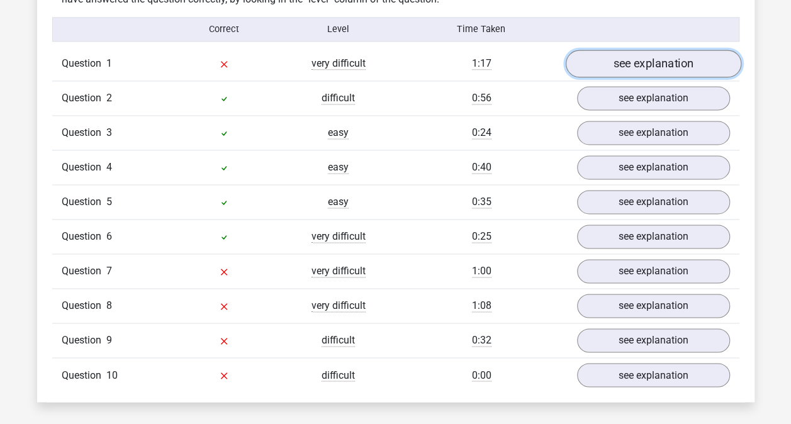
click at [605, 65] on link "see explanation" at bounding box center [653, 64] width 176 height 28
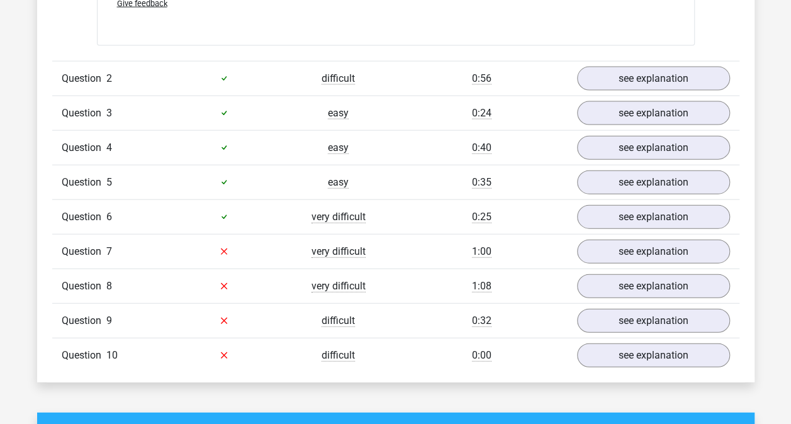
scroll to position [1348, 0]
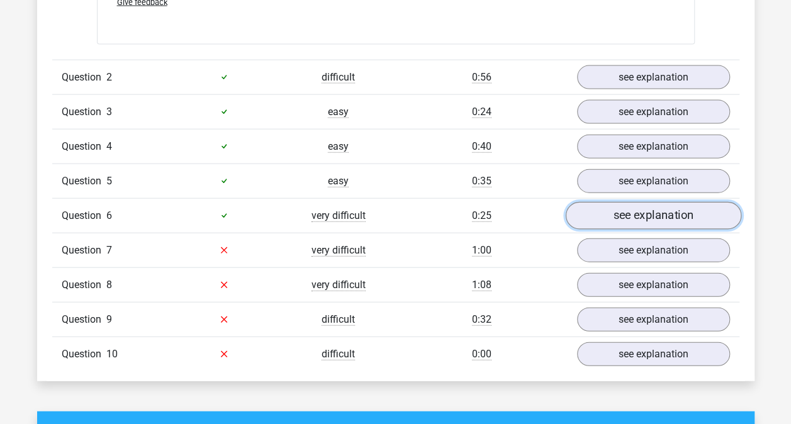
click at [602, 210] on link "see explanation" at bounding box center [653, 216] width 176 height 28
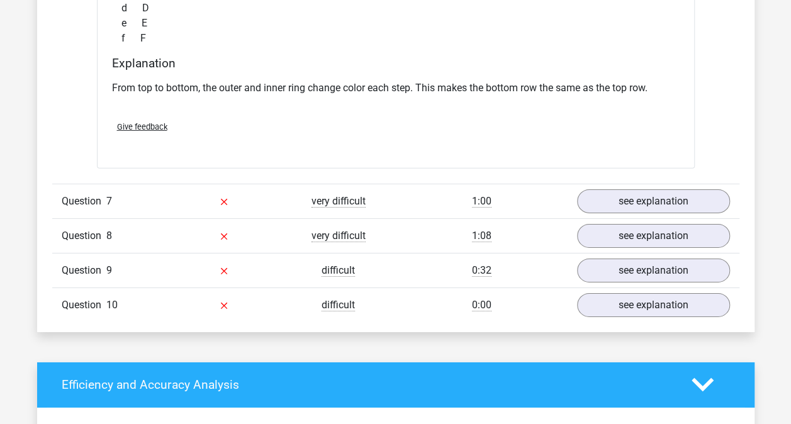
scroll to position [1894, 0]
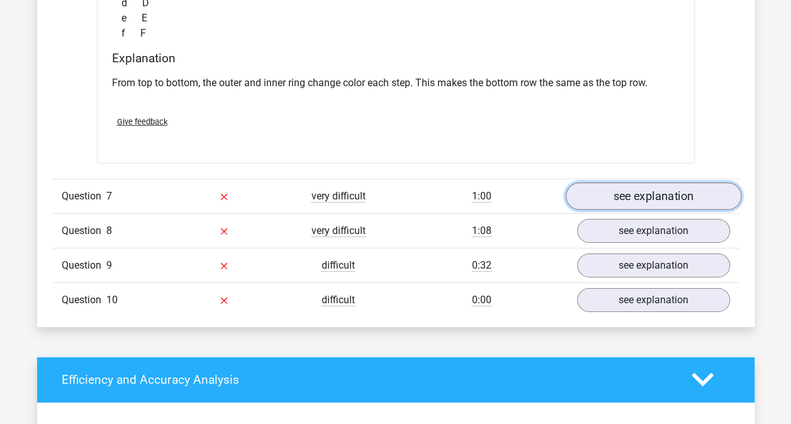
click at [597, 191] on link "see explanation" at bounding box center [653, 197] width 176 height 28
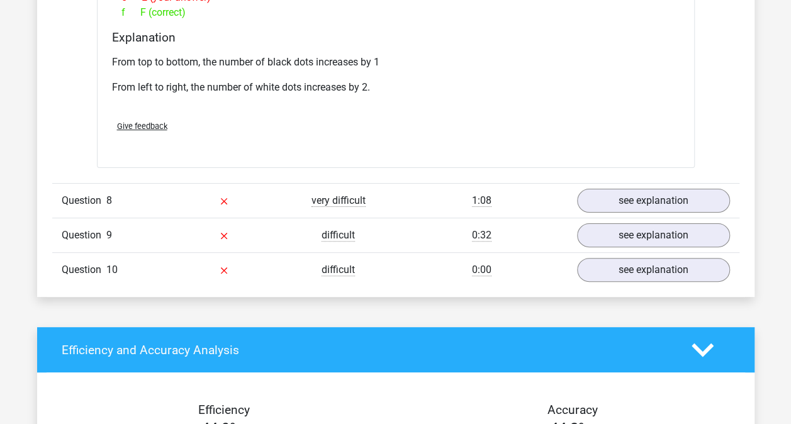
scroll to position [2443, 0]
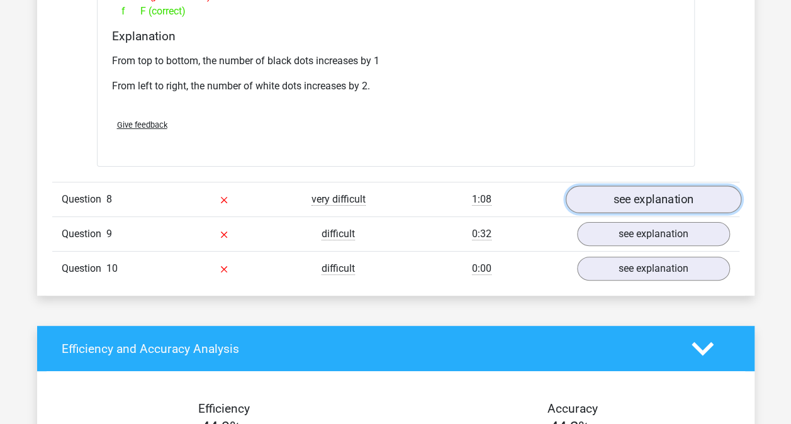
click at [592, 191] on link "see explanation" at bounding box center [653, 200] width 176 height 28
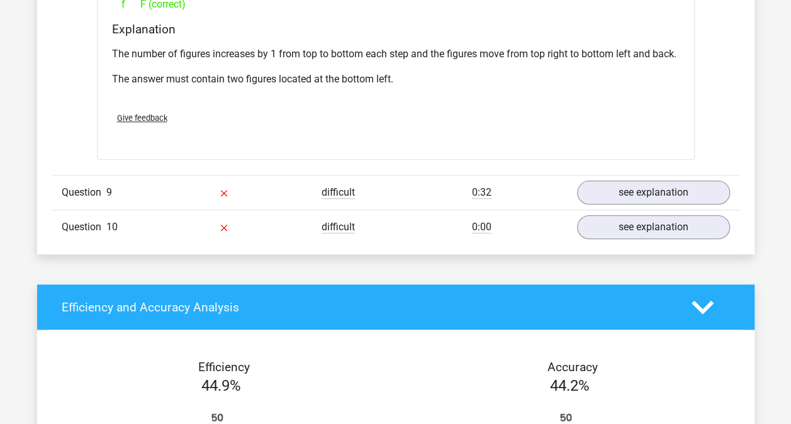
scroll to position [3003, 0]
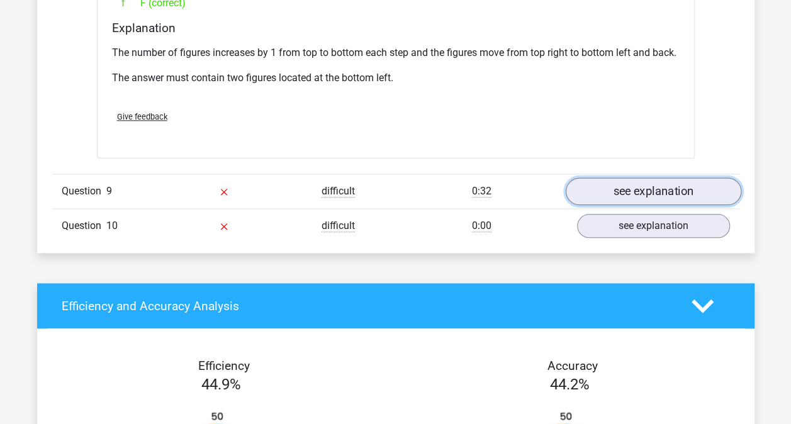
click at [617, 201] on link "see explanation" at bounding box center [653, 191] width 176 height 28
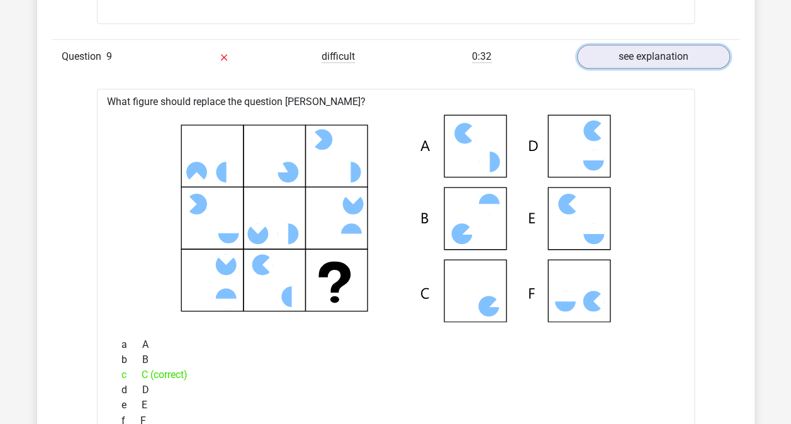
scroll to position [3139, 0]
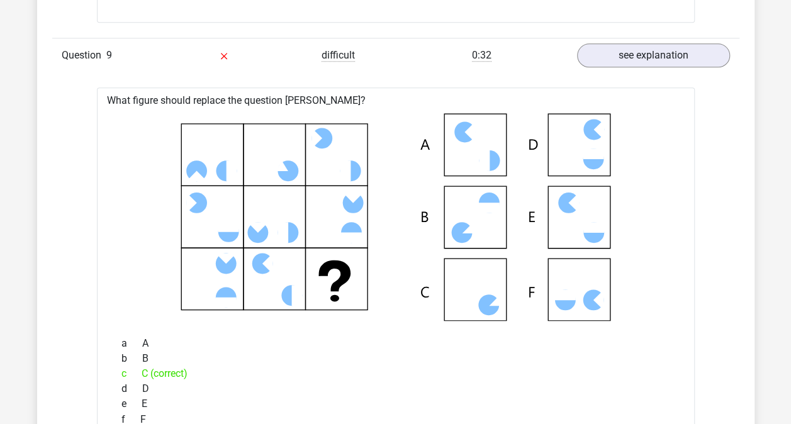
click at [466, 340] on div "a A b B c C (correct) d D e E f F" at bounding box center [396, 381] width 568 height 101
click at [402, 247] on icon at bounding box center [396, 217] width 558 height 208
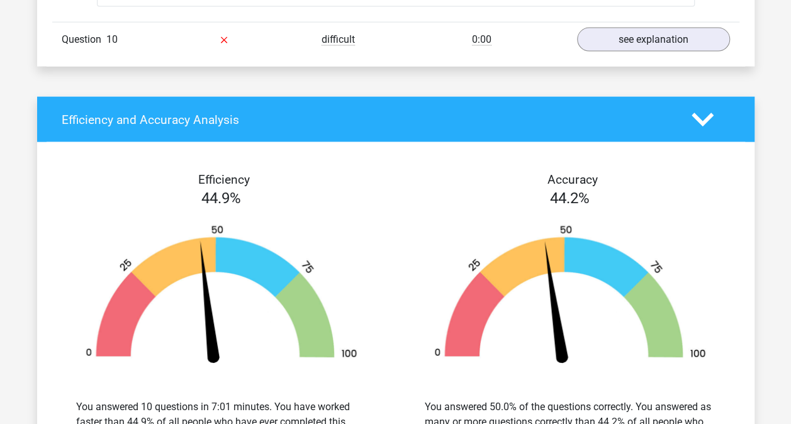
scroll to position [3732, 0]
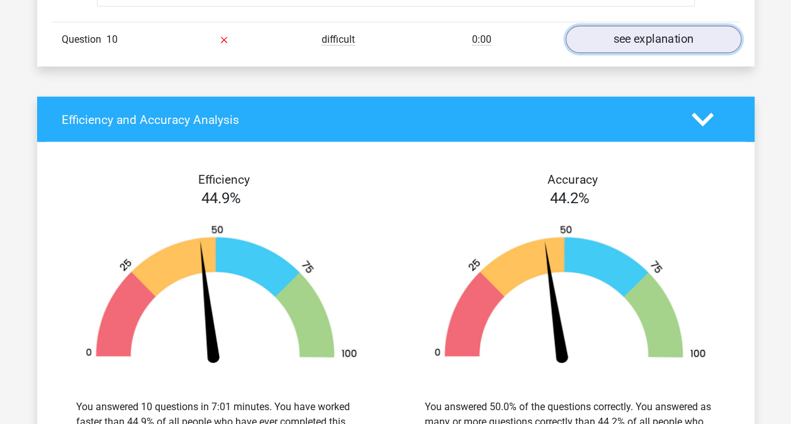
click at [634, 52] on link "see explanation" at bounding box center [653, 40] width 176 height 28
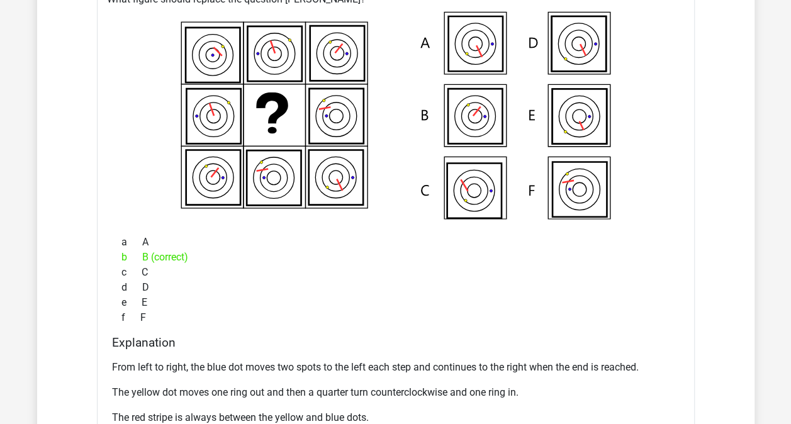
scroll to position [3819, 0]
